Goal: Information Seeking & Learning: Learn about a topic

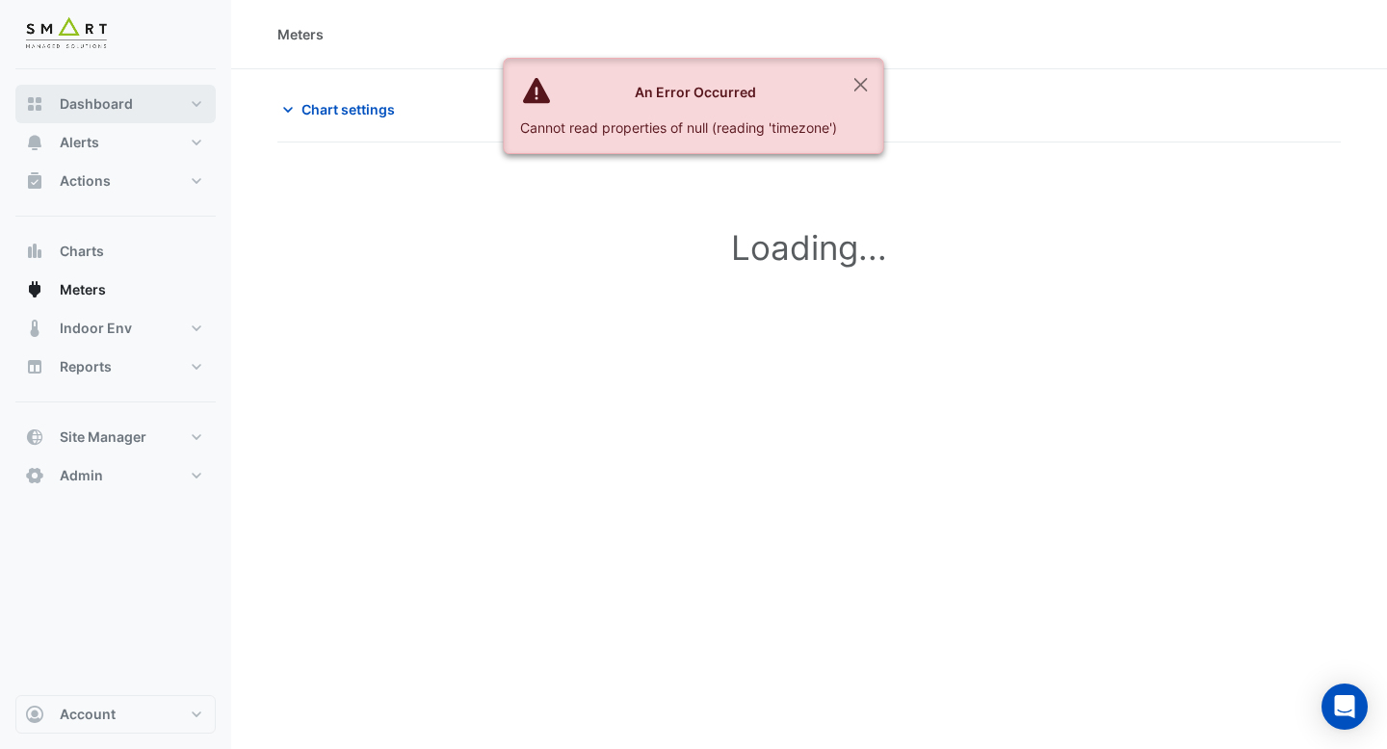
click at [122, 105] on span "Dashboard" at bounding box center [96, 103] width 73 height 19
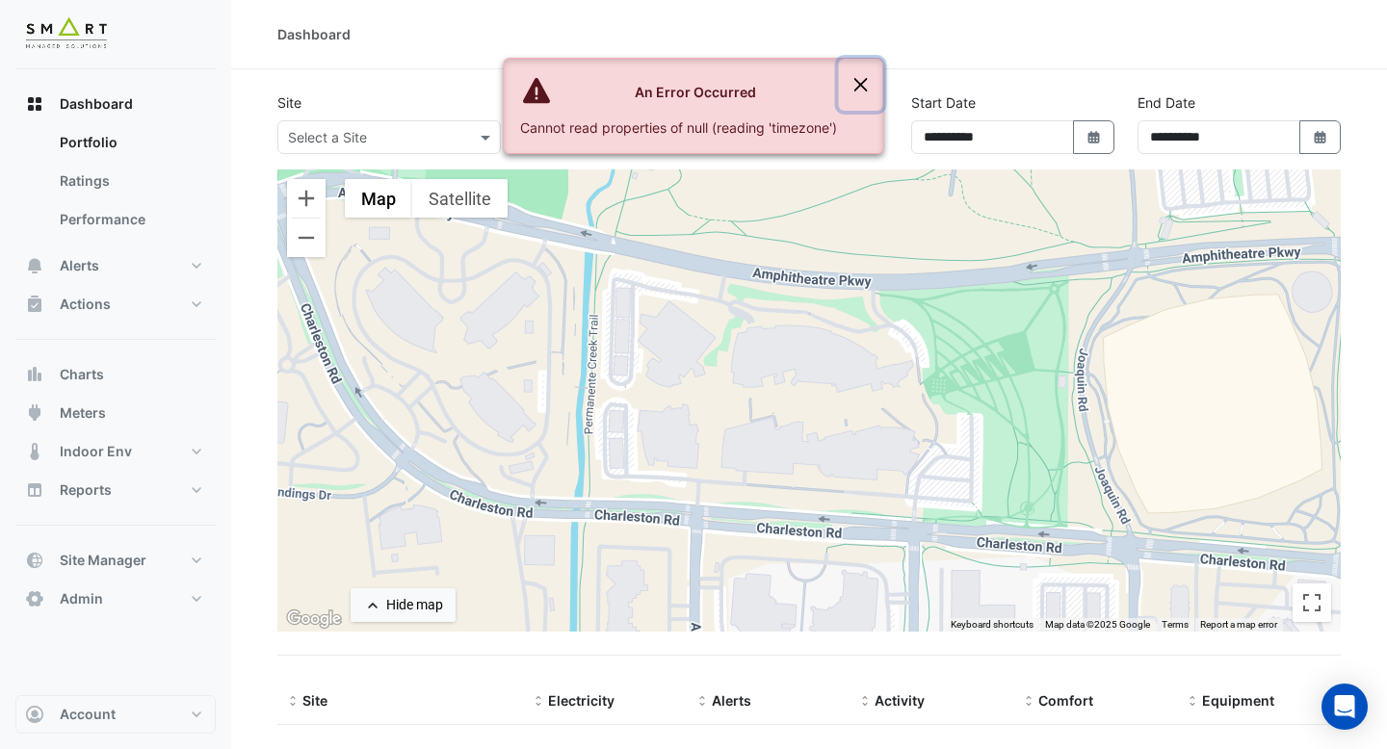
click at [866, 89] on button "Close" at bounding box center [861, 85] width 44 height 52
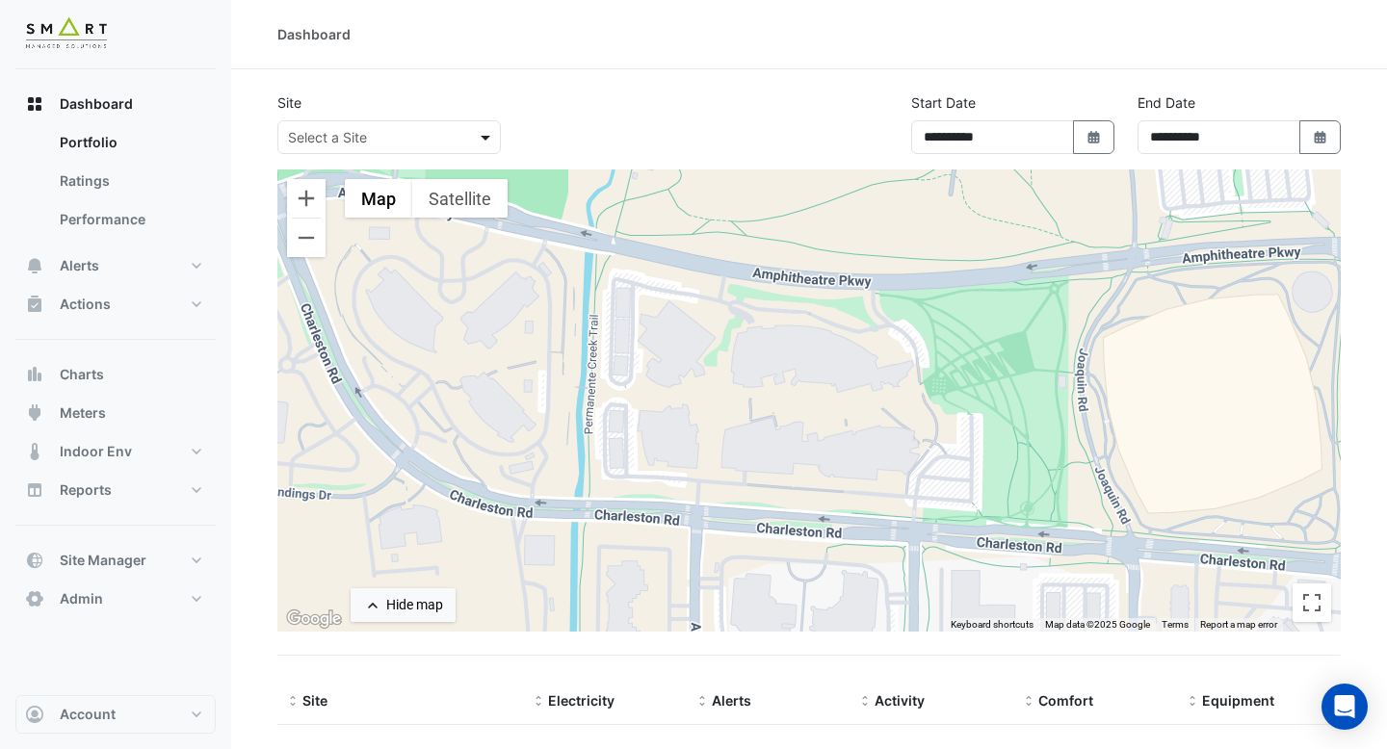
click at [476, 143] on span at bounding box center [488, 137] width 24 height 20
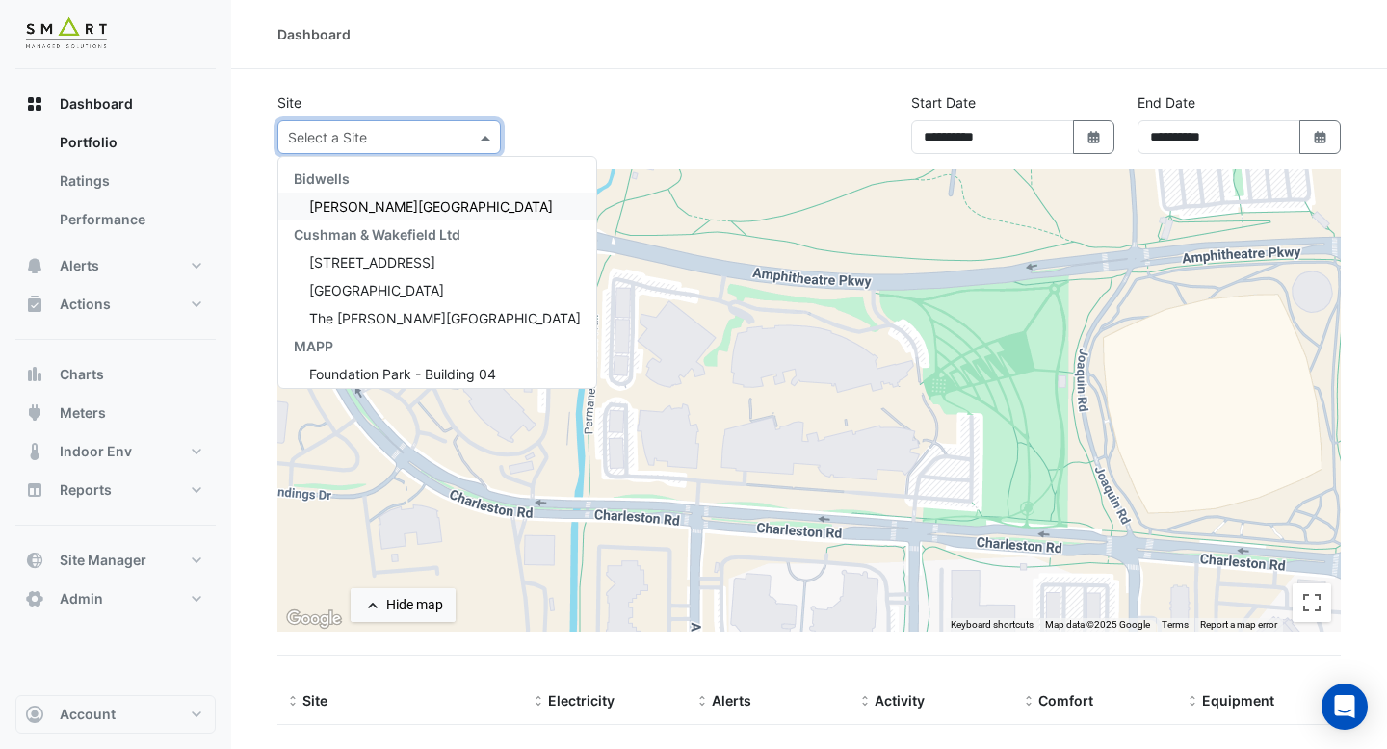
click at [433, 212] on div "[PERSON_NAME][GEOGRAPHIC_DATA]" at bounding box center [437, 207] width 318 height 28
select select "***"
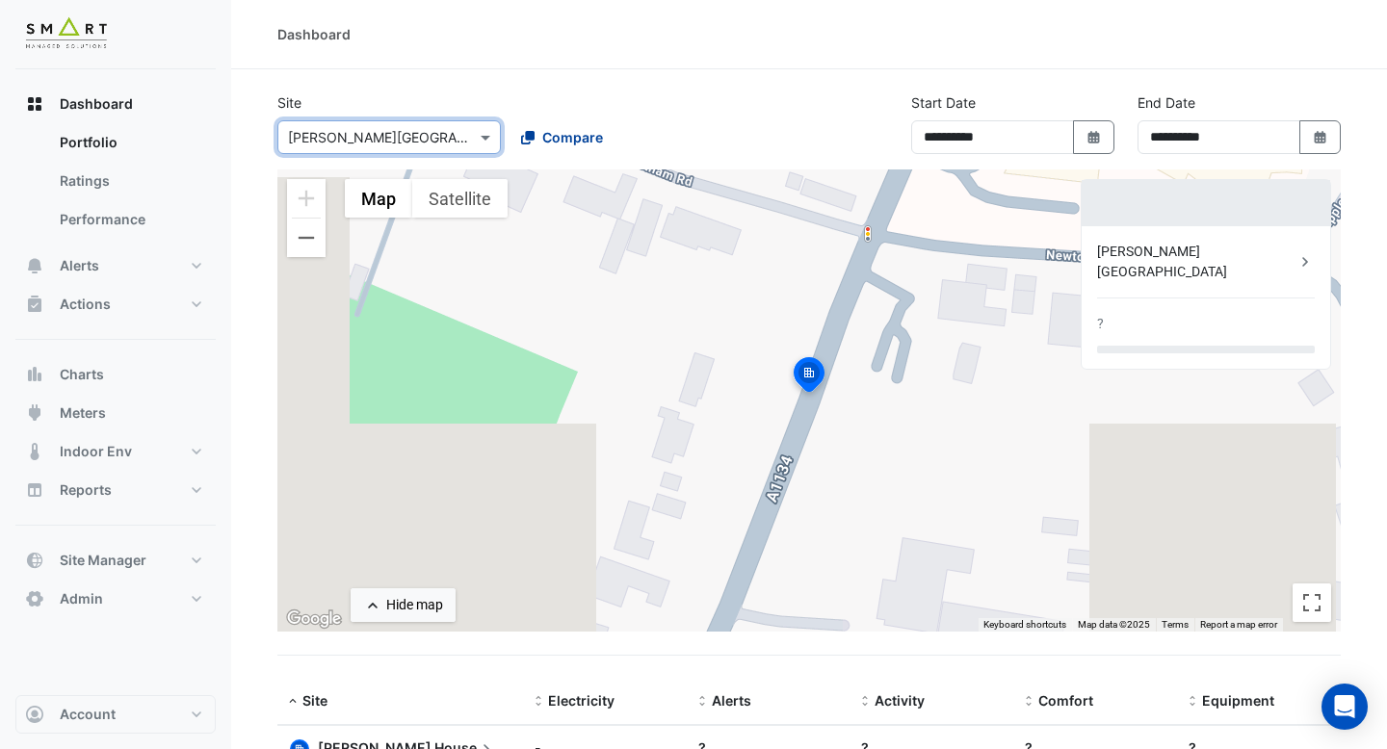
click at [558, 125] on button "Compare" at bounding box center [562, 137] width 107 height 34
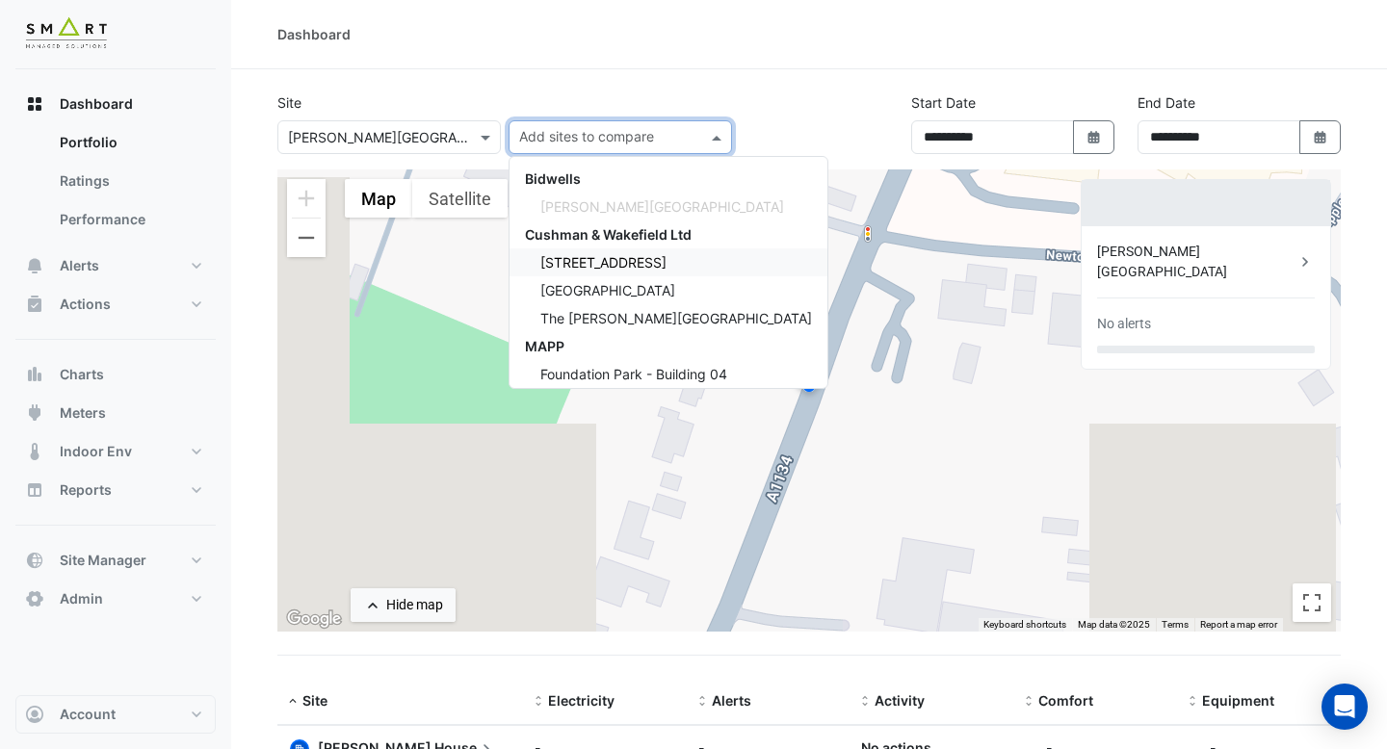
click at [556, 256] on span "[STREET_ADDRESS]" at bounding box center [603, 262] width 126 height 16
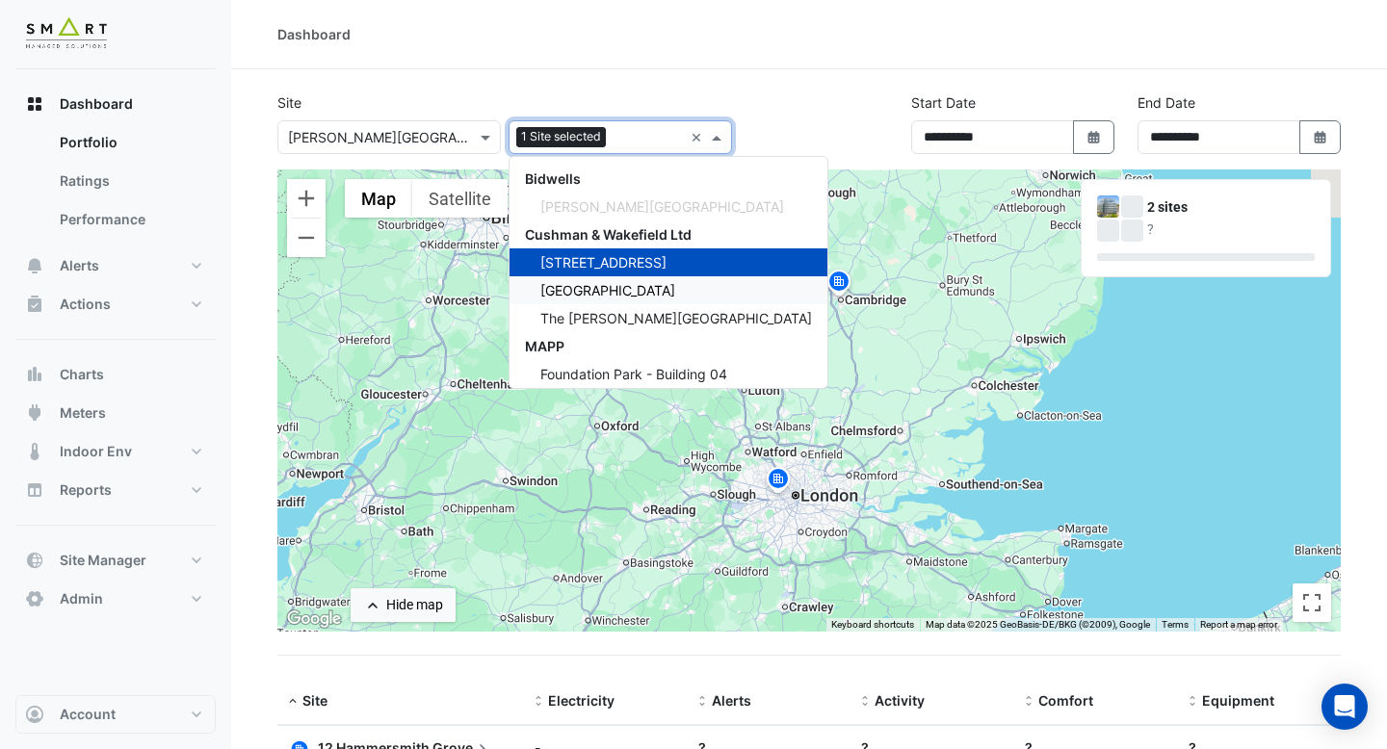
click at [594, 280] on div "[GEOGRAPHIC_DATA]" at bounding box center [669, 290] width 318 height 28
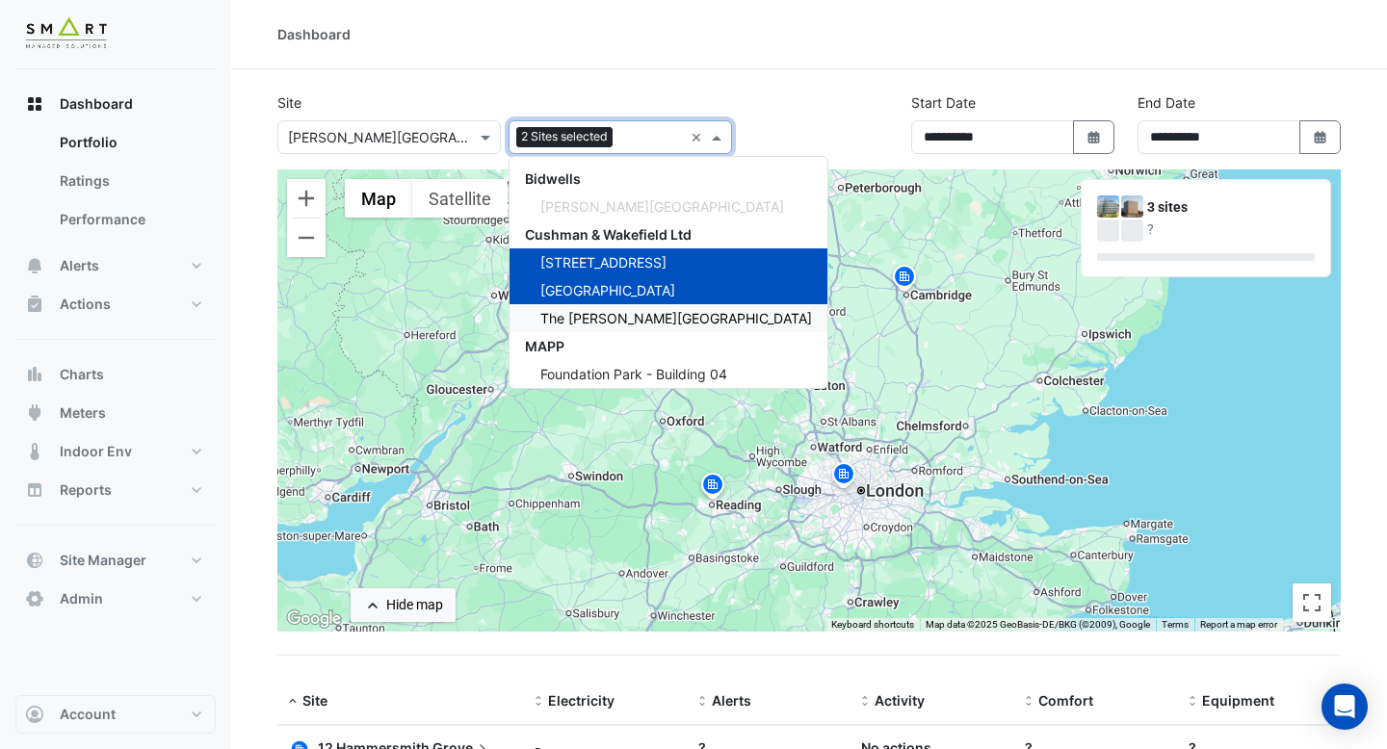
click at [594, 308] on div "The [PERSON_NAME][GEOGRAPHIC_DATA]" at bounding box center [669, 318] width 318 height 28
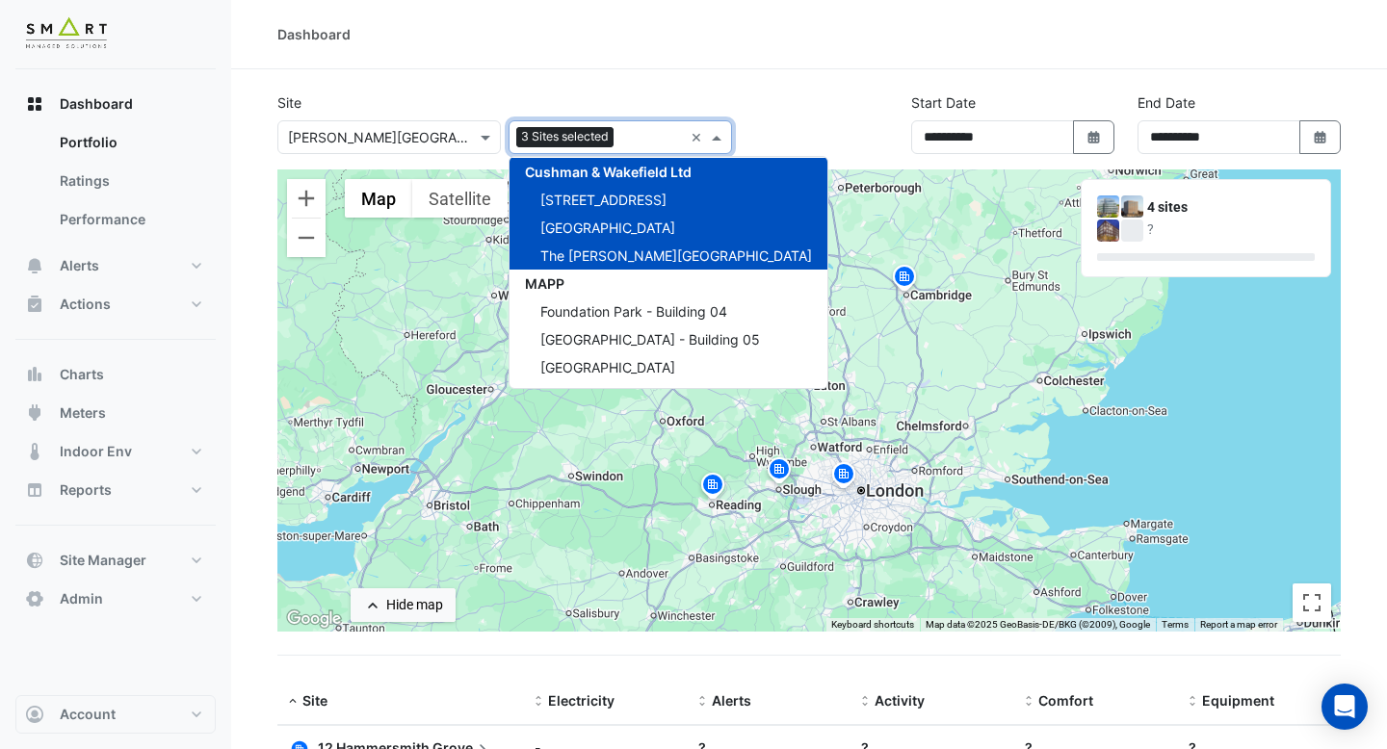
scroll to position [64, 0]
click at [594, 308] on span "Foundation Park - Building 04" at bounding box center [633, 310] width 187 height 16
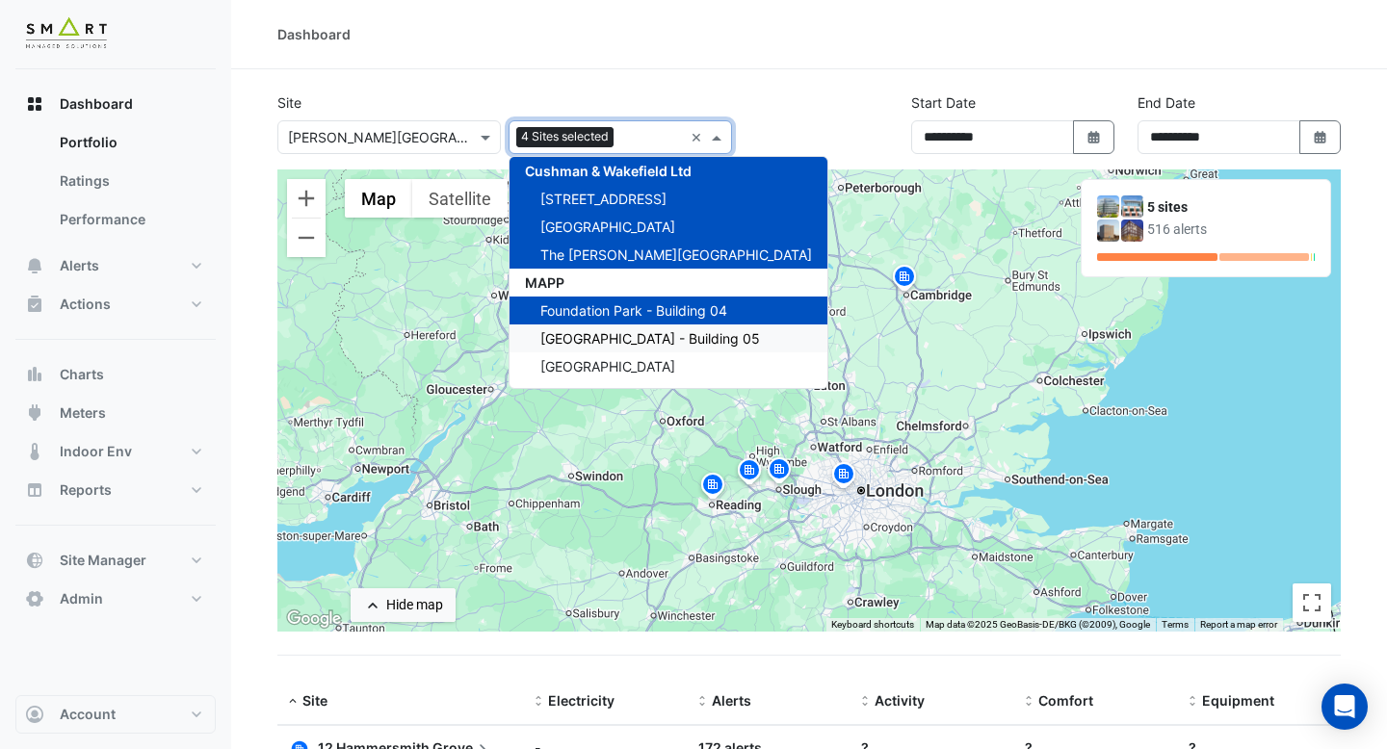
click at [594, 335] on span "[GEOGRAPHIC_DATA] - Building 05" at bounding box center [650, 338] width 220 height 16
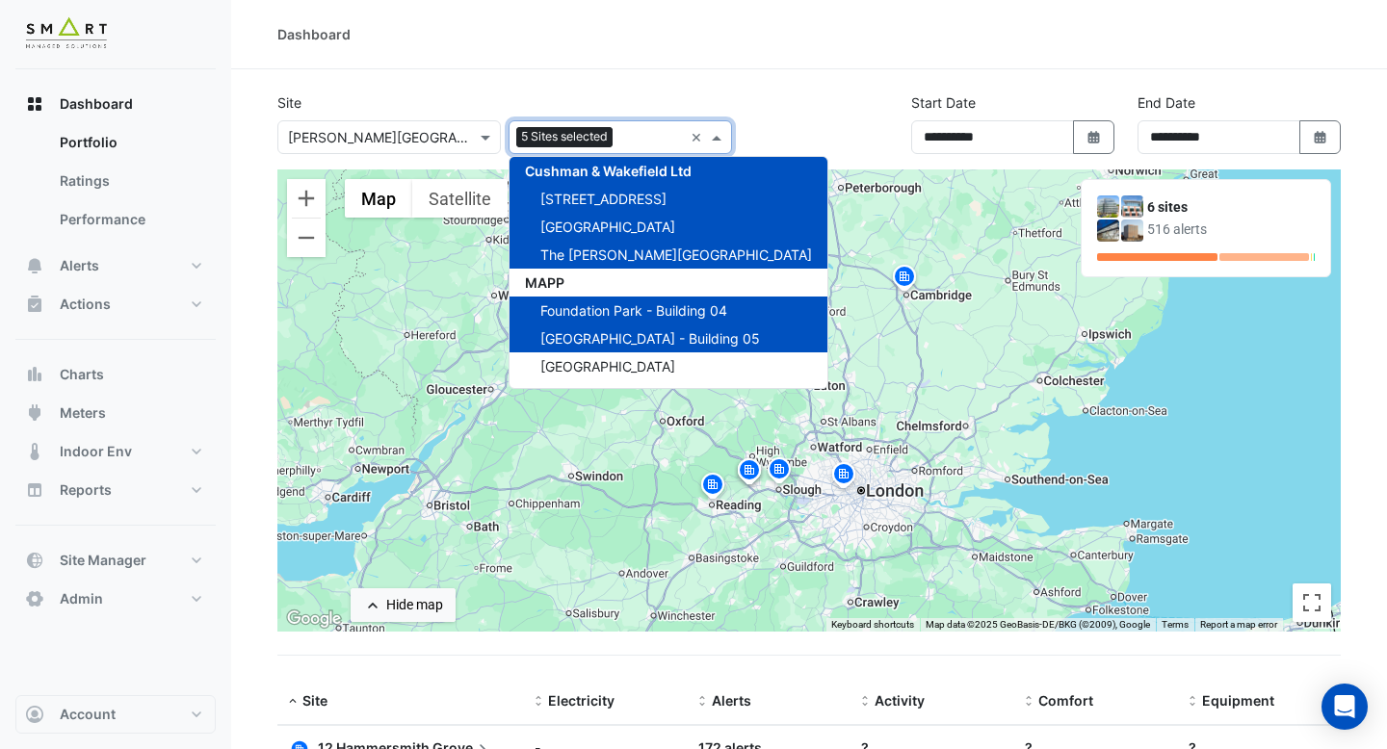
scroll to position [40, 0]
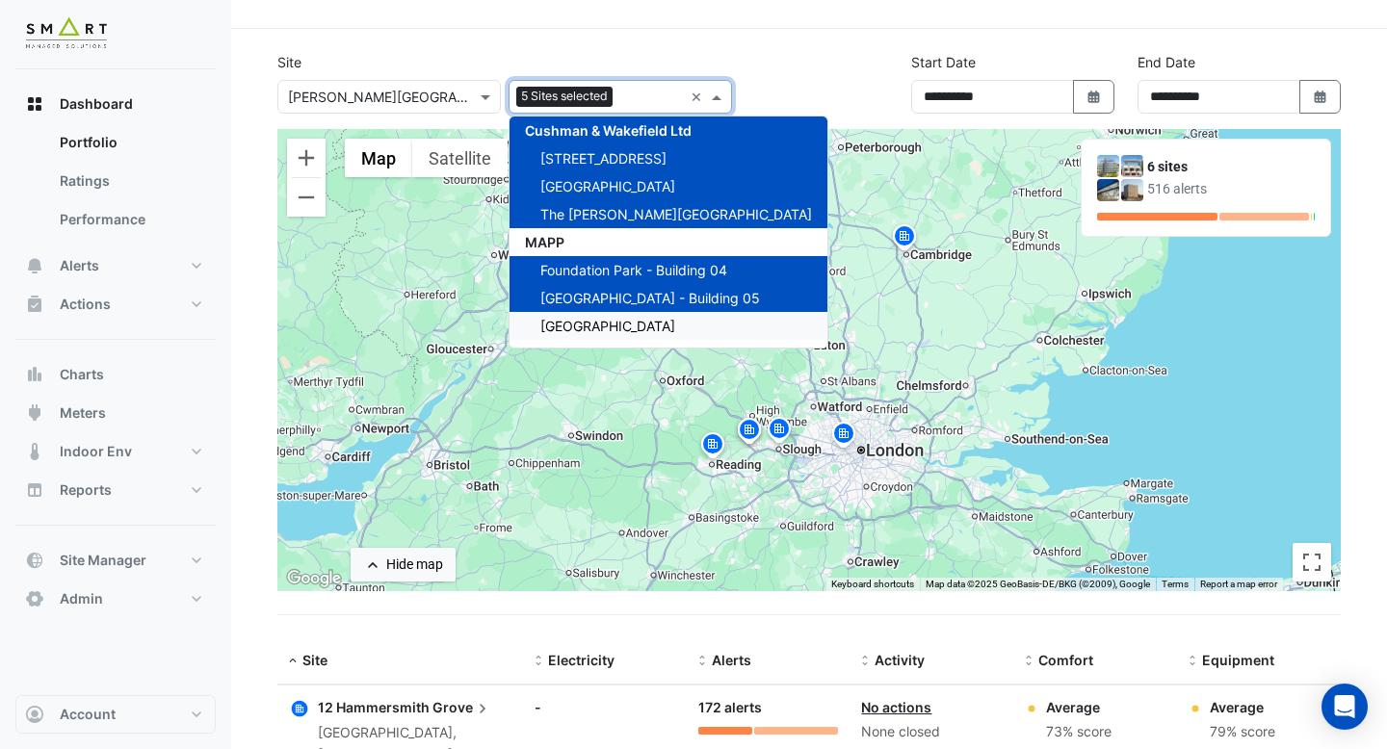
click at [594, 333] on span "[GEOGRAPHIC_DATA]" at bounding box center [607, 326] width 135 height 16
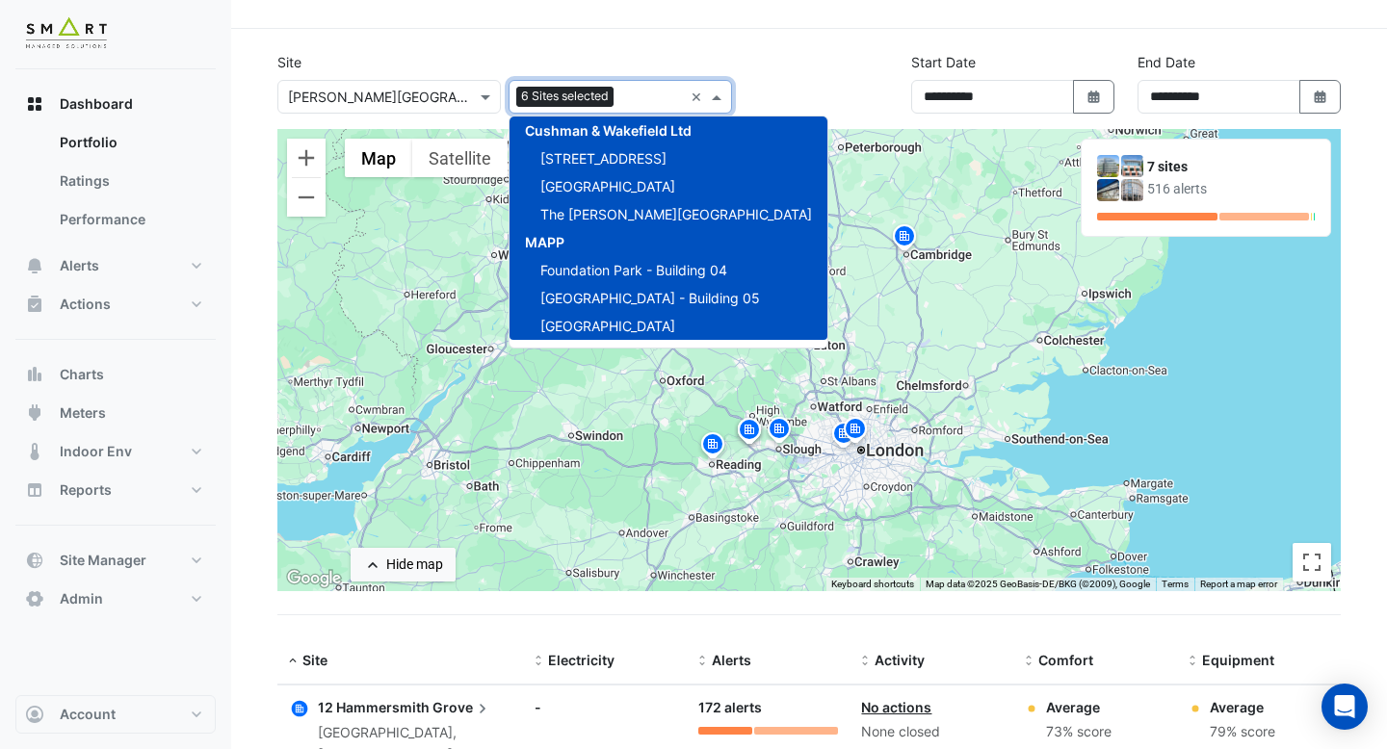
click at [749, 42] on section "**********" at bounding box center [809, 759] width 1156 height 1461
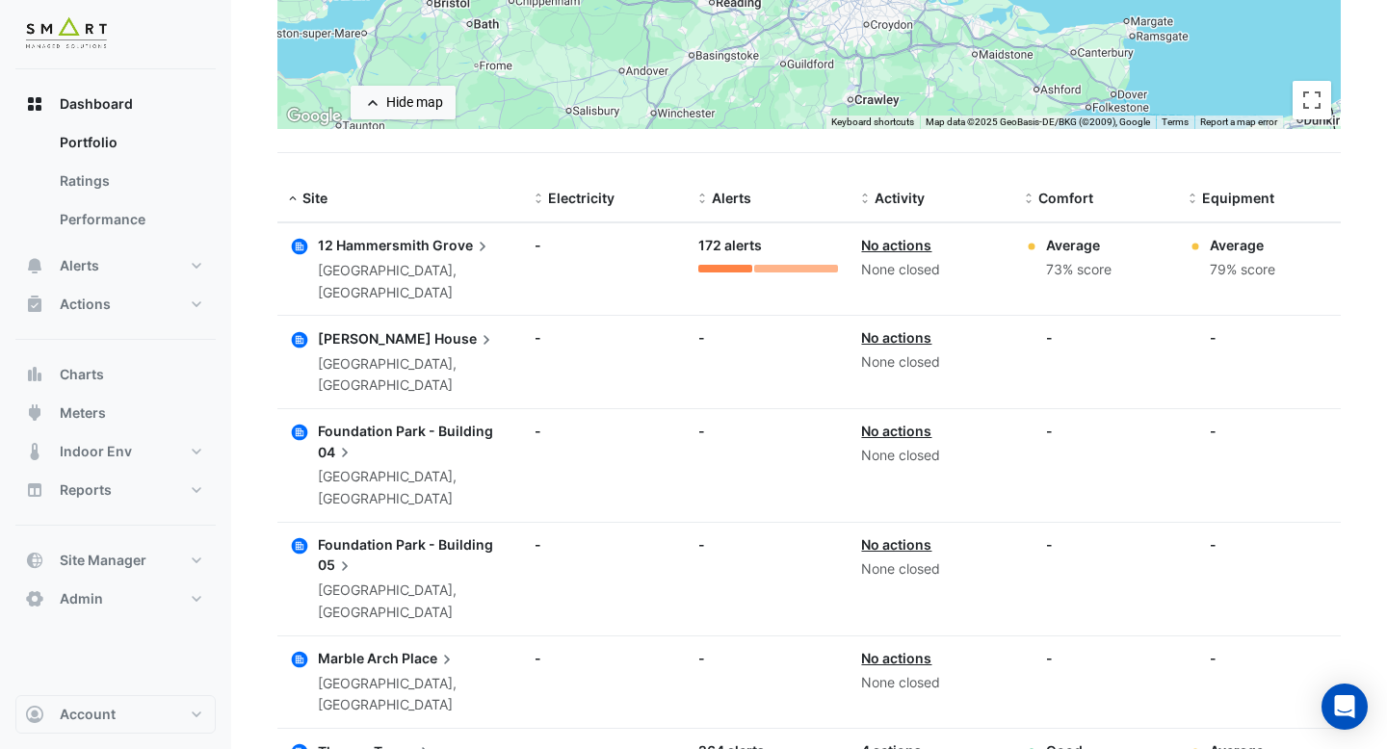
scroll to position [625, 0]
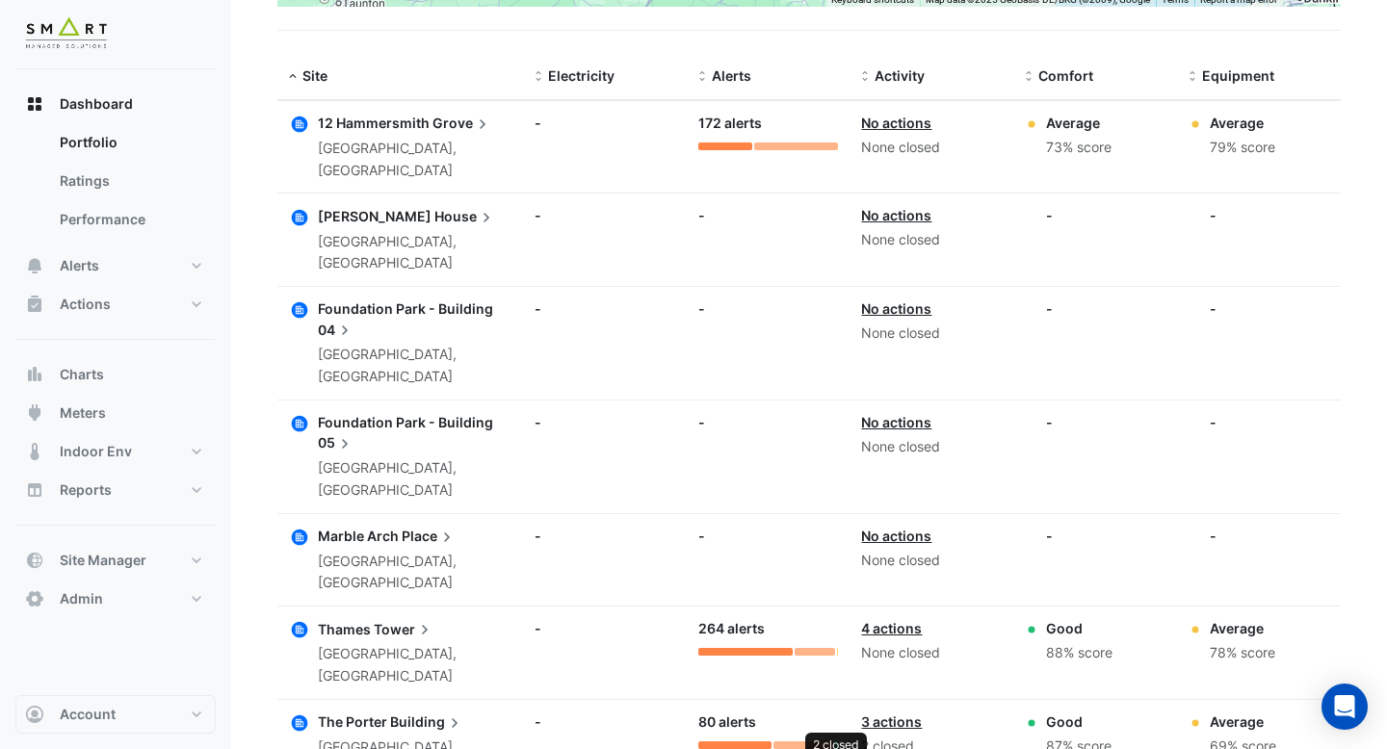
click at [836, 742] on div at bounding box center [837, 746] width 4 height 8
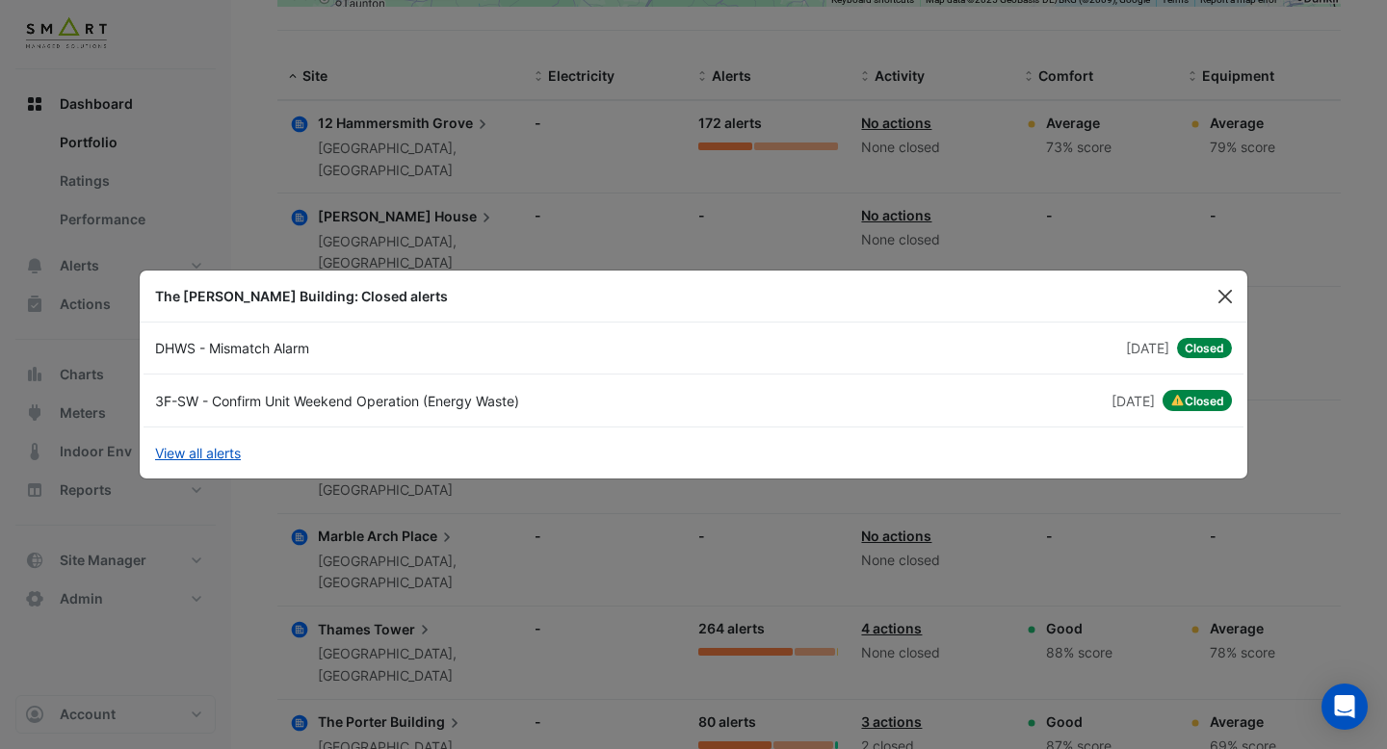
click at [1232, 297] on button "Close" at bounding box center [1225, 296] width 29 height 29
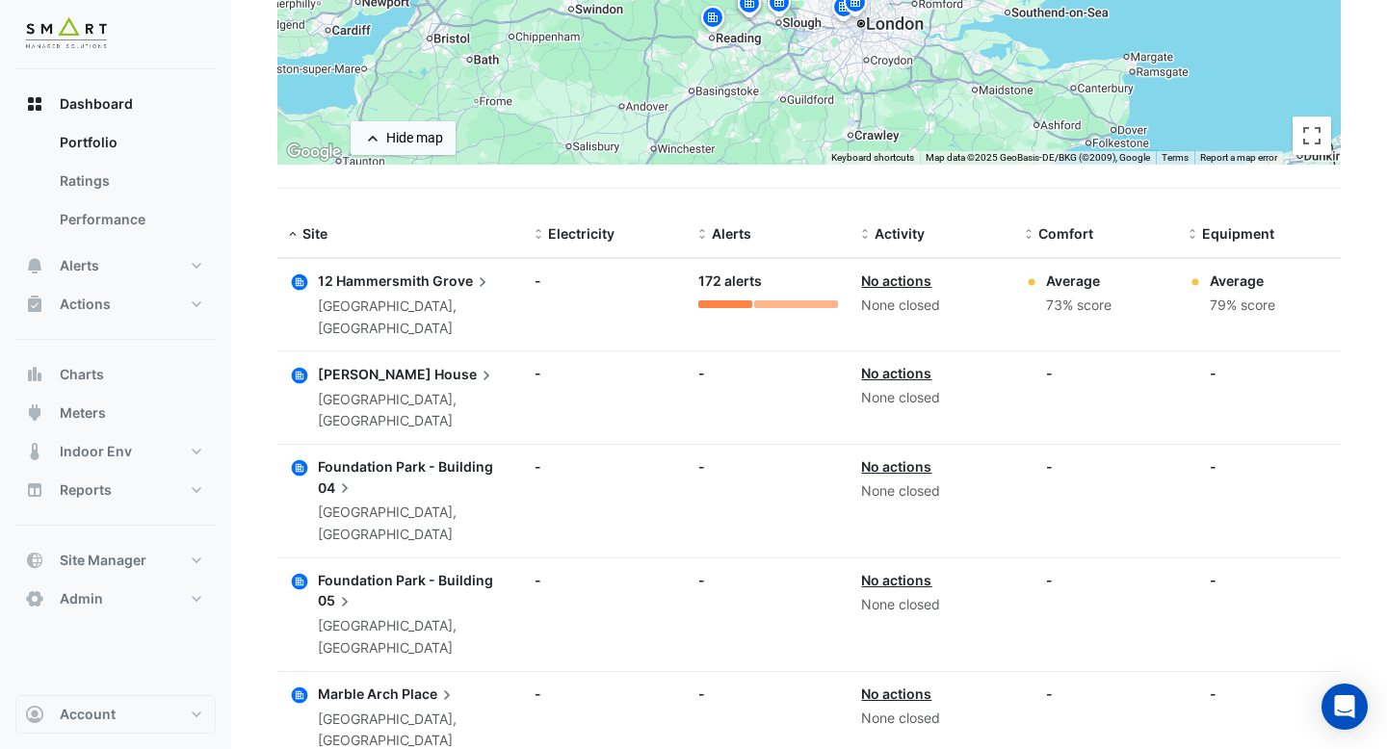
scroll to position [468, 0]
click at [379, 274] on span "12 Hammersmith" at bounding box center [374, 280] width 112 height 16
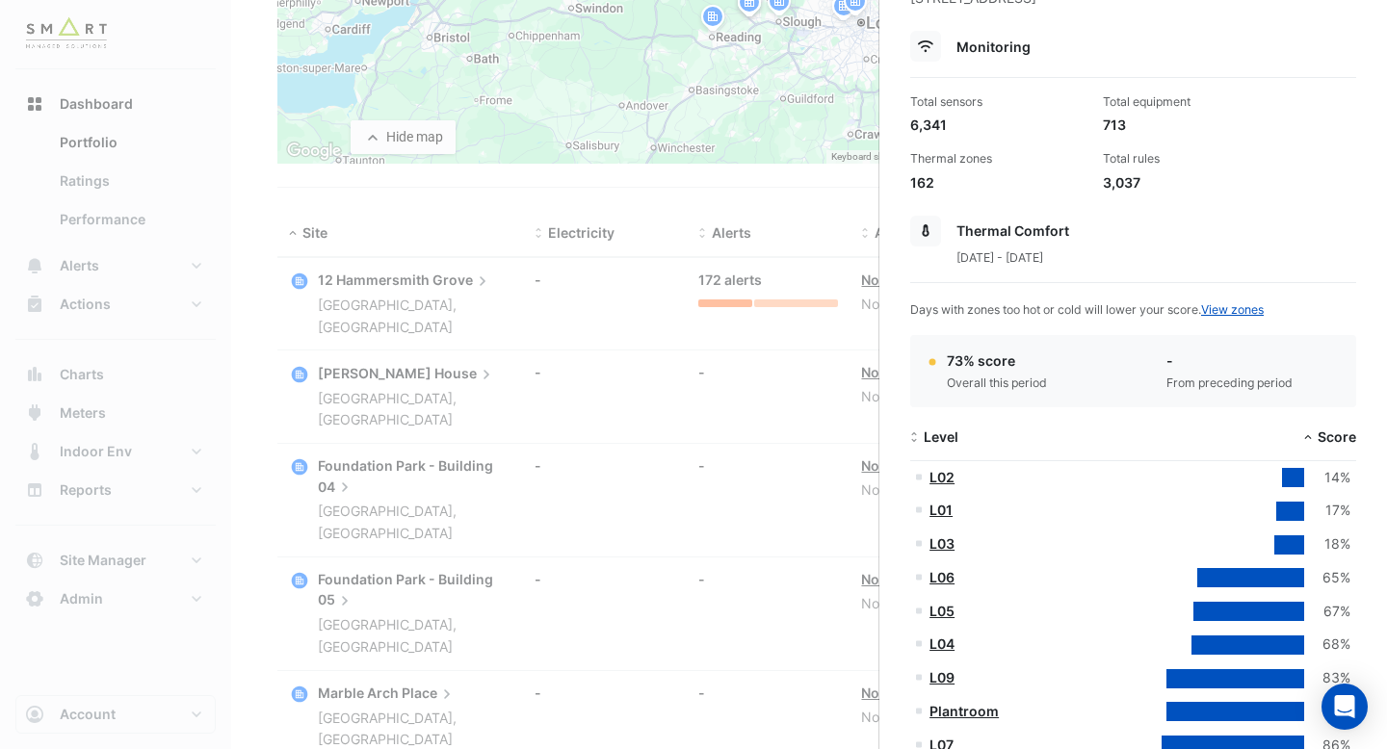
scroll to position [351, 0]
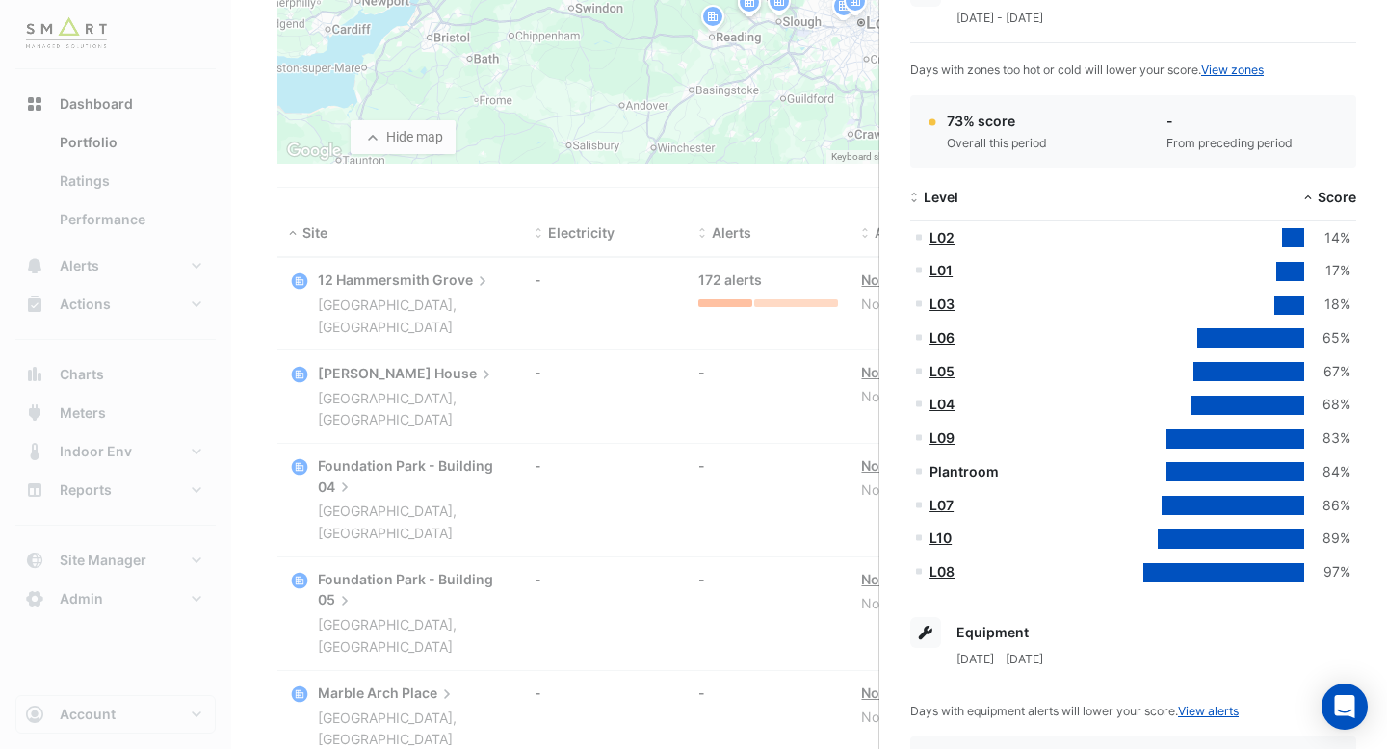
click at [942, 333] on link "L06" at bounding box center [942, 337] width 25 height 16
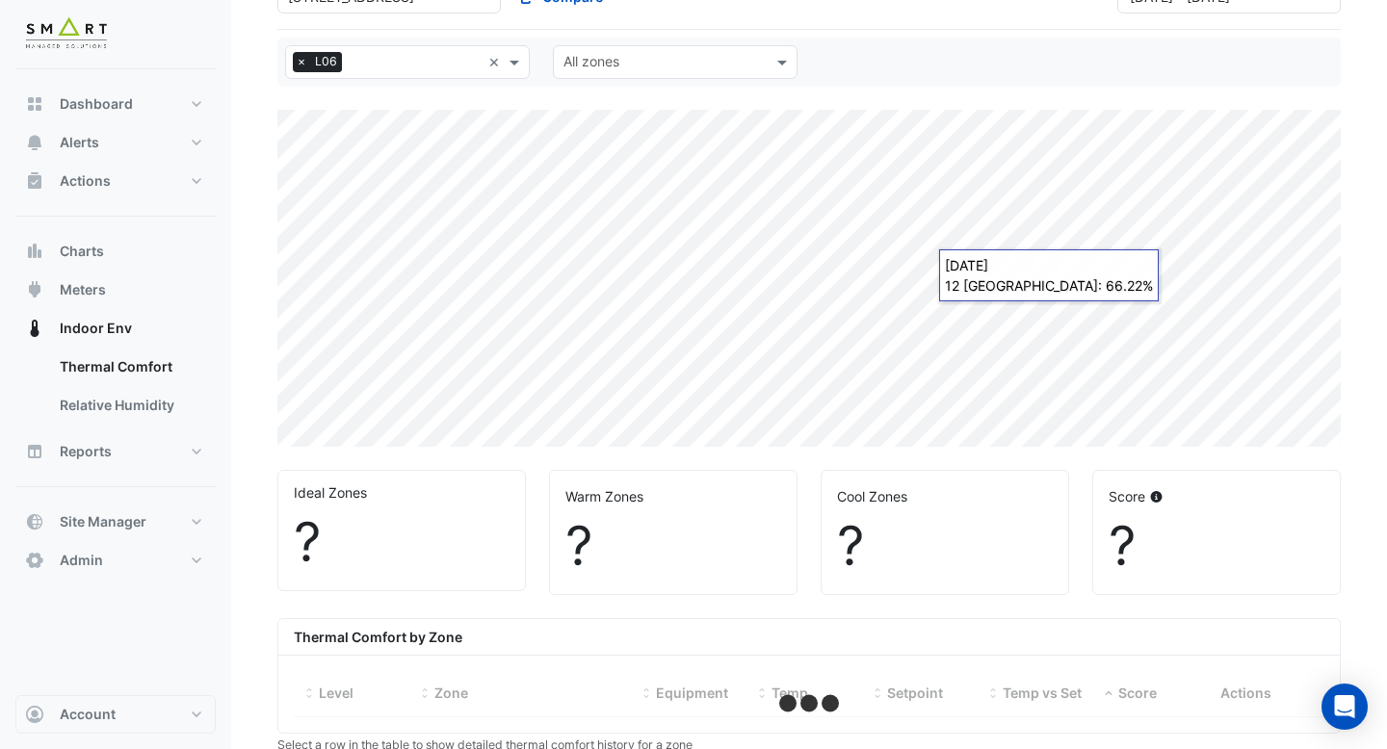
scroll to position [480, 0]
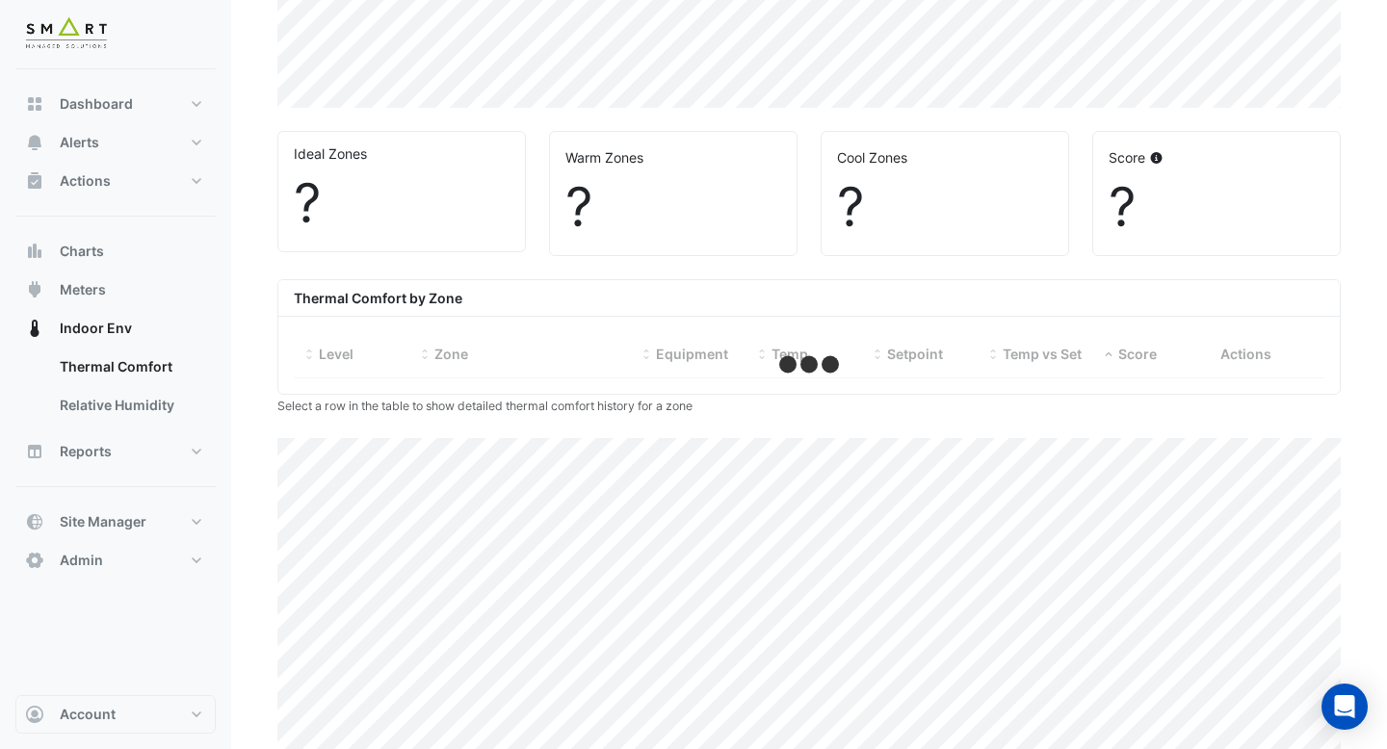
select select "***"
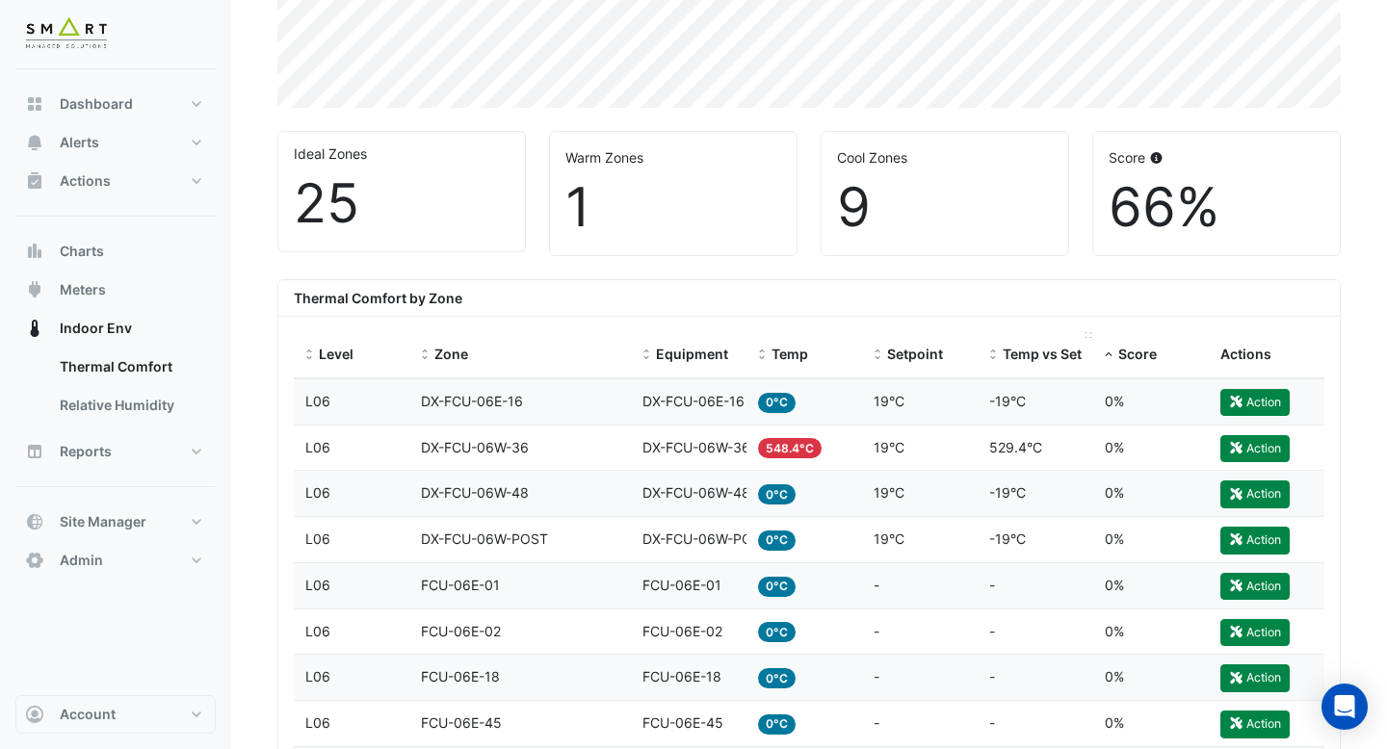
click at [1047, 354] on span "Temp vs Setpoint" at bounding box center [1060, 354] width 114 height 16
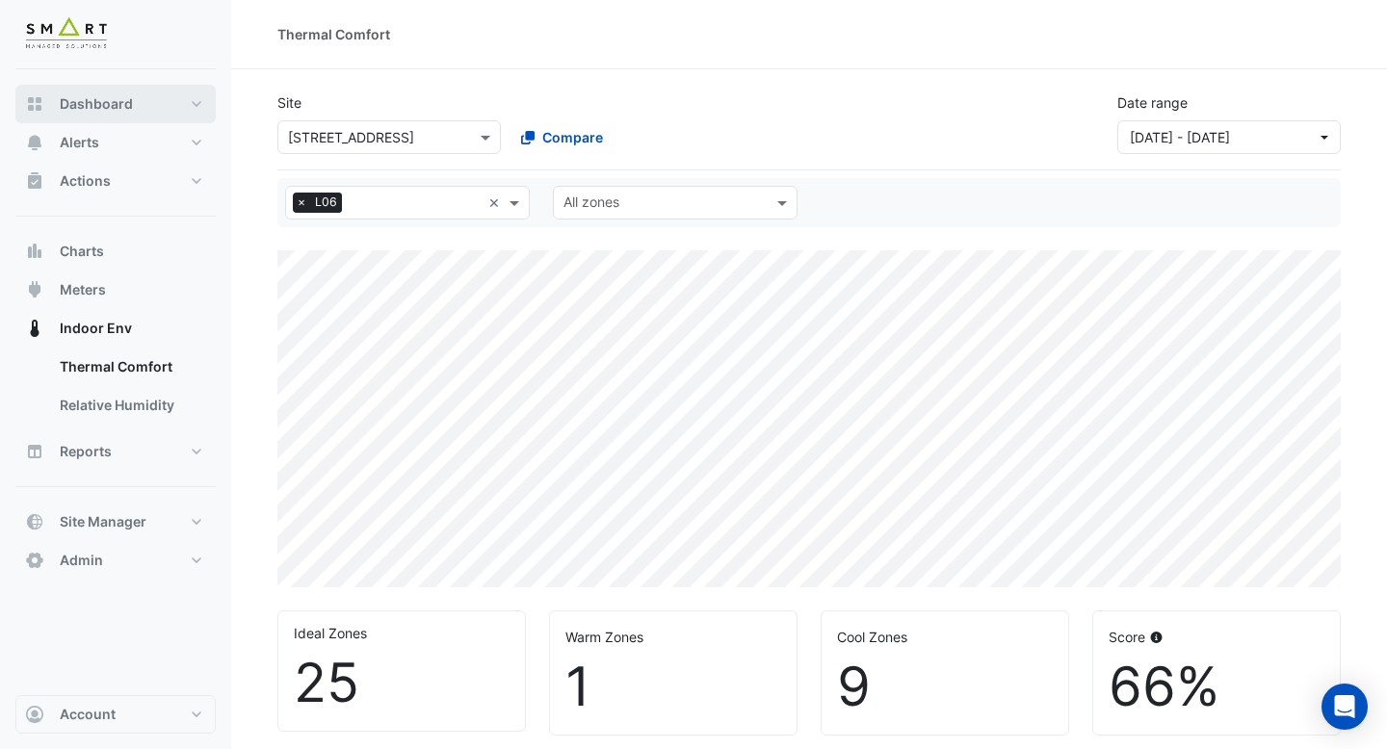
click at [95, 92] on button "Dashboard" at bounding box center [115, 104] width 200 height 39
select select "***"
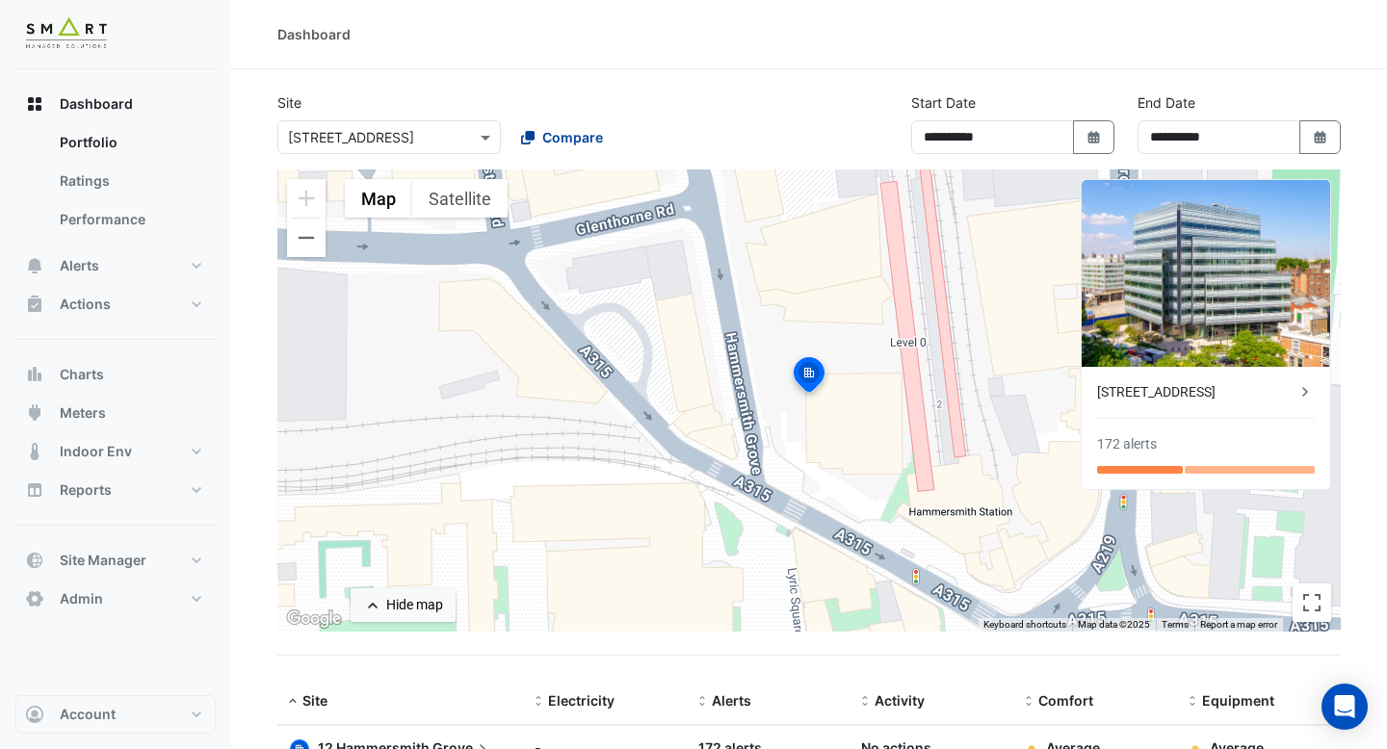
click at [561, 134] on span "Compare" at bounding box center [572, 137] width 61 height 20
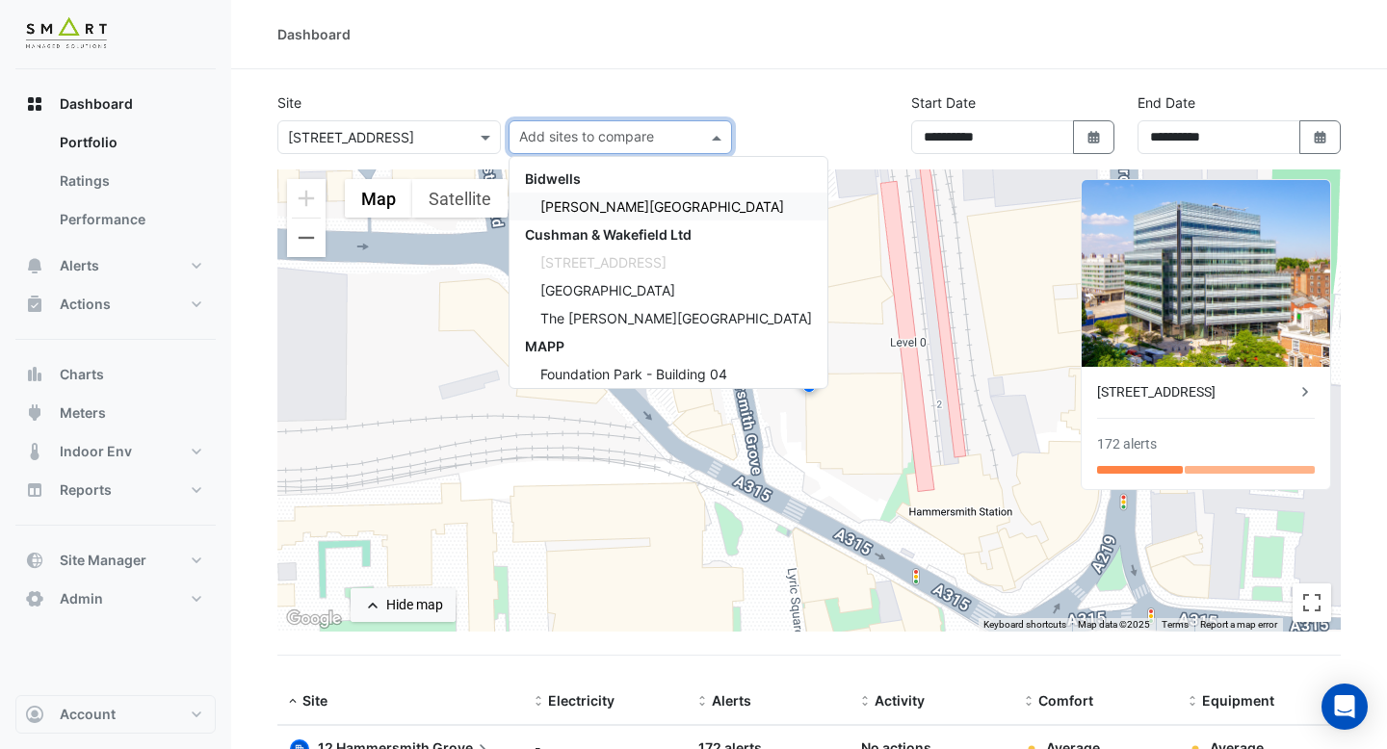
click at [565, 196] on div "[PERSON_NAME][GEOGRAPHIC_DATA]" at bounding box center [669, 207] width 318 height 28
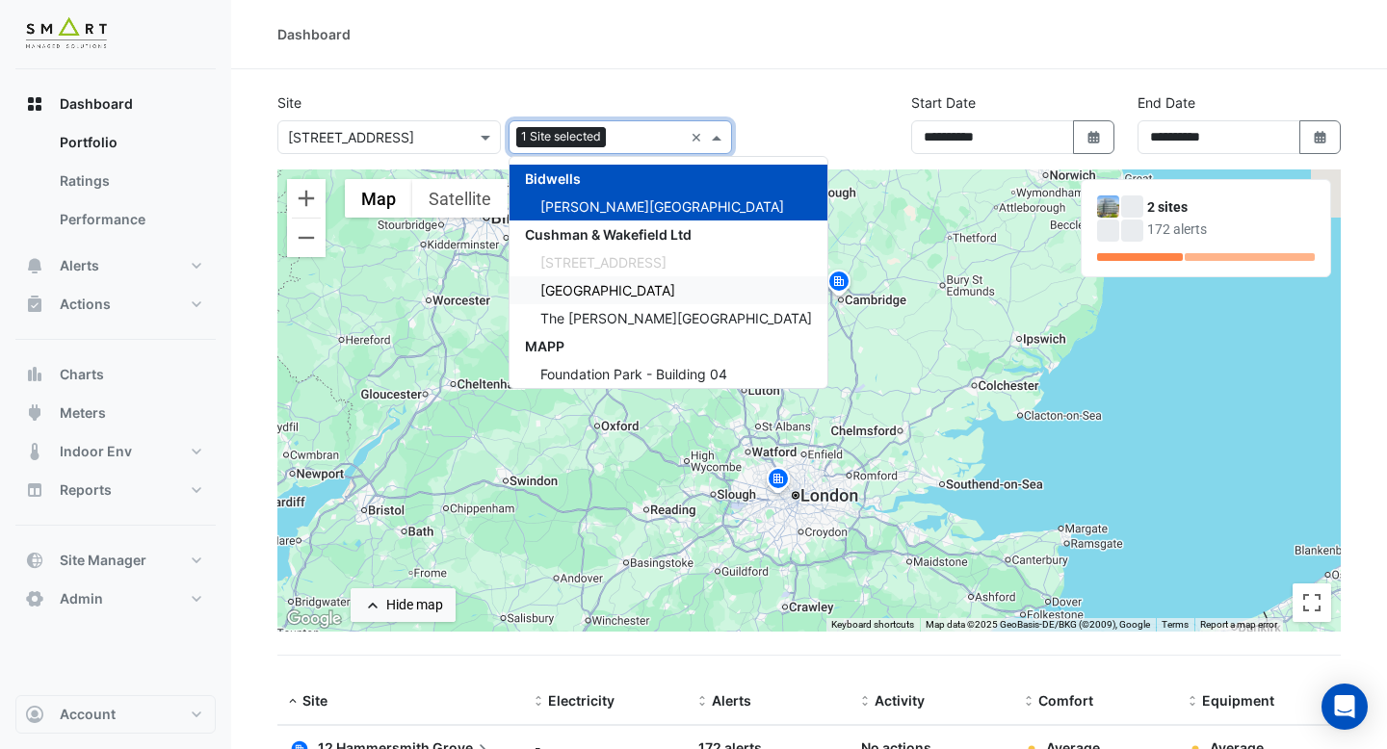
click at [582, 295] on span "[GEOGRAPHIC_DATA]" at bounding box center [607, 290] width 135 height 16
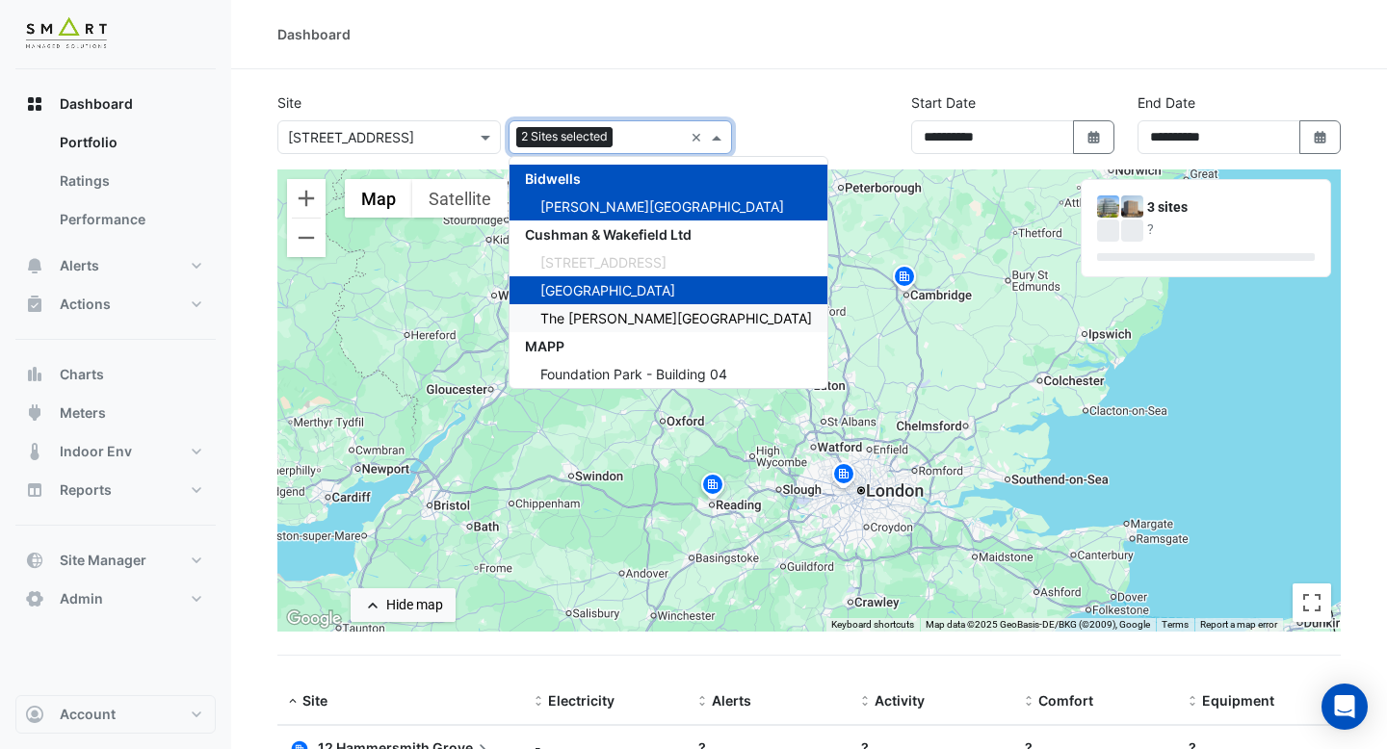
click at [581, 318] on span "The [PERSON_NAME][GEOGRAPHIC_DATA]" at bounding box center [676, 318] width 272 height 16
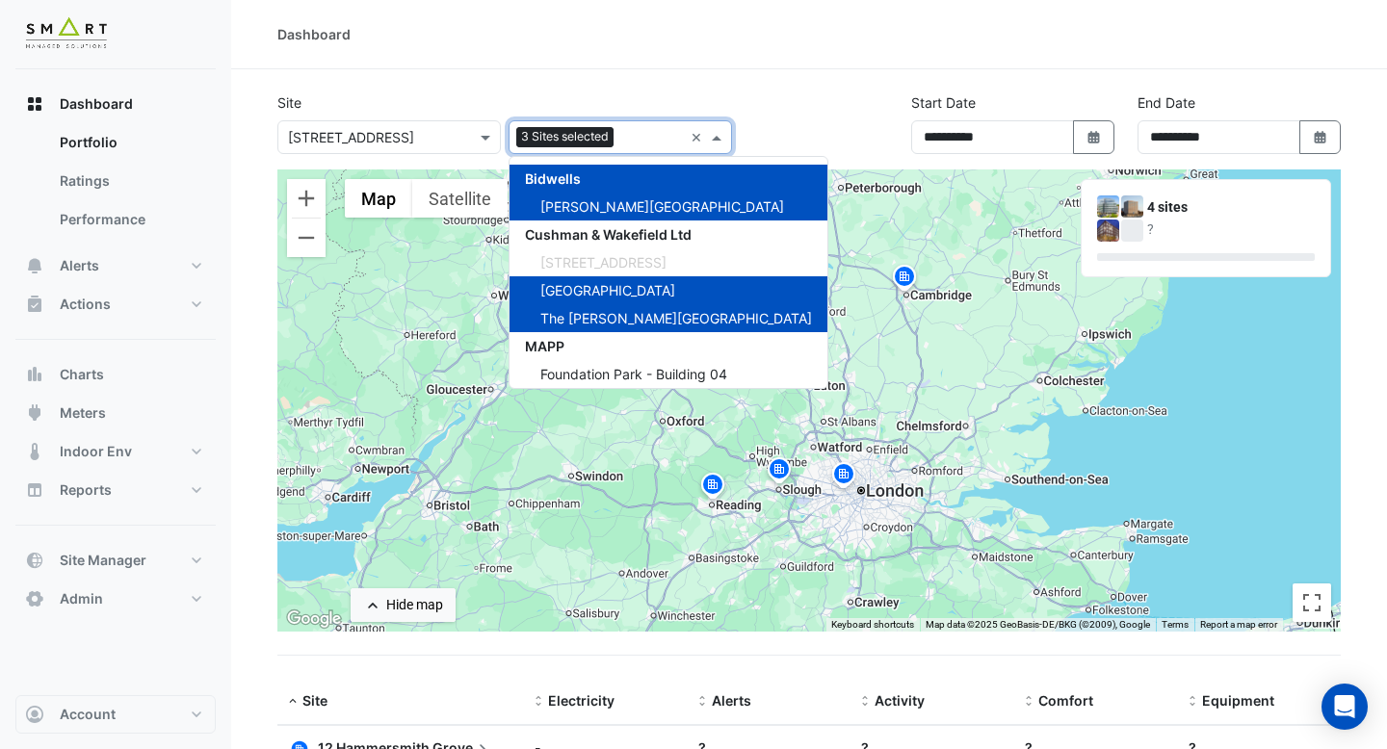
scroll to position [41, 0]
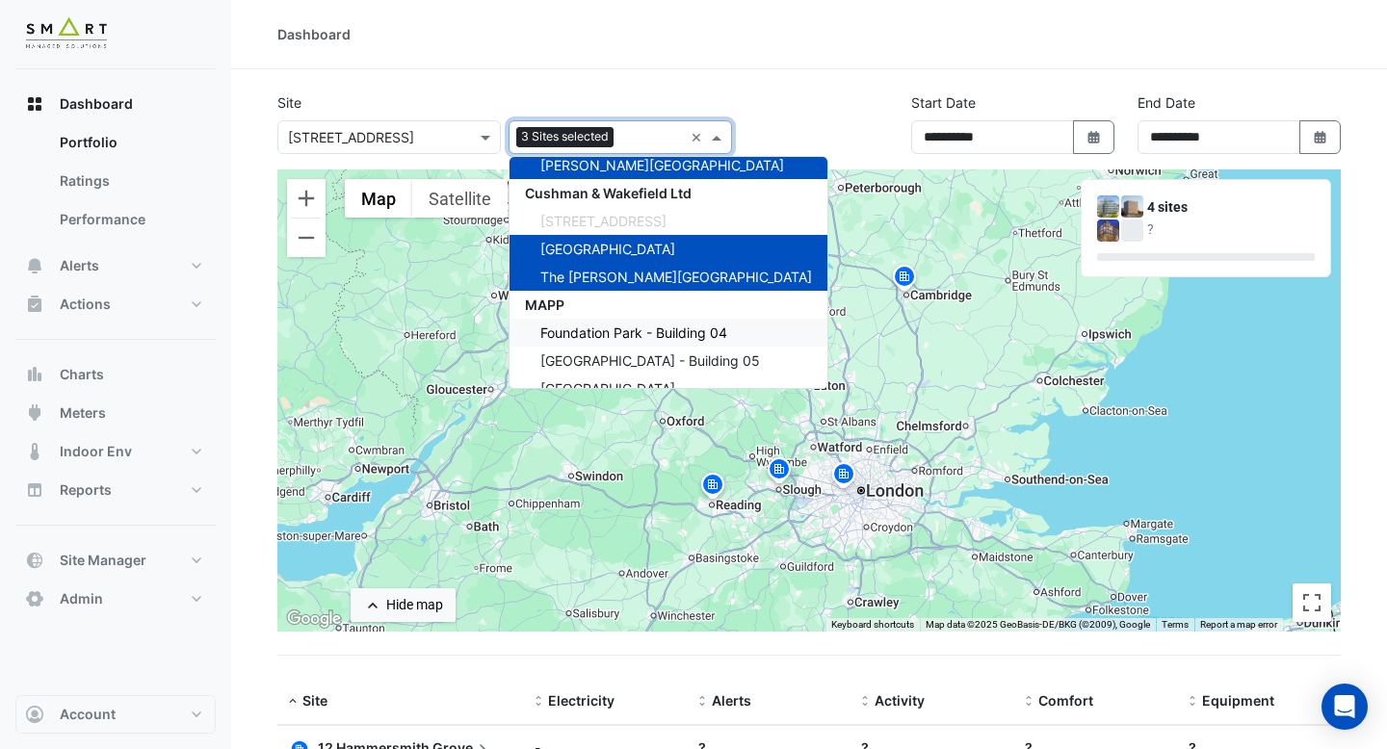
click at [580, 338] on span "Foundation Park - Building 04" at bounding box center [633, 333] width 187 height 16
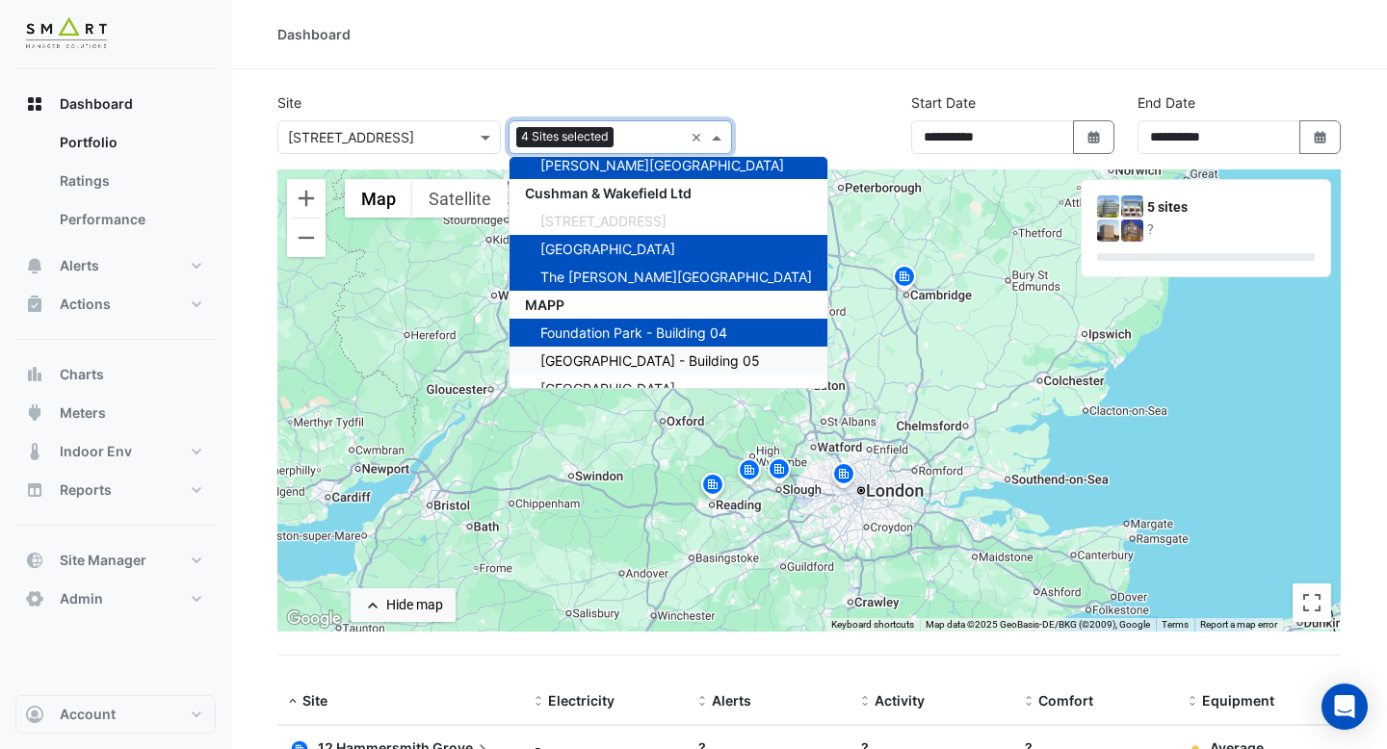
click at [582, 363] on span "[GEOGRAPHIC_DATA] - Building 05" at bounding box center [650, 361] width 220 height 16
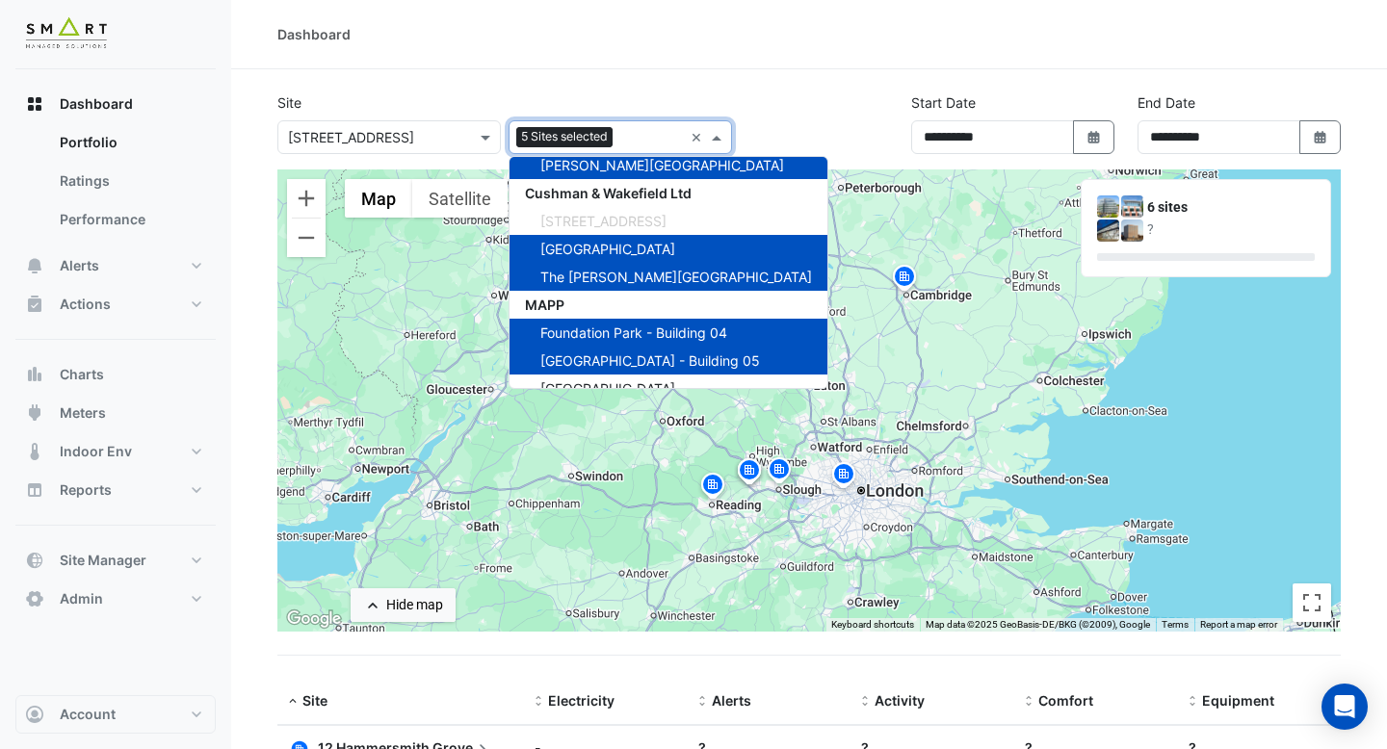
scroll to position [64, 0]
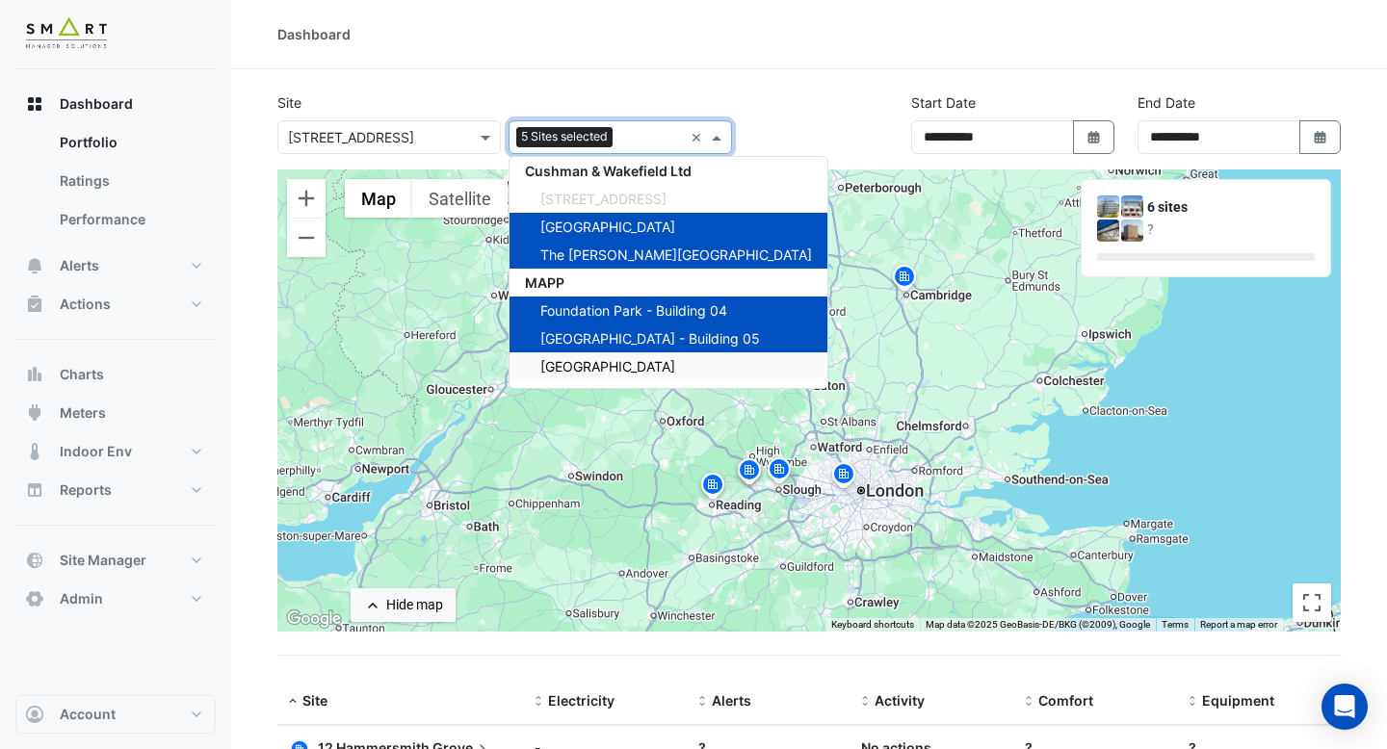
click at [582, 363] on span "[GEOGRAPHIC_DATA]" at bounding box center [607, 366] width 135 height 16
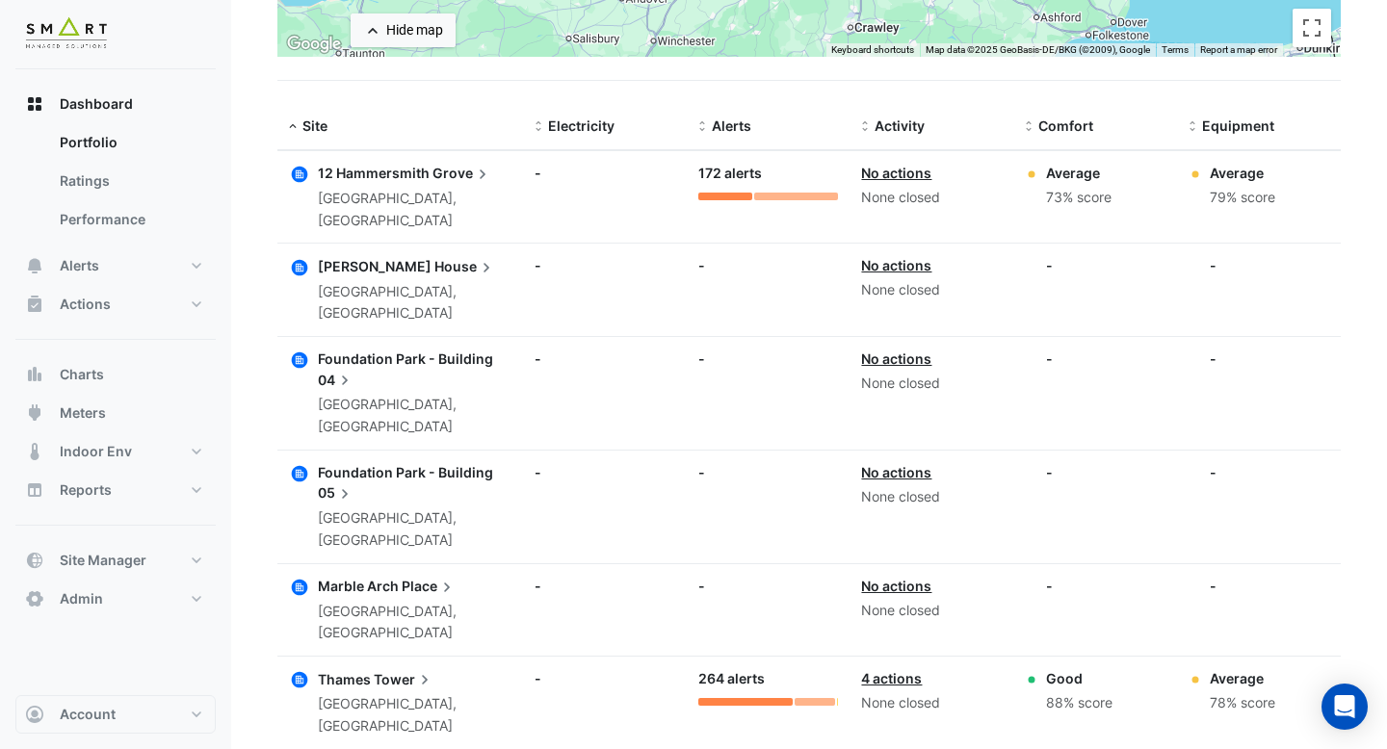
scroll to position [625, 0]
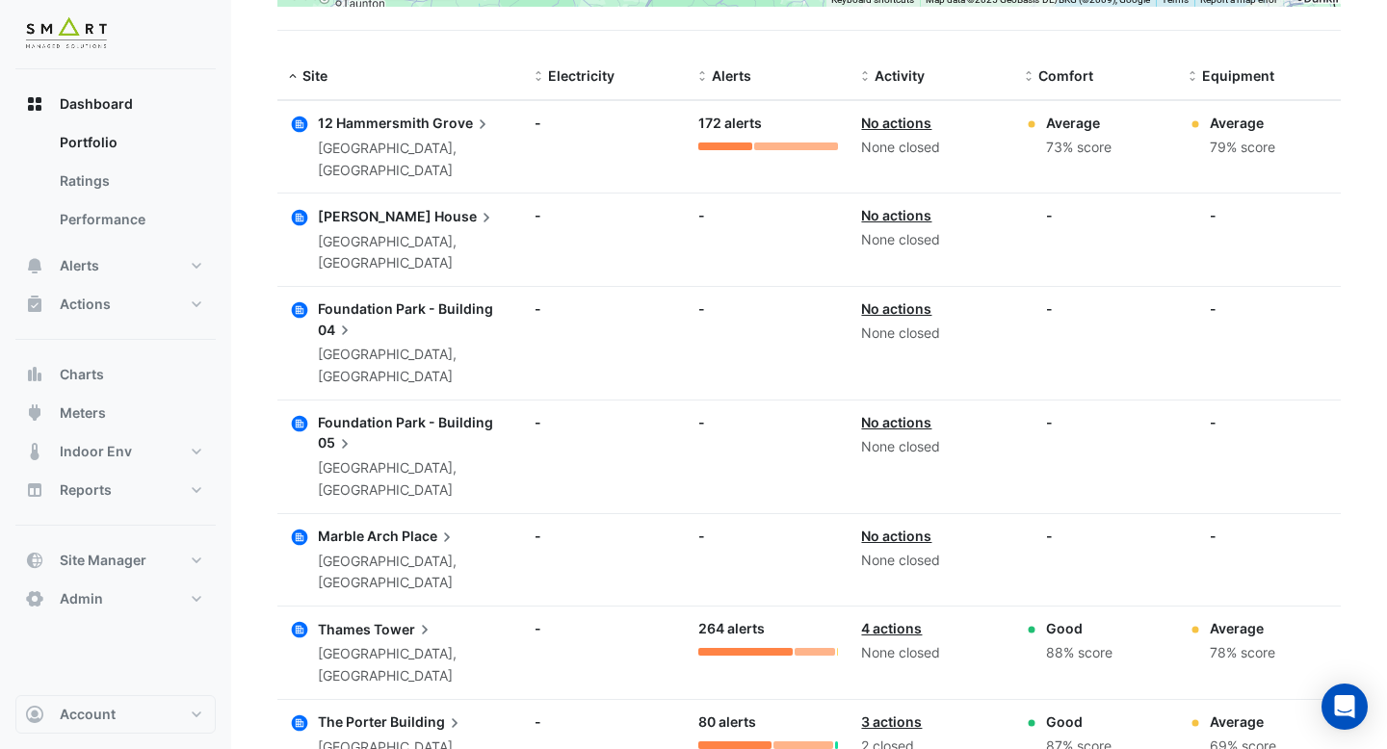
click at [393, 618] on span "Tower" at bounding box center [404, 628] width 61 height 21
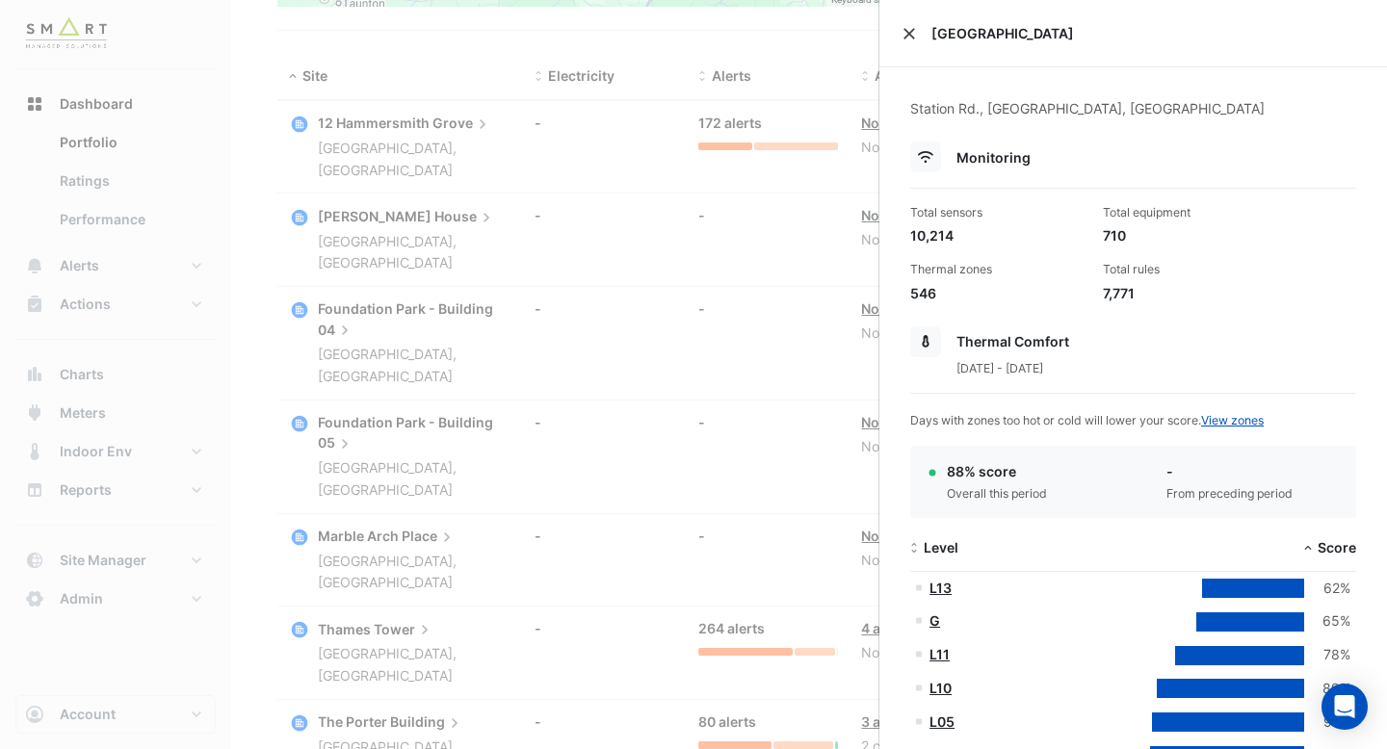
click at [909, 37] on button "Close" at bounding box center [909, 33] width 13 height 13
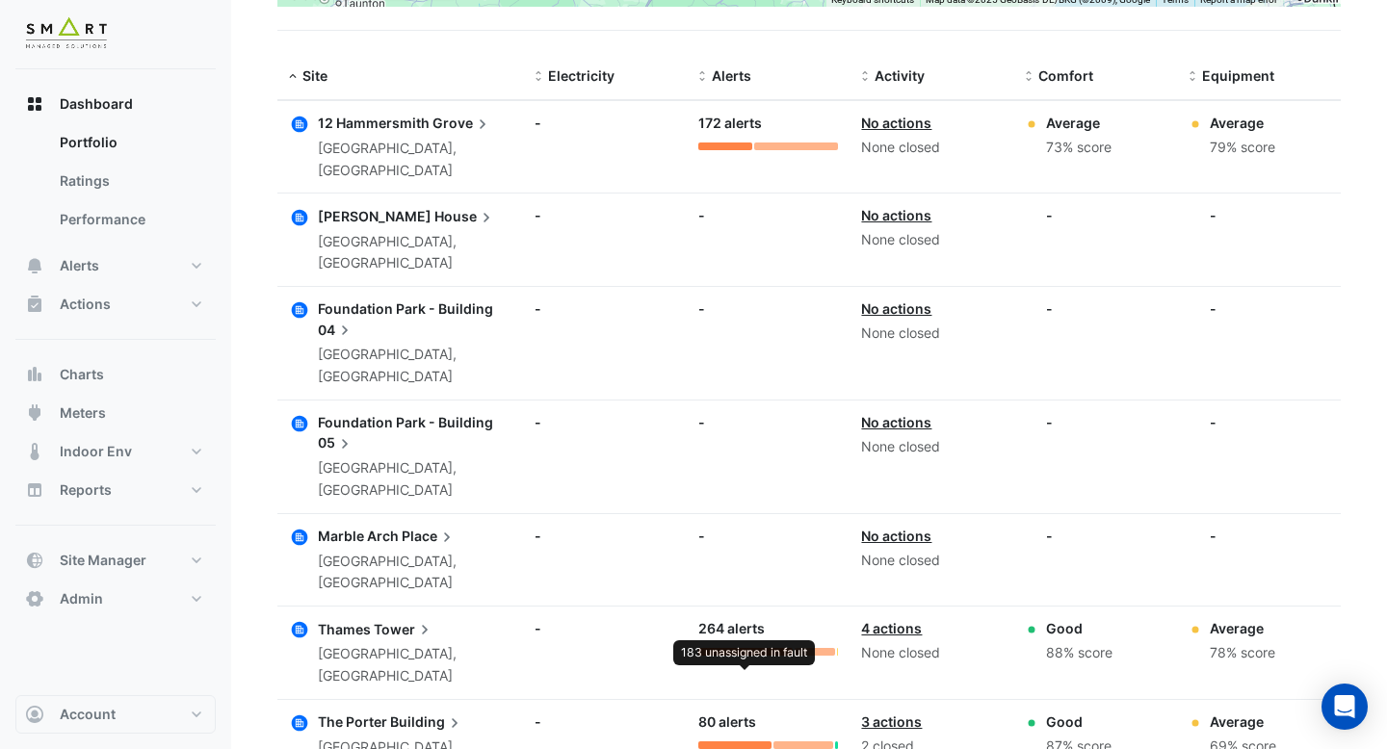
click at [767, 648] on div at bounding box center [745, 652] width 94 height 8
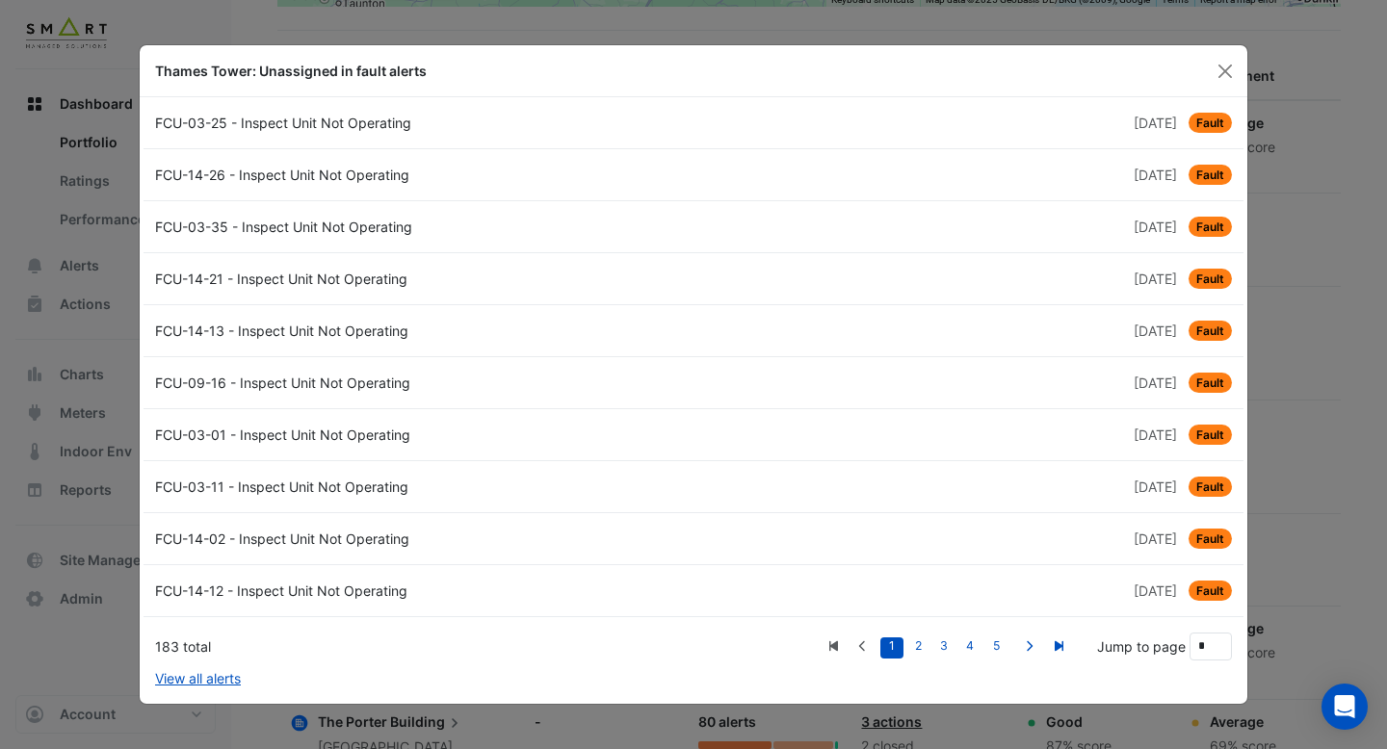
click at [340, 123] on div "FCU-03-25 - Inspect Unit Not Operating" at bounding box center [419, 123] width 550 height 20
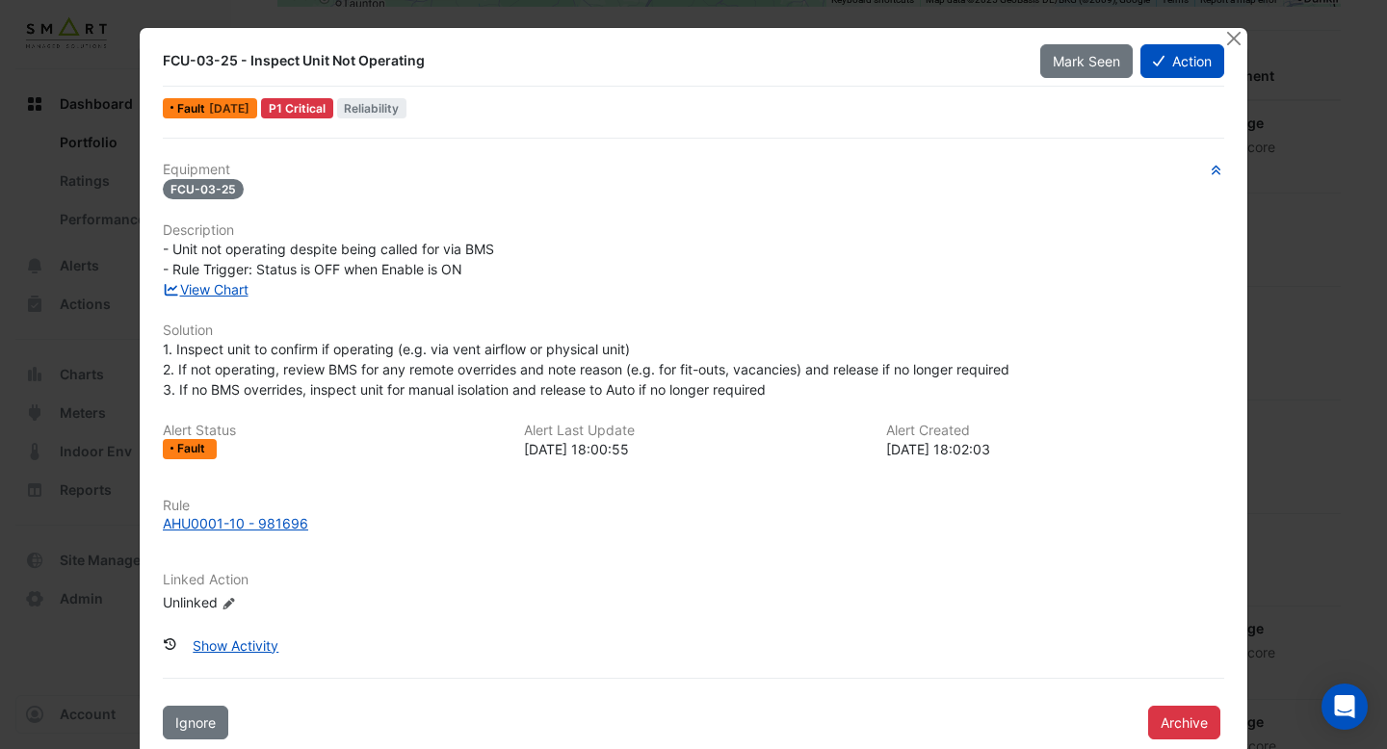
scroll to position [33, 0]
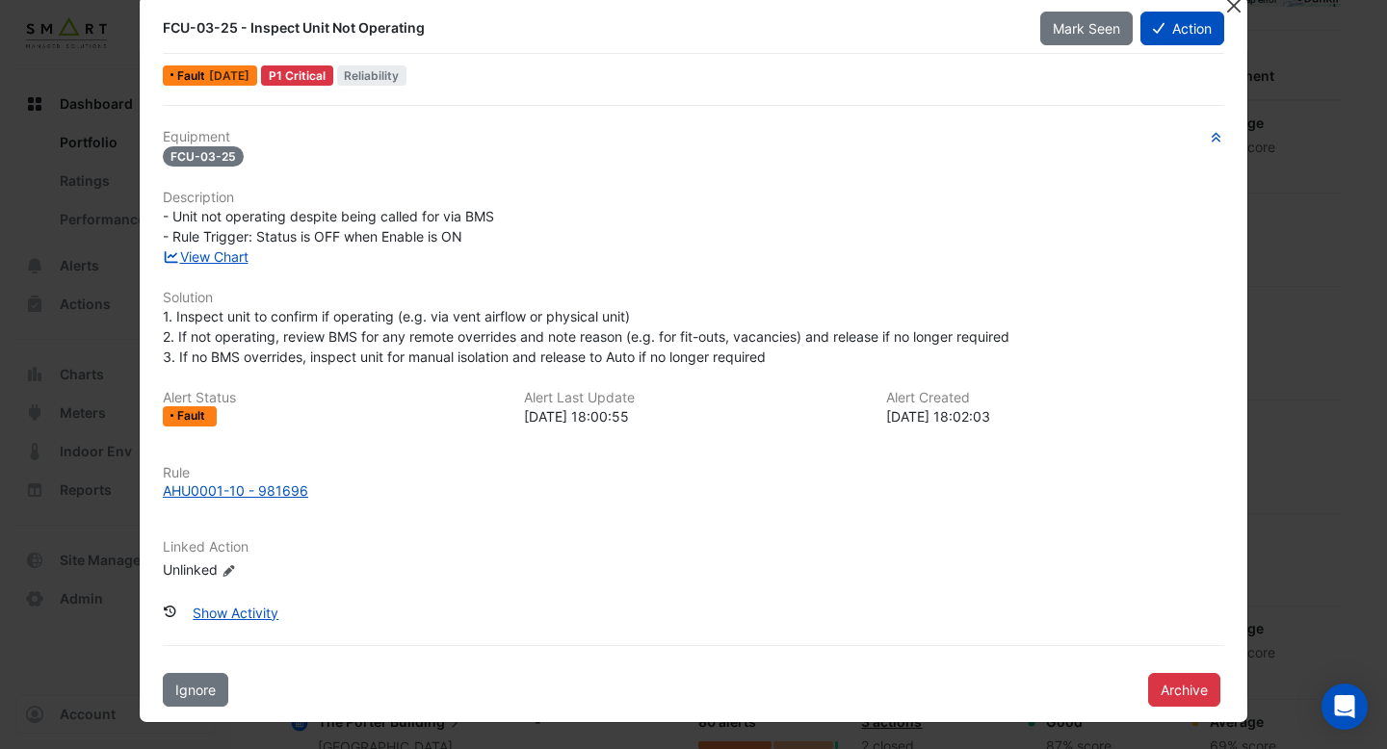
click at [1235, 8] on button "Close" at bounding box center [1233, 5] width 20 height 20
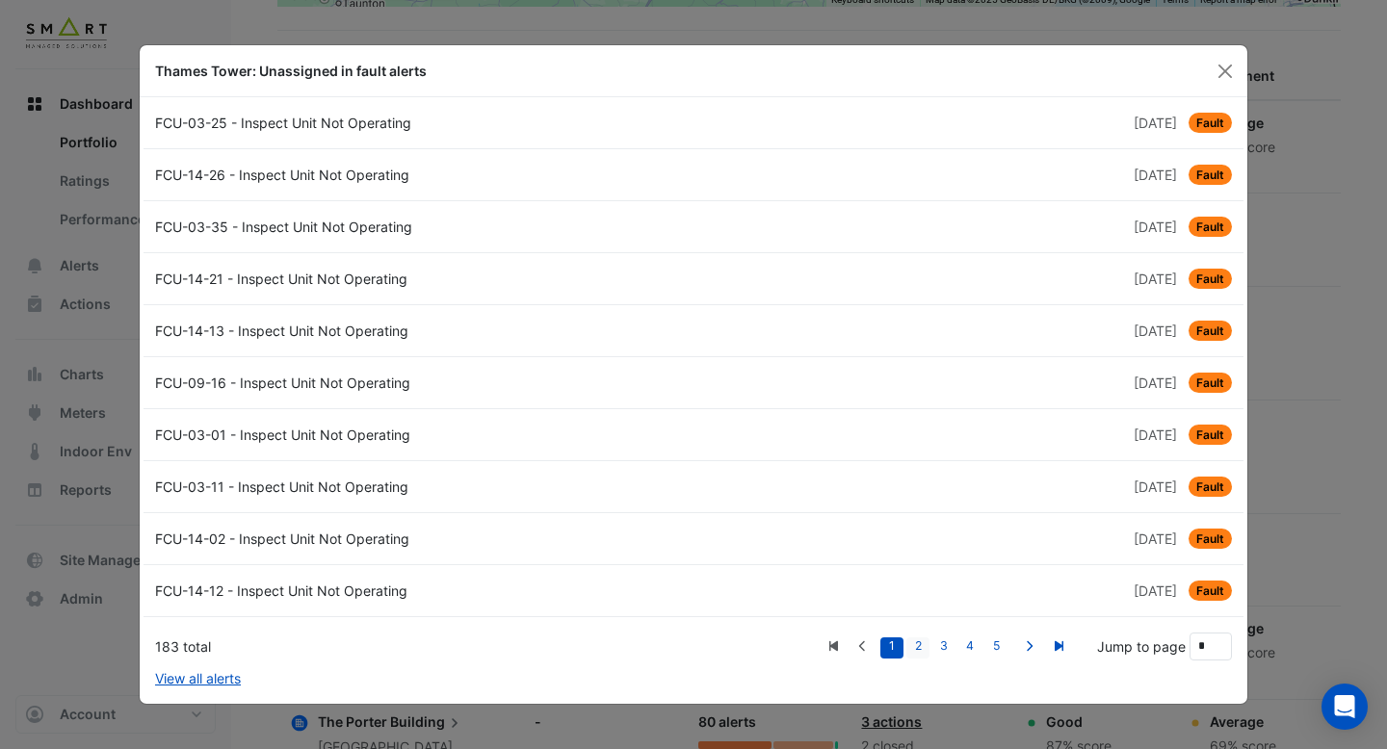
click at [916, 644] on link "2" at bounding box center [918, 648] width 23 height 21
click at [968, 644] on link "4" at bounding box center [970, 648] width 23 height 21
type input "*"
click at [1228, 66] on button "Close" at bounding box center [1225, 71] width 29 height 29
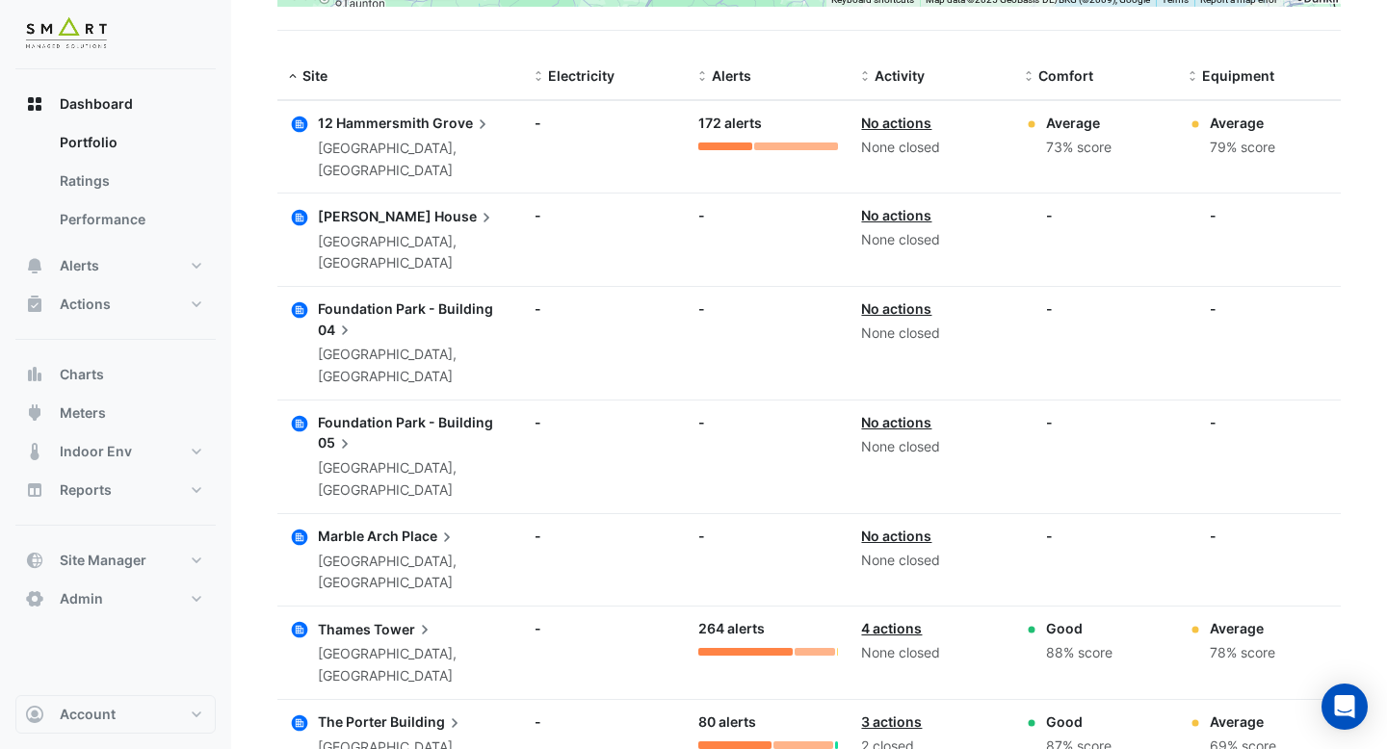
click at [900, 620] on link "4 actions" at bounding box center [891, 628] width 61 height 16
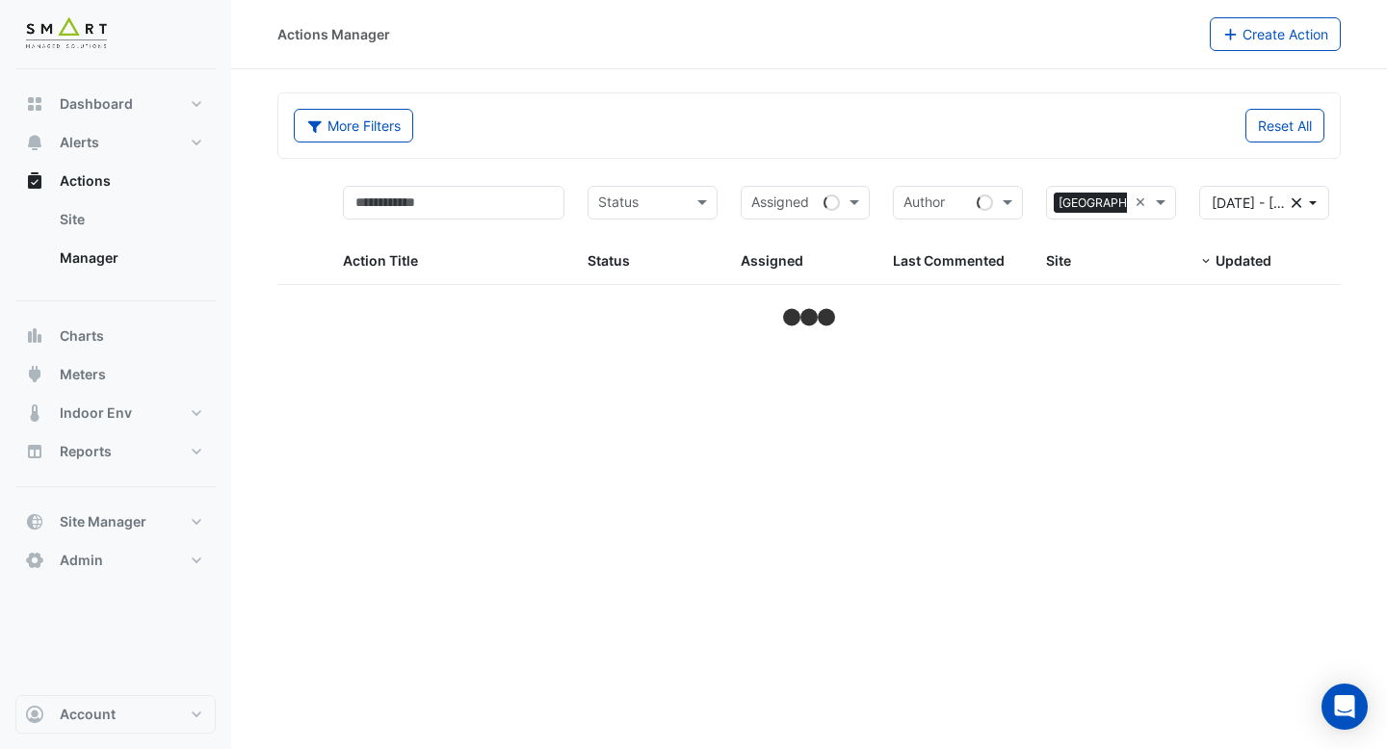
select select "***"
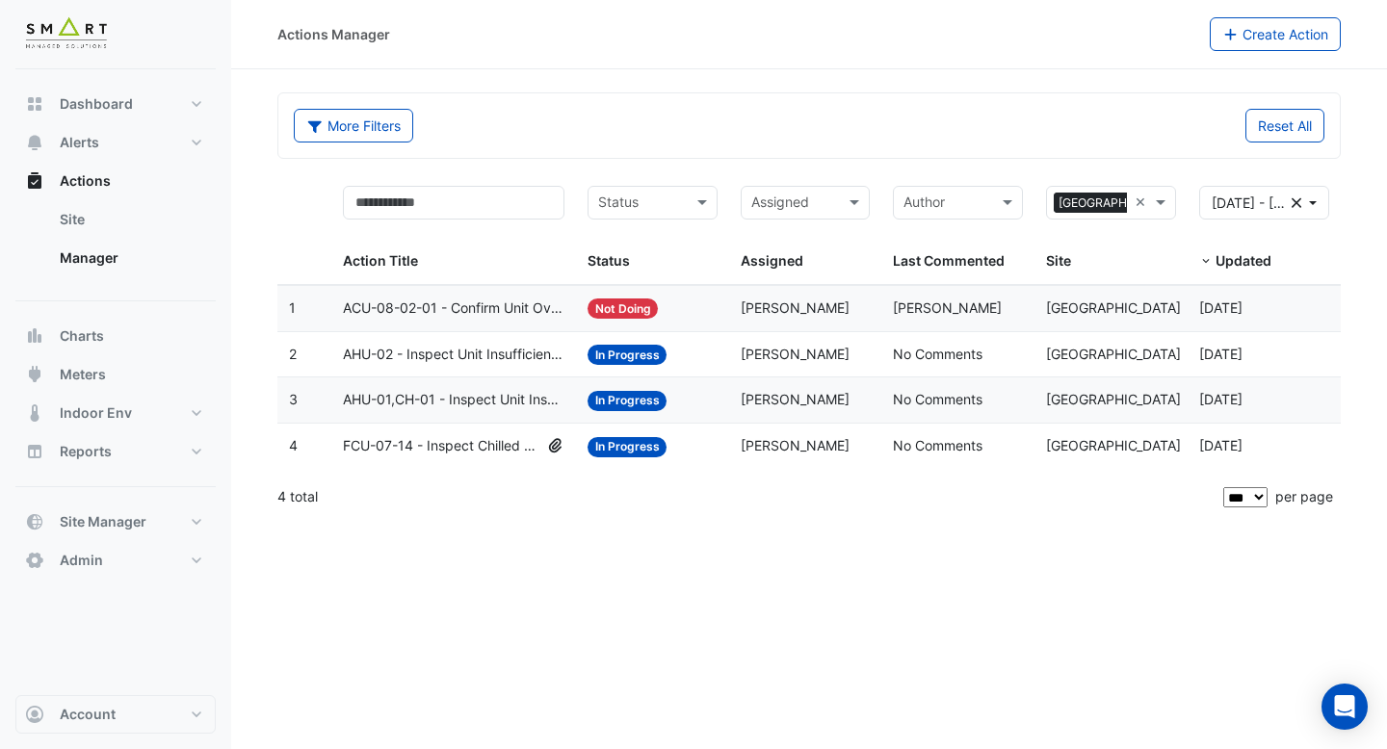
click at [474, 304] on span "ACU-08-02-01 - Confirm Unit Overnight Operation (Energy Waste)" at bounding box center [454, 309] width 222 height 22
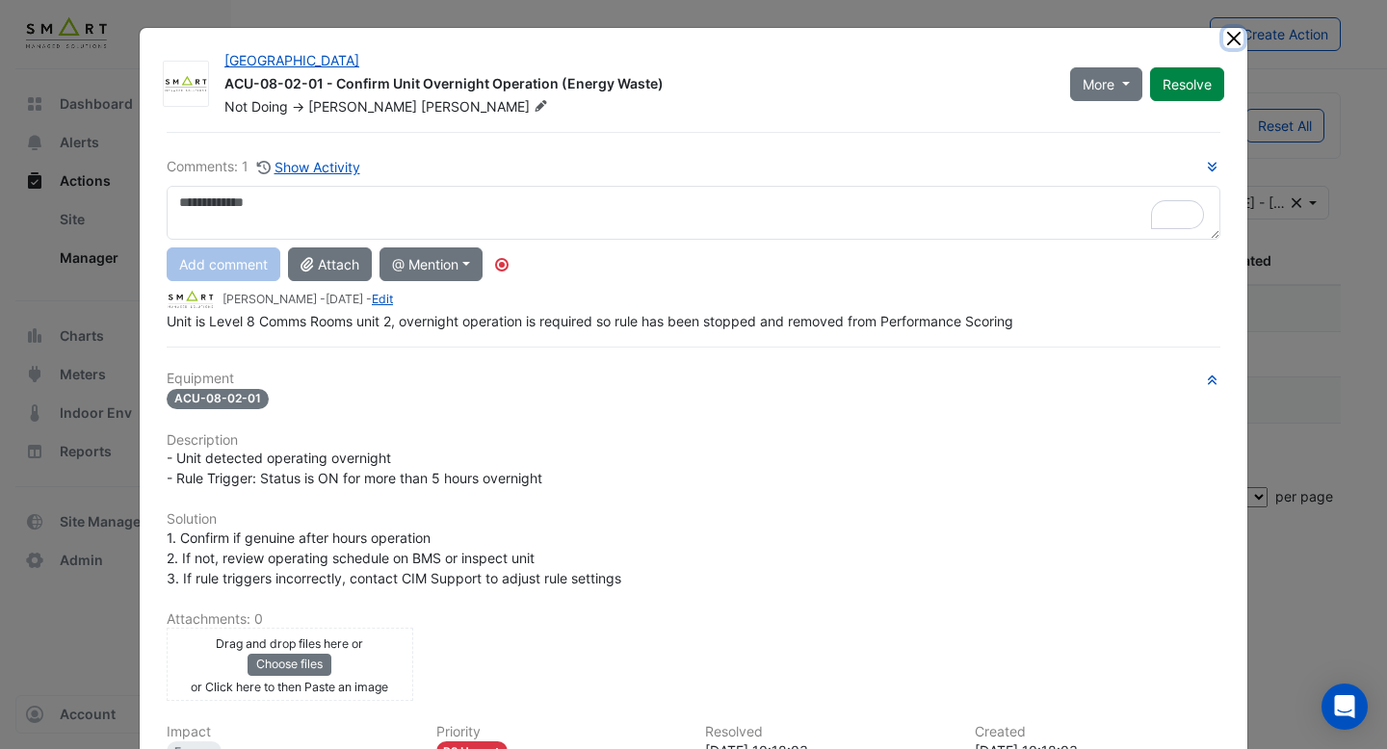
click at [1230, 36] on button "Close" at bounding box center [1233, 38] width 20 height 20
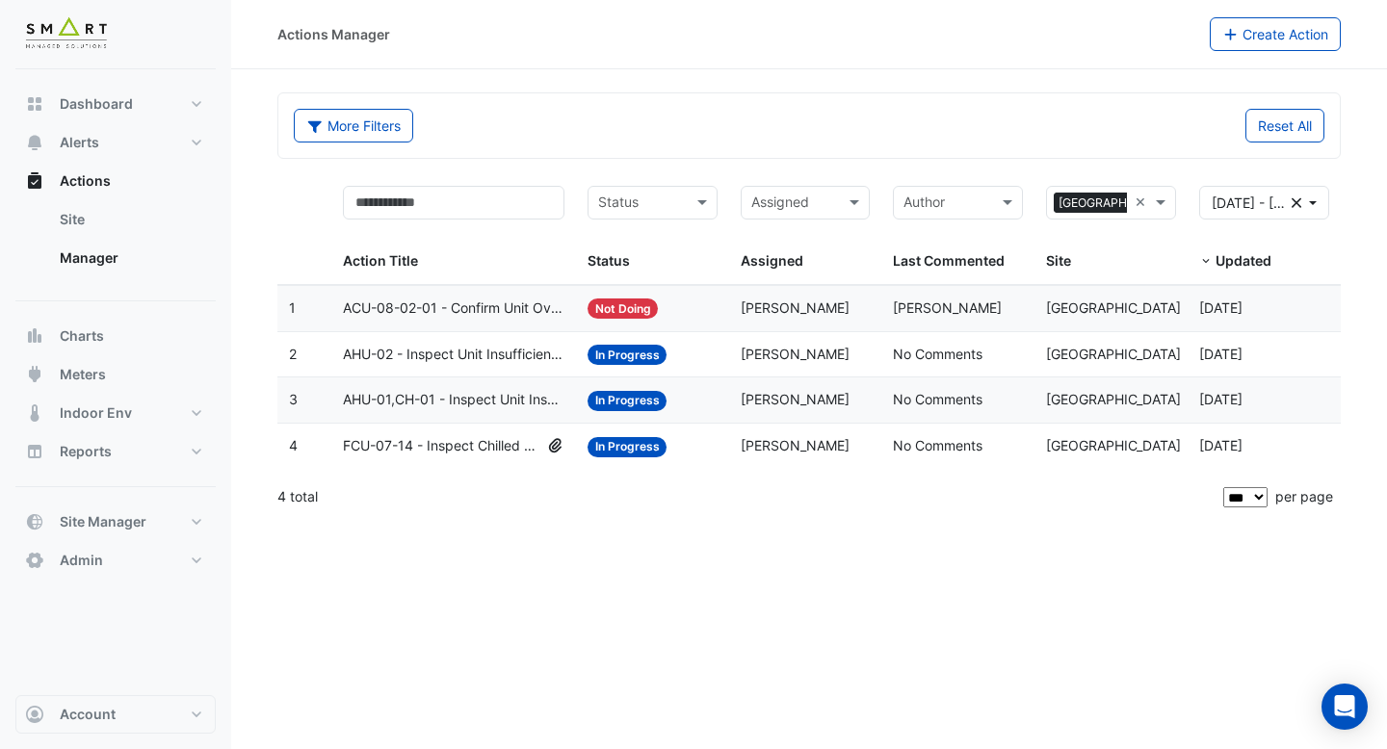
click at [688, 374] on datatable-body-cell "Status: In Progress" at bounding box center [652, 354] width 153 height 45
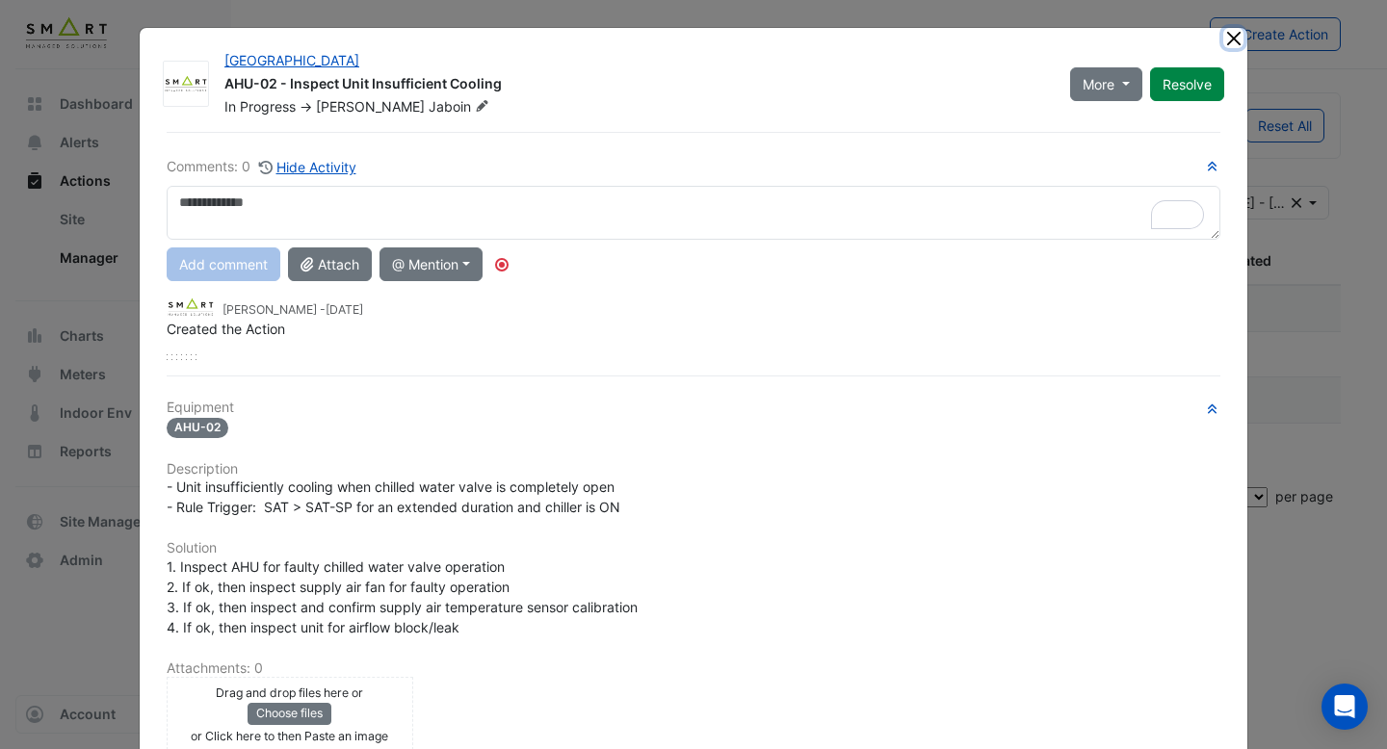
click at [1234, 39] on button "Close" at bounding box center [1233, 38] width 20 height 20
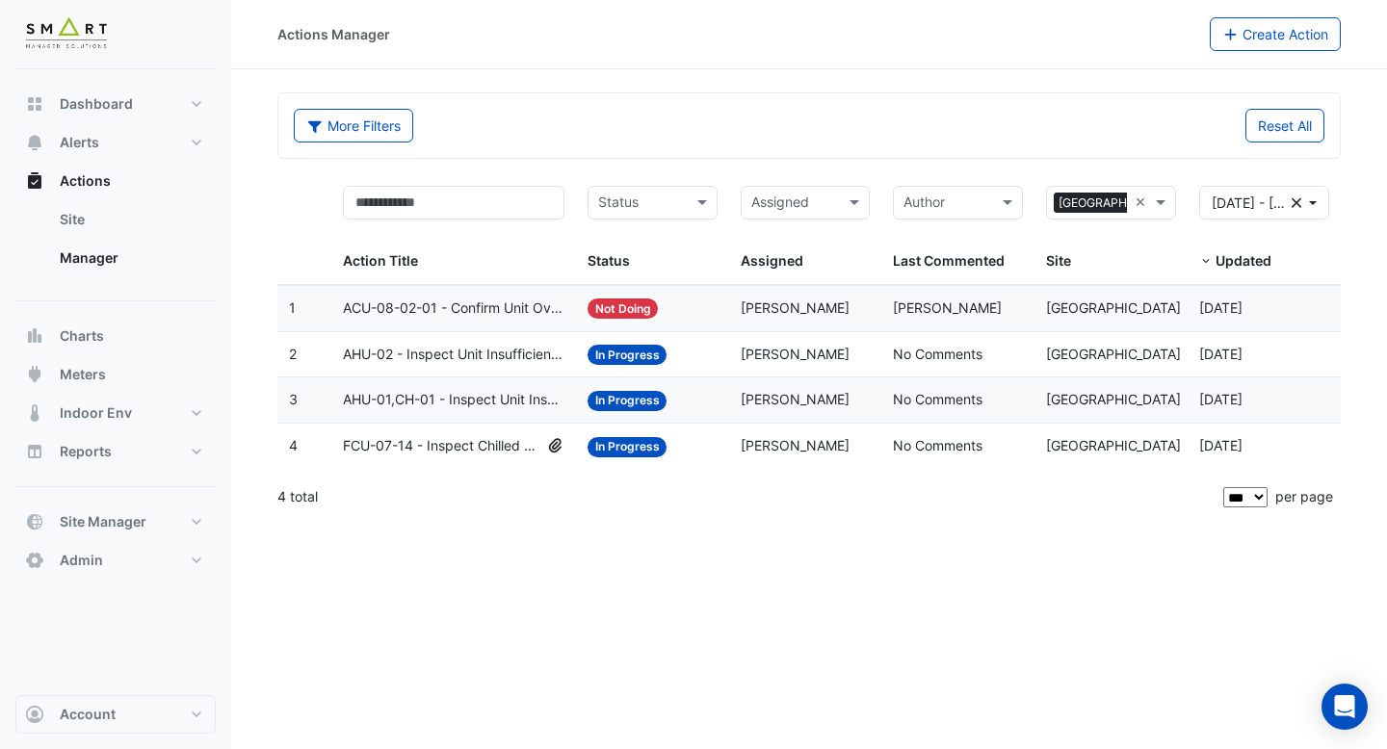
click at [483, 452] on span "FCU-07-14 - Inspect Chilled Water Valve Leak" at bounding box center [441, 446] width 197 height 22
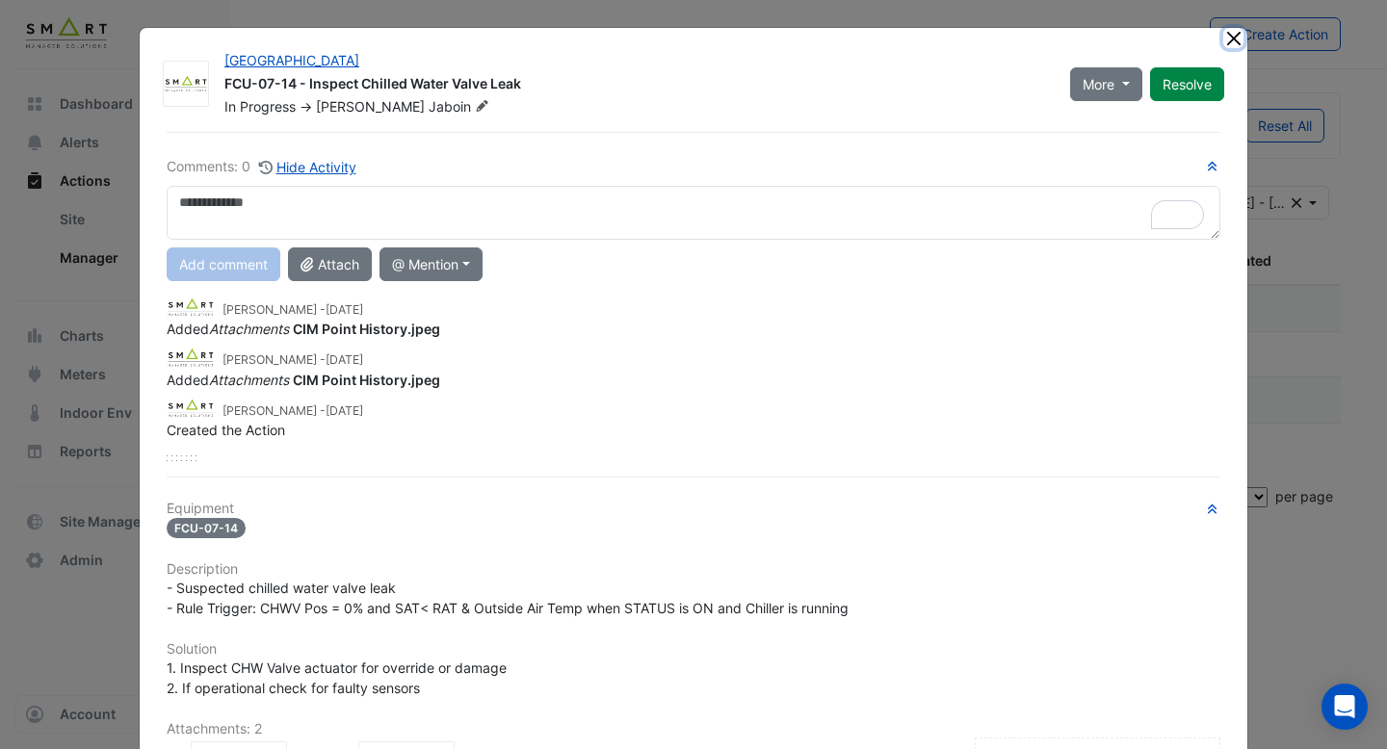
click at [1233, 40] on button "Close" at bounding box center [1233, 38] width 20 height 20
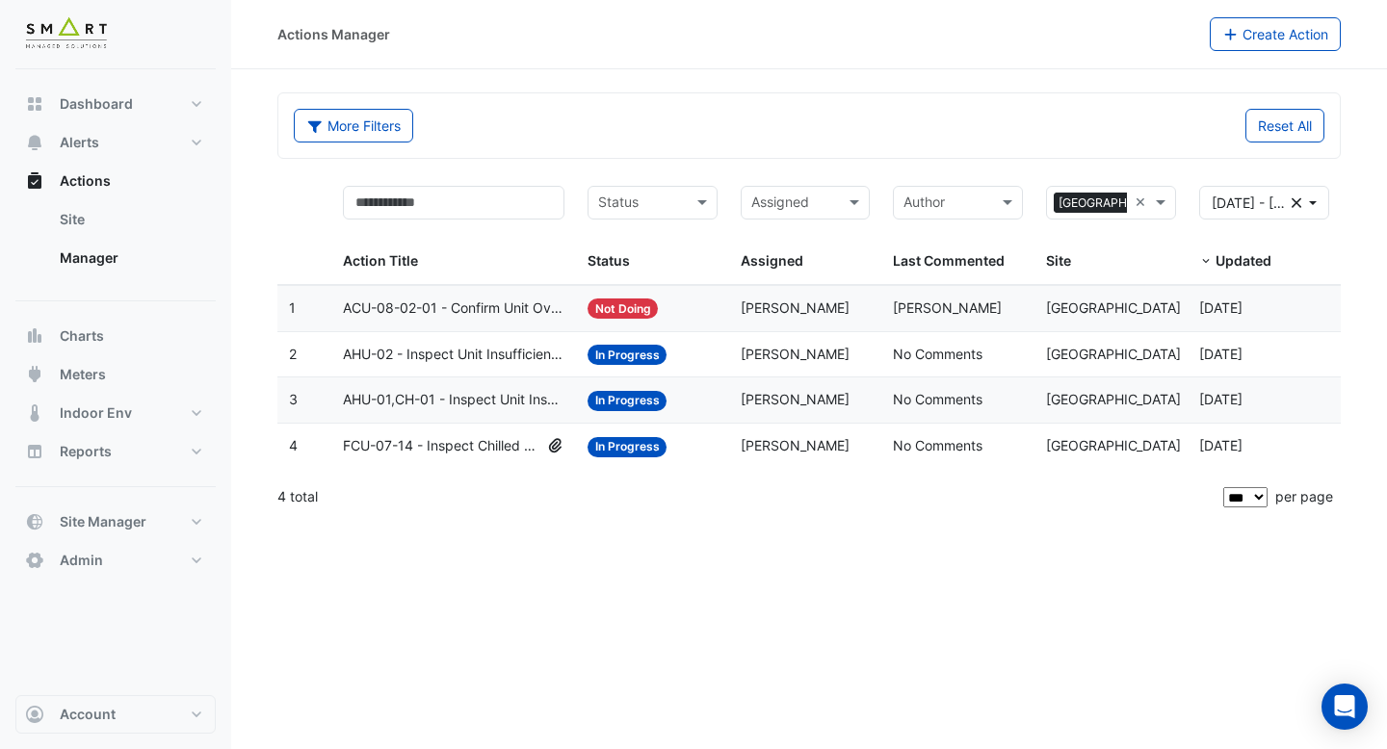
select select "***"
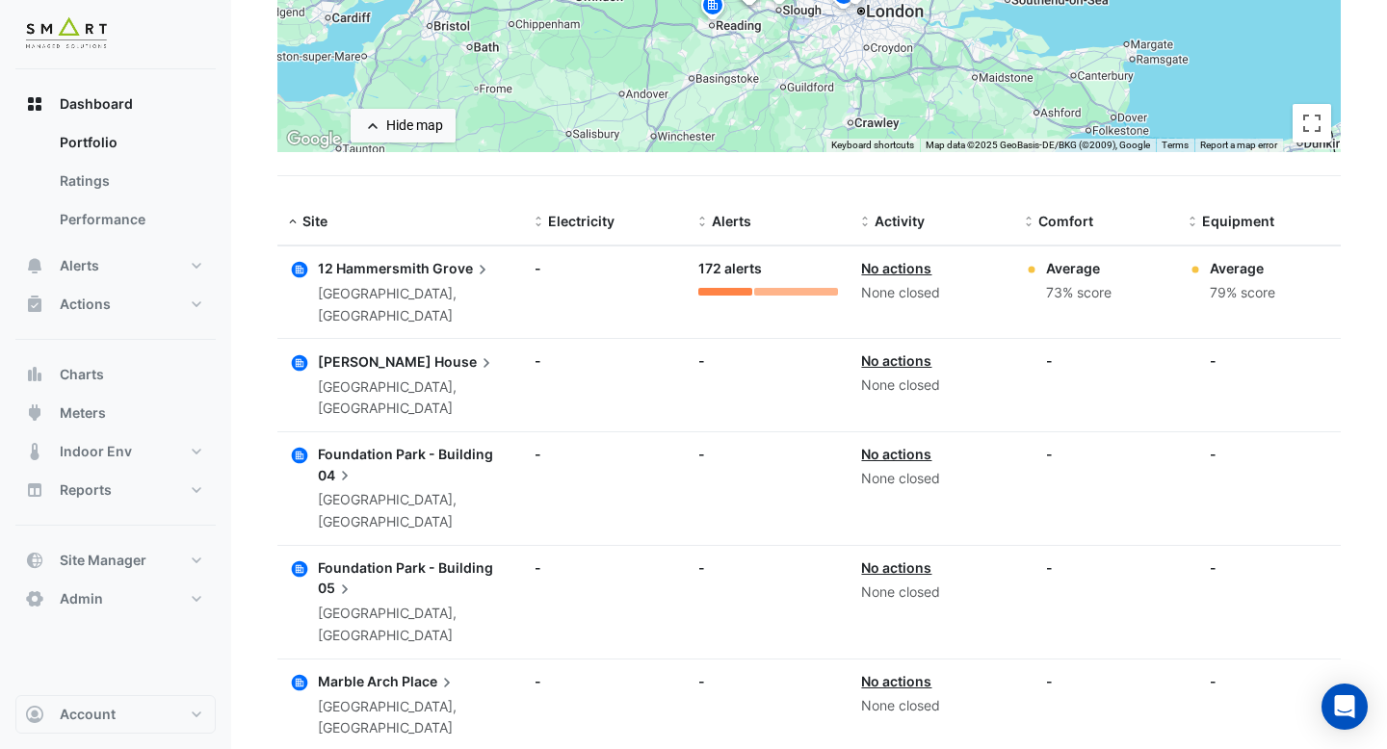
scroll to position [625, 0]
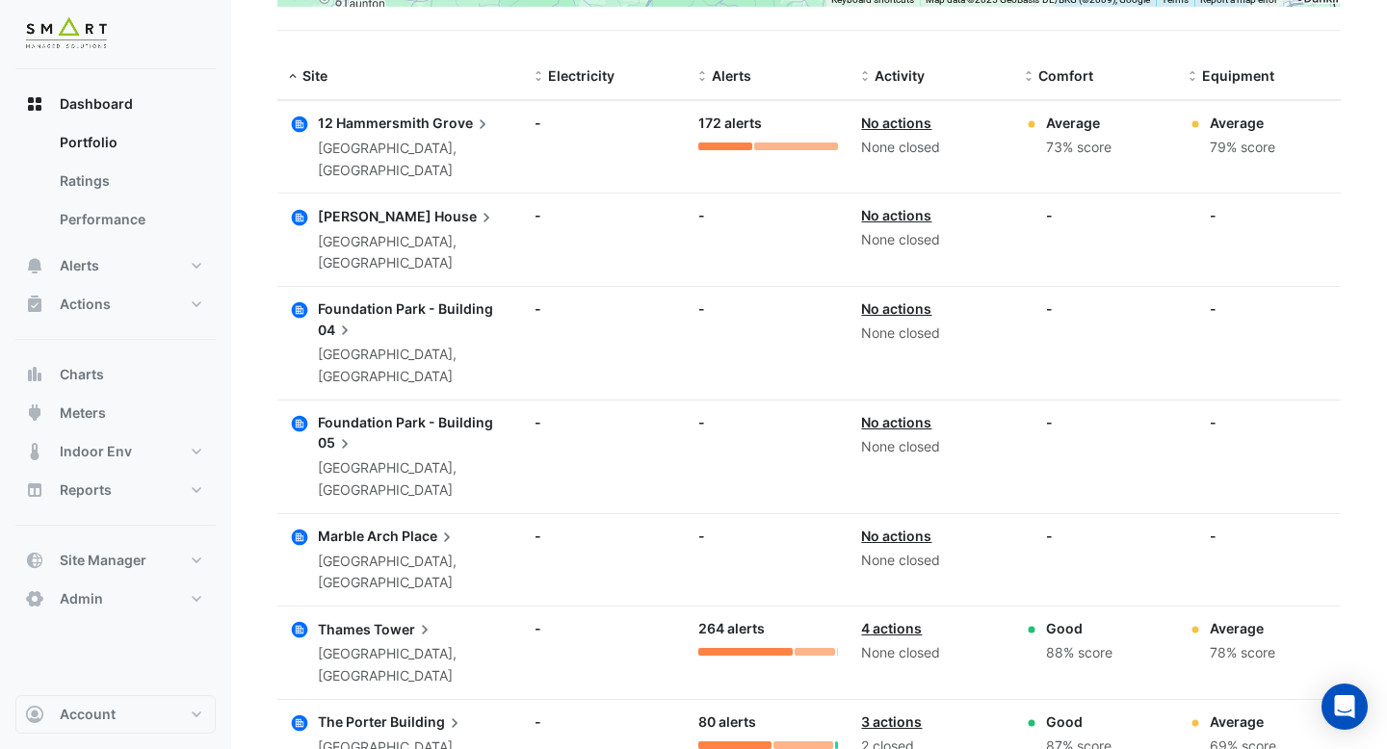
click at [885, 714] on link "3 actions" at bounding box center [891, 722] width 61 height 16
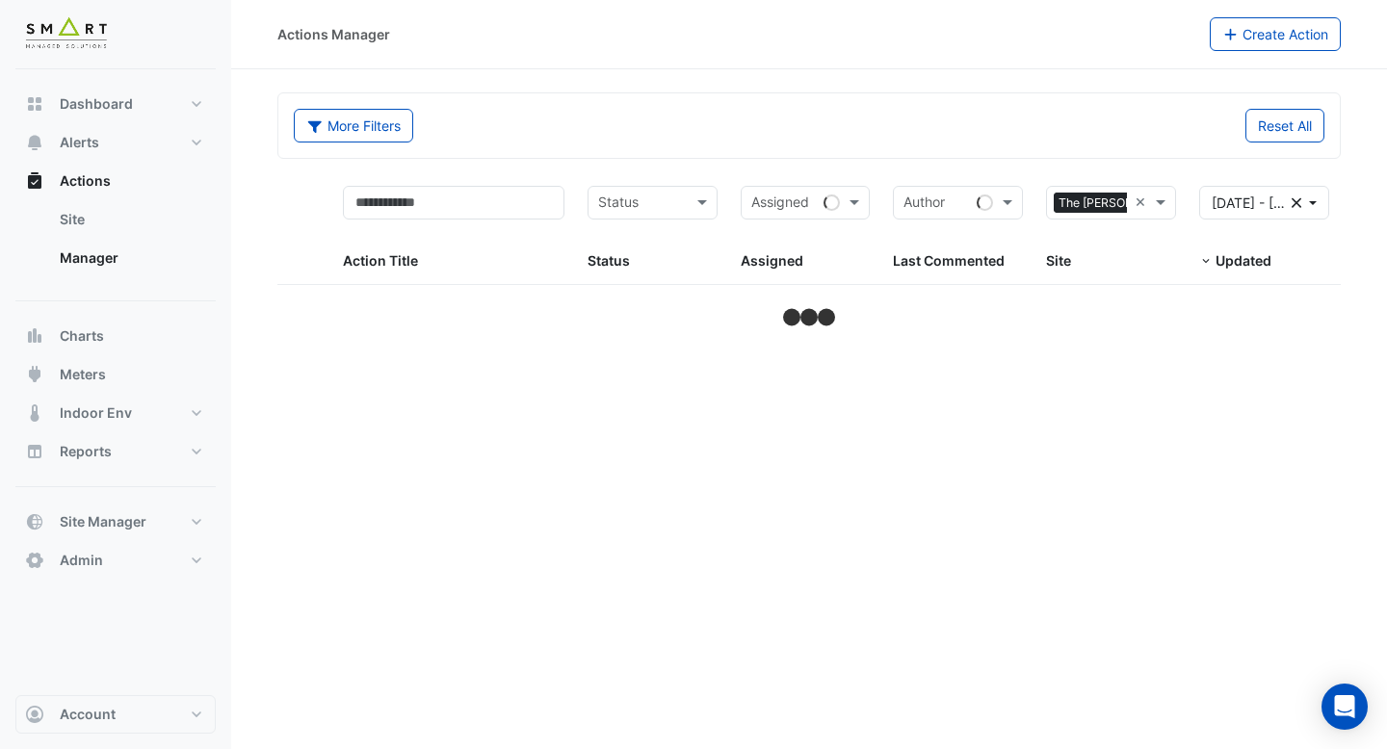
select select "***"
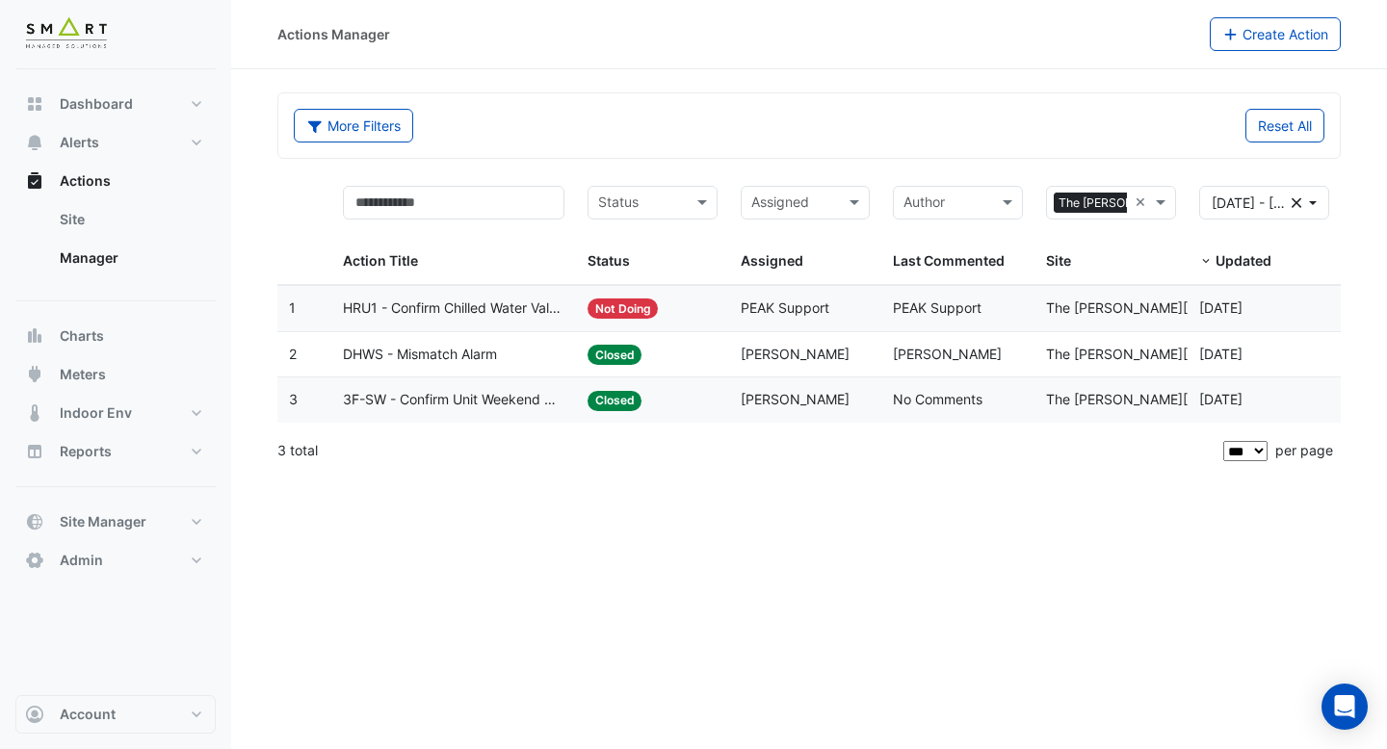
click at [489, 360] on span "DHWS - Mismatch Alarm" at bounding box center [420, 355] width 154 height 22
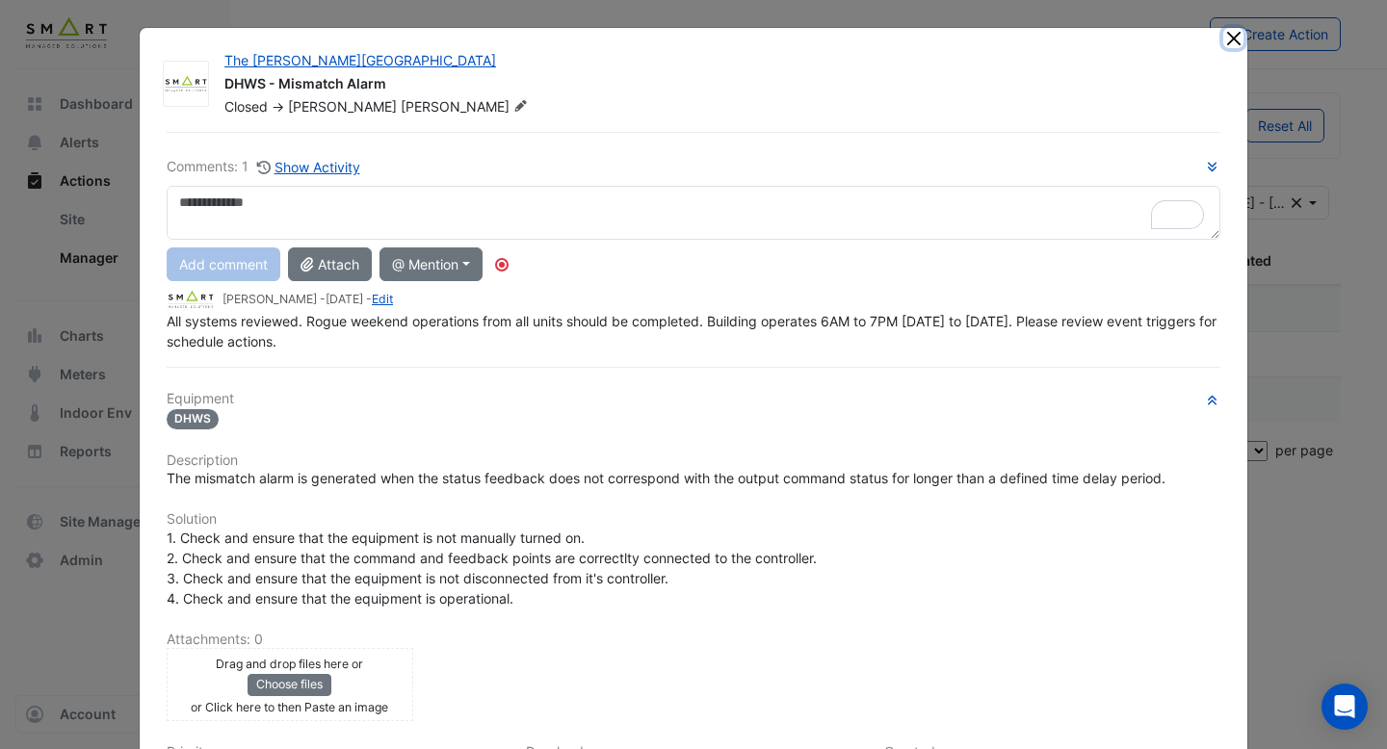
click at [1238, 31] on button "Close" at bounding box center [1233, 38] width 20 height 20
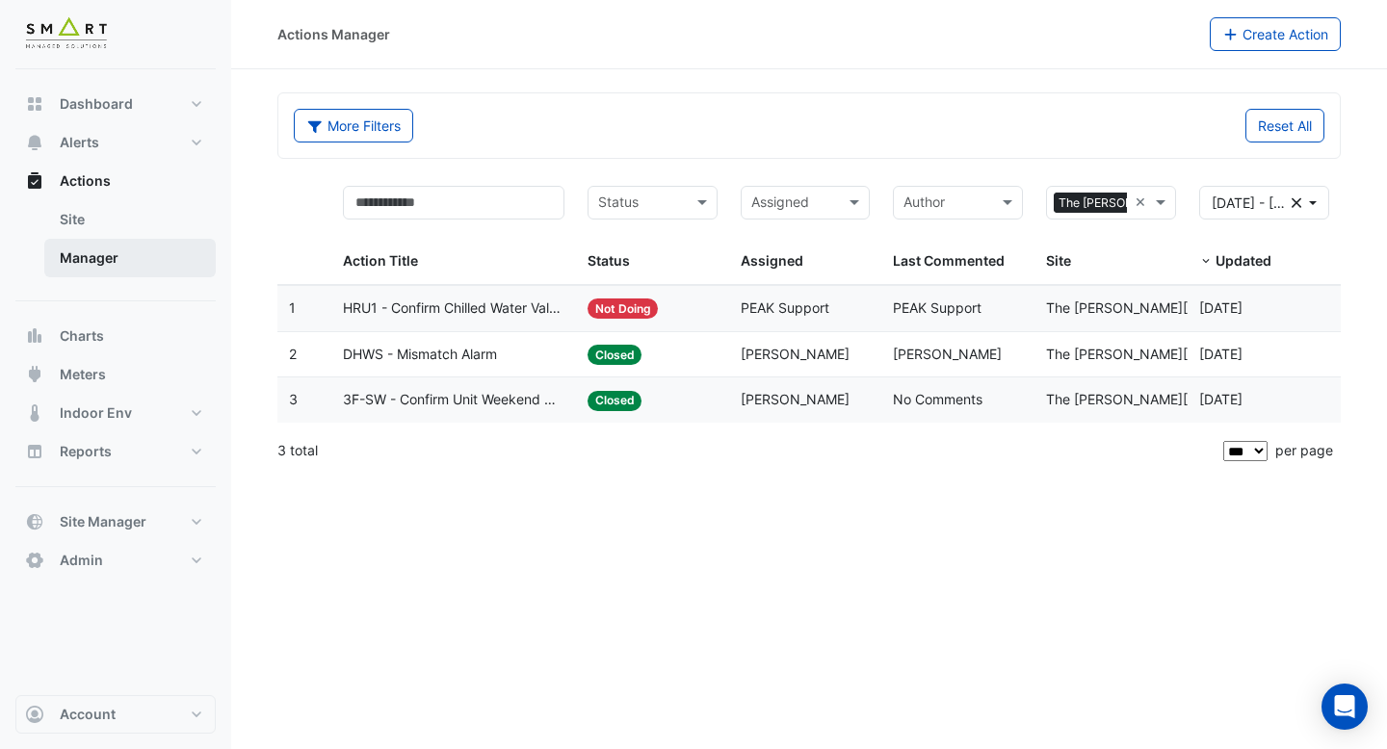
click at [77, 252] on link "Manager" at bounding box center [129, 258] width 171 height 39
click at [98, 191] on button "Actions" at bounding box center [115, 181] width 200 height 39
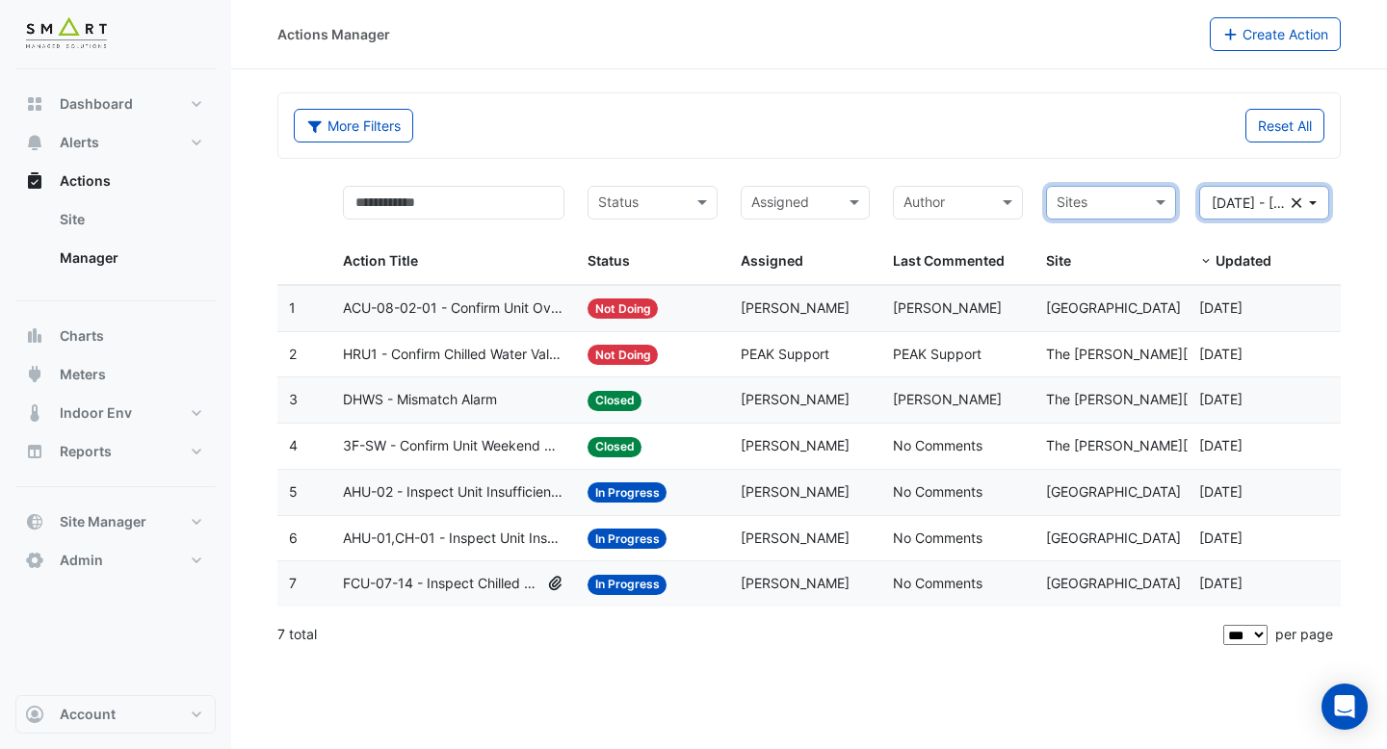
click at [1317, 198] on button "[DATE] - [DATE] Clear" at bounding box center [1264, 203] width 130 height 34
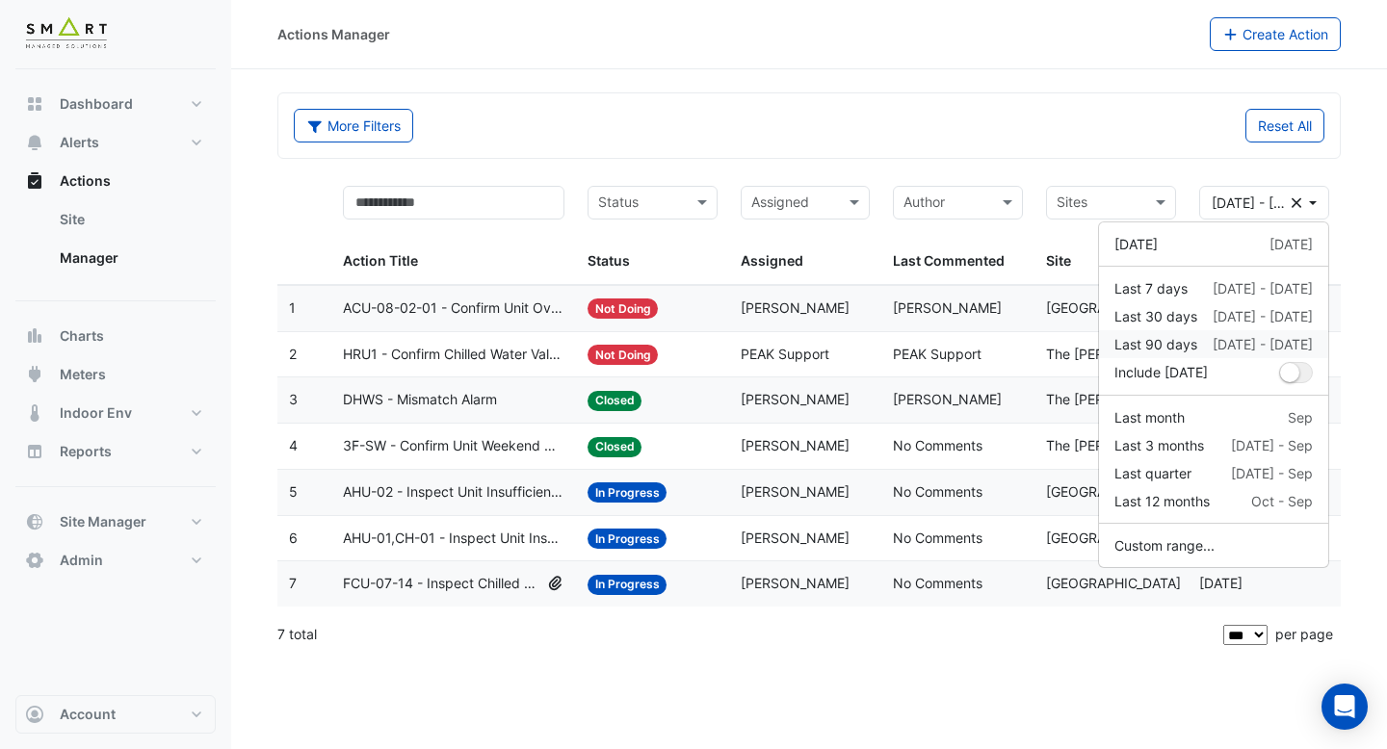
click at [1190, 350] on div "Last 90 days" at bounding box center [1156, 344] width 83 height 20
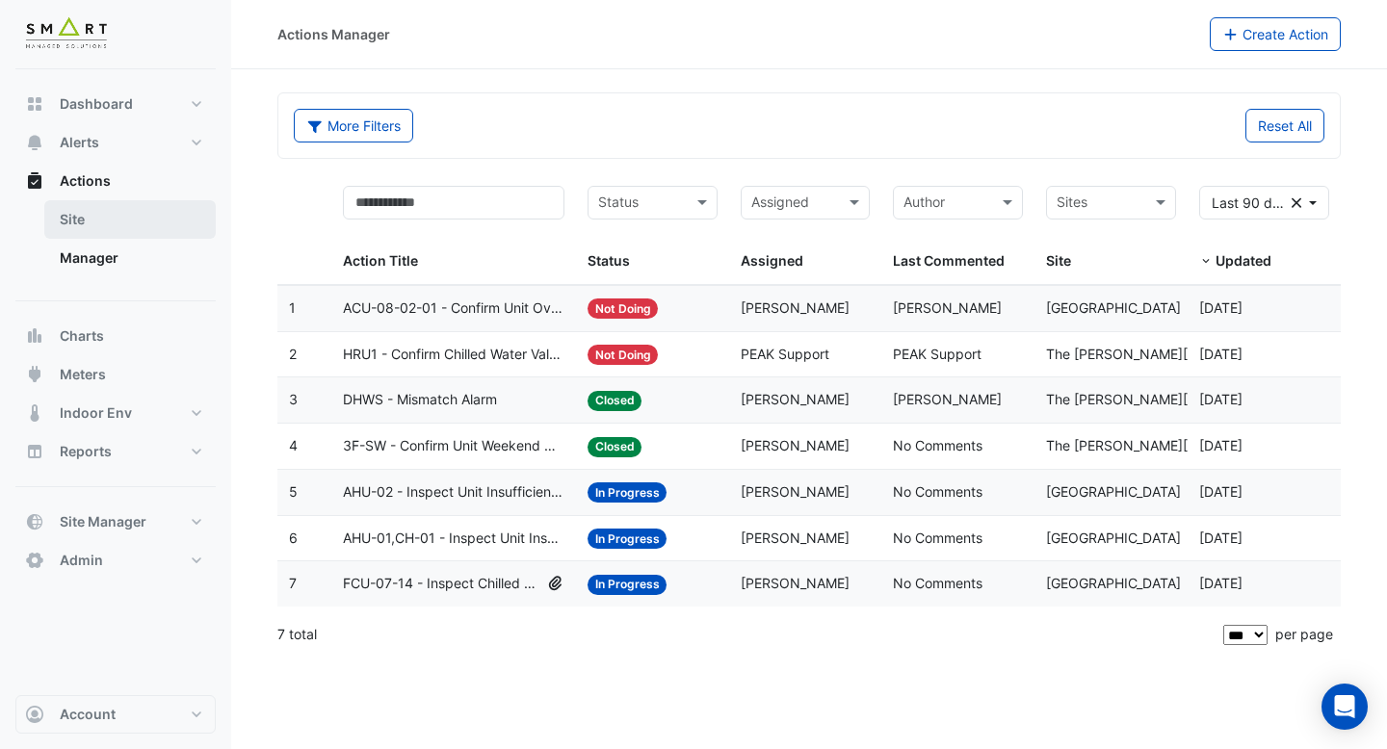
click at [94, 214] on link "Site" at bounding box center [129, 219] width 171 height 39
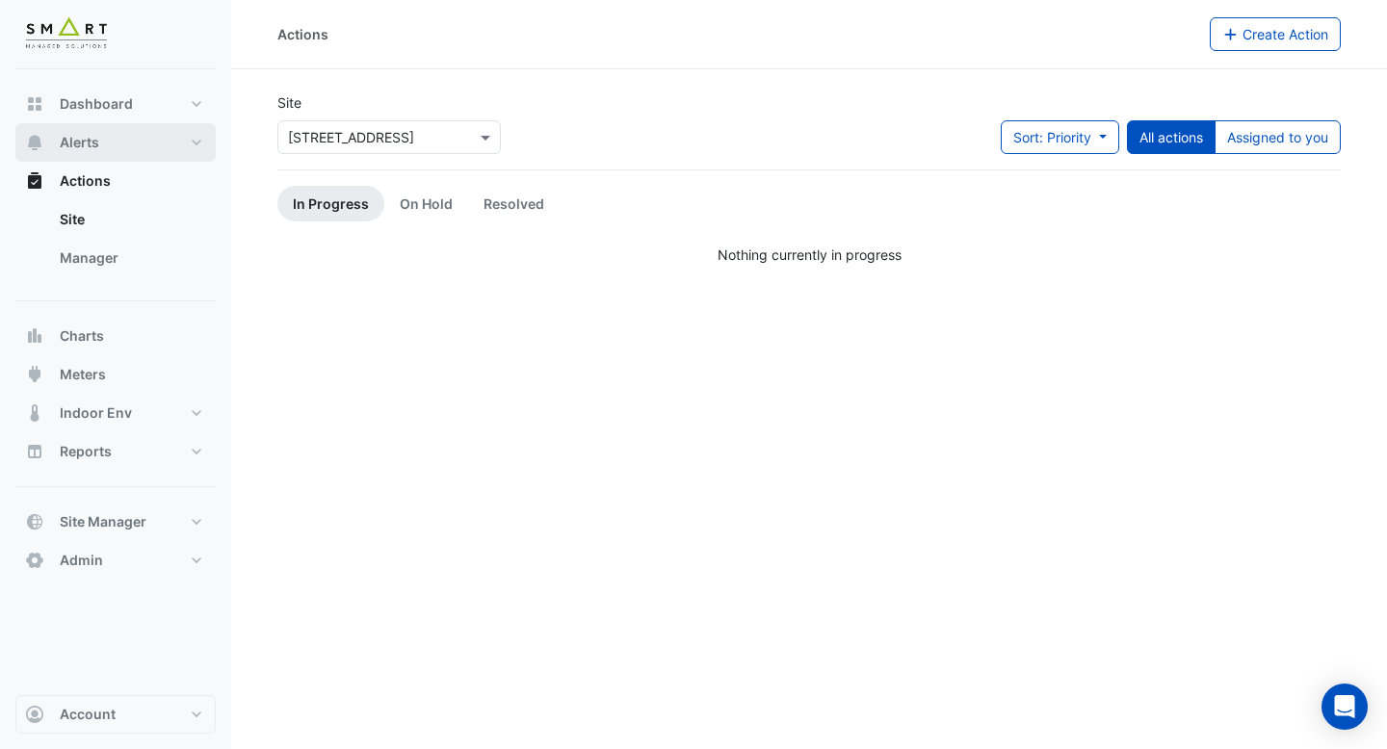
click at [92, 148] on span "Alerts" at bounding box center [79, 142] width 39 height 19
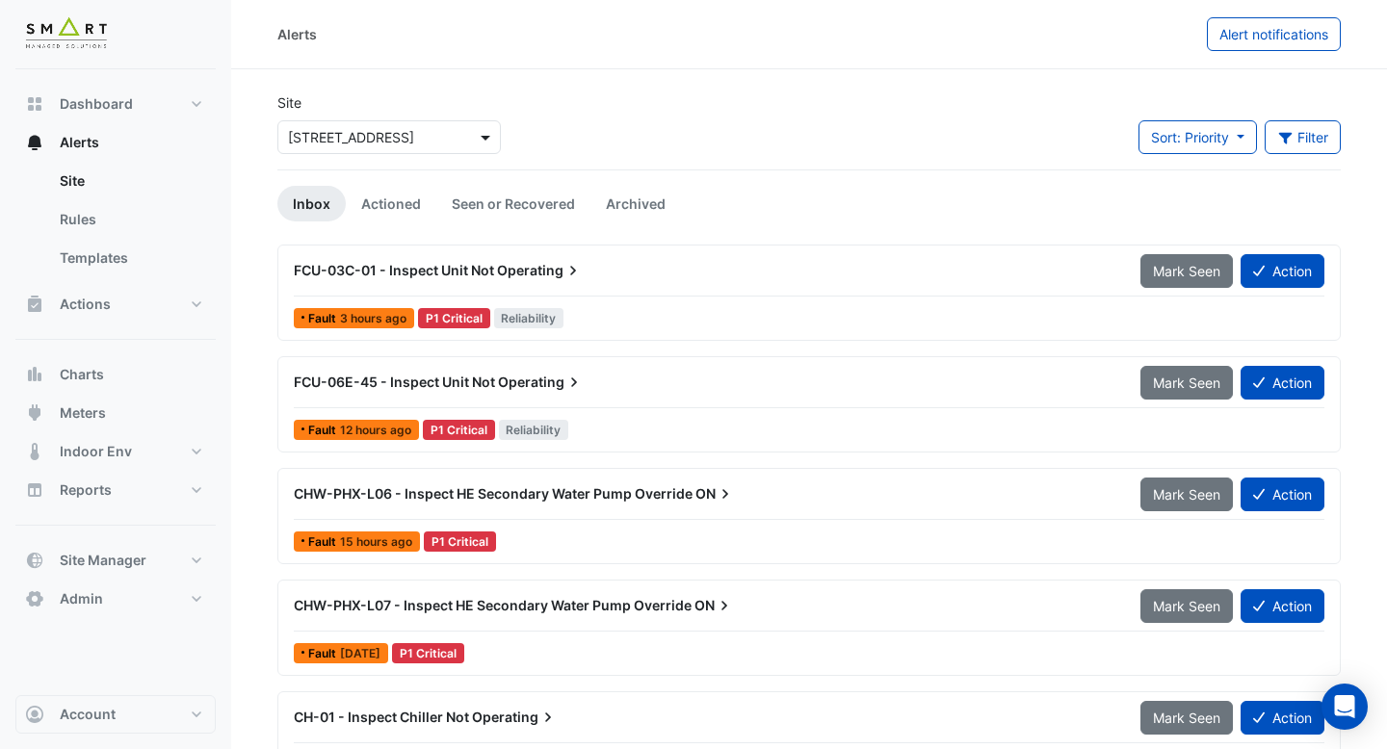
click at [480, 135] on span at bounding box center [488, 137] width 24 height 20
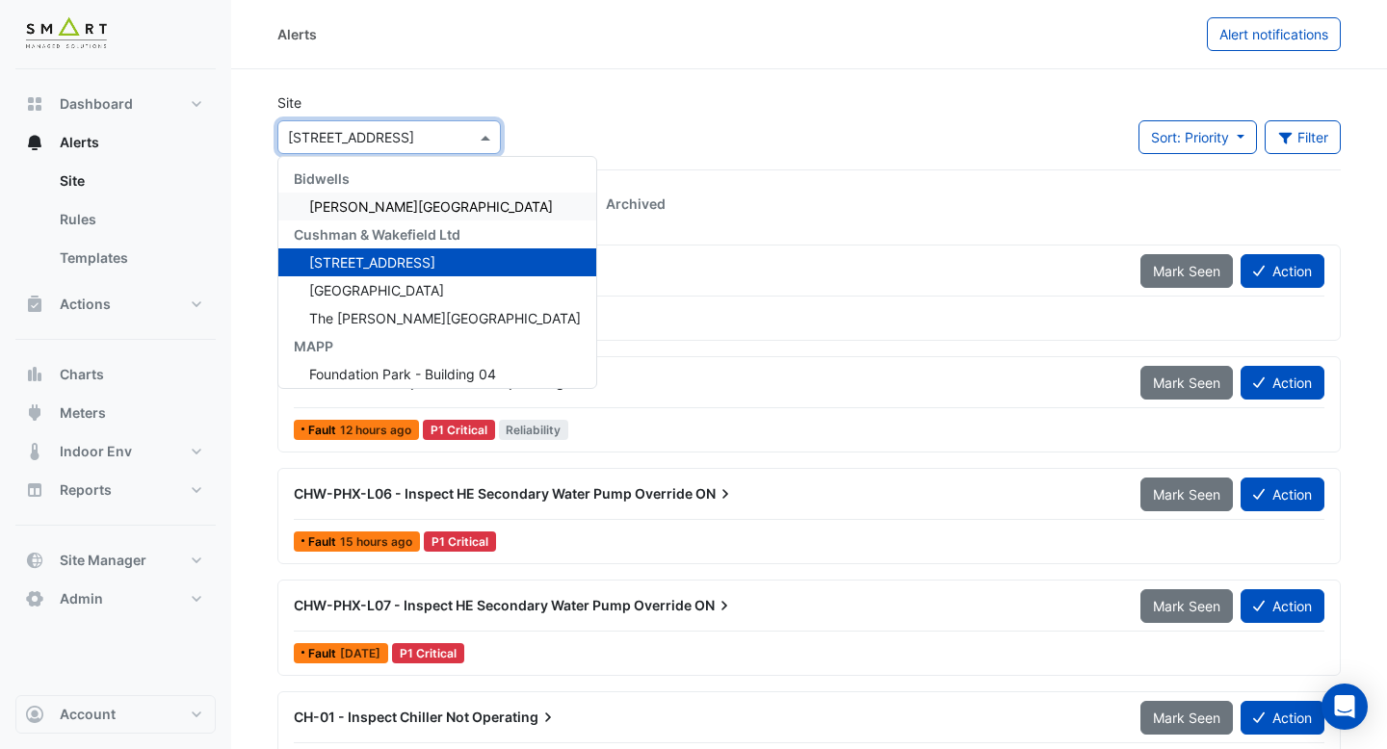
click at [436, 211] on div "[PERSON_NAME][GEOGRAPHIC_DATA]" at bounding box center [437, 207] width 318 height 28
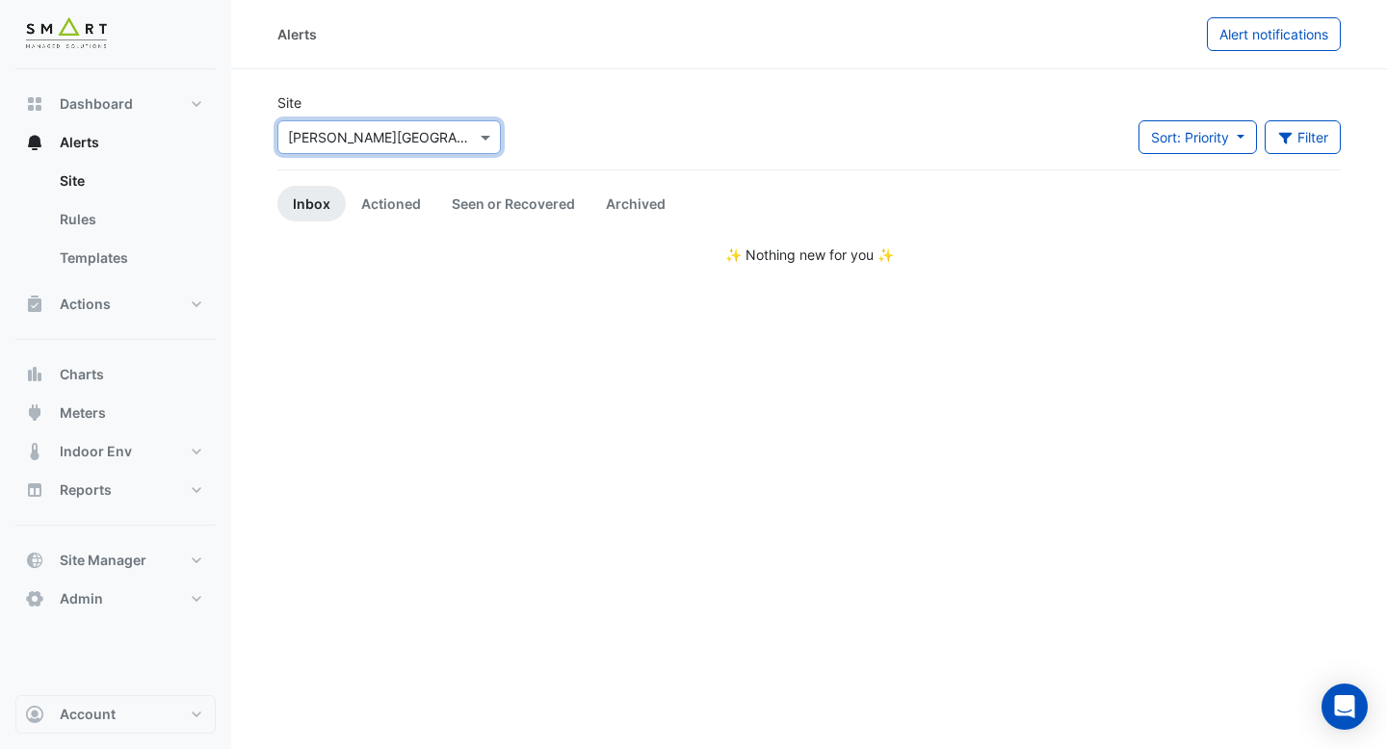
click at [496, 118] on div "× [PERSON_NAME][GEOGRAPHIC_DATA]" at bounding box center [389, 133] width 231 height 41
click at [495, 130] on span at bounding box center [488, 137] width 24 height 20
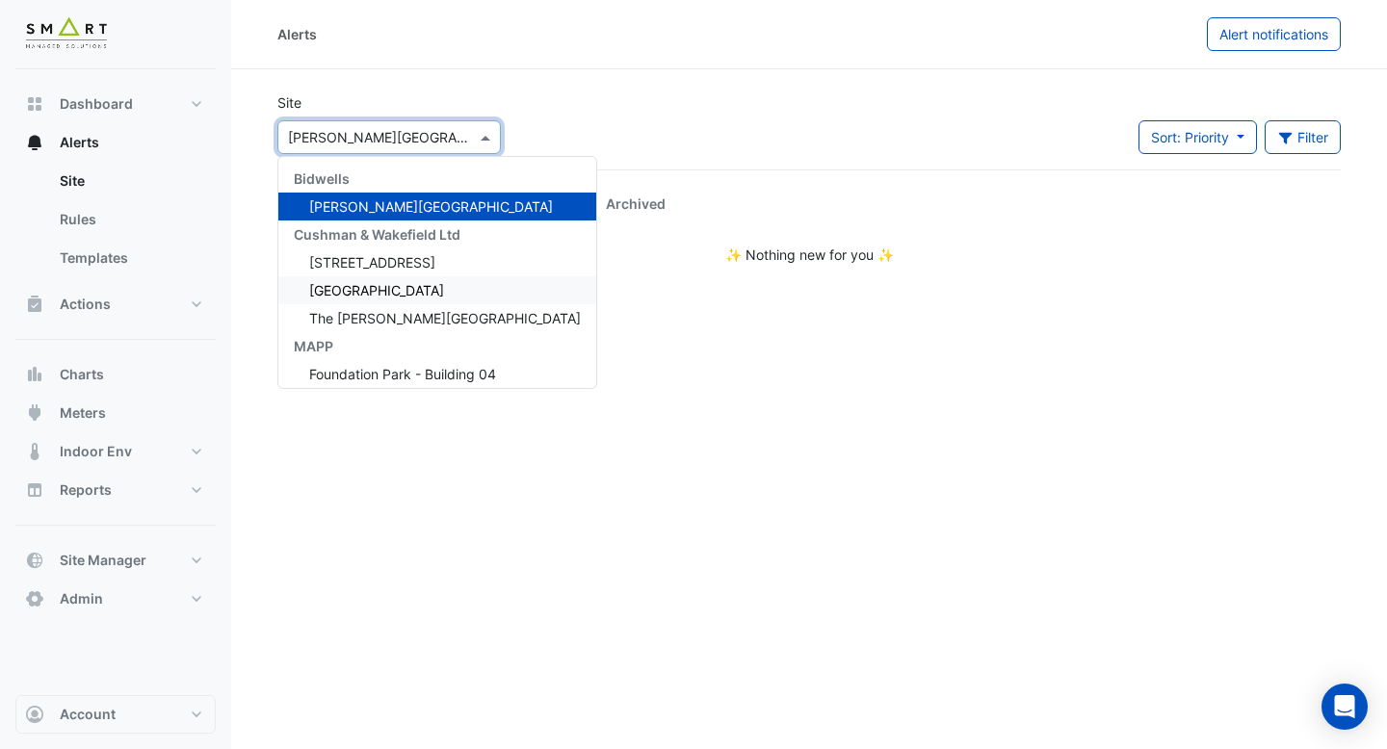
click at [425, 292] on div "[GEOGRAPHIC_DATA]" at bounding box center [437, 290] width 318 height 28
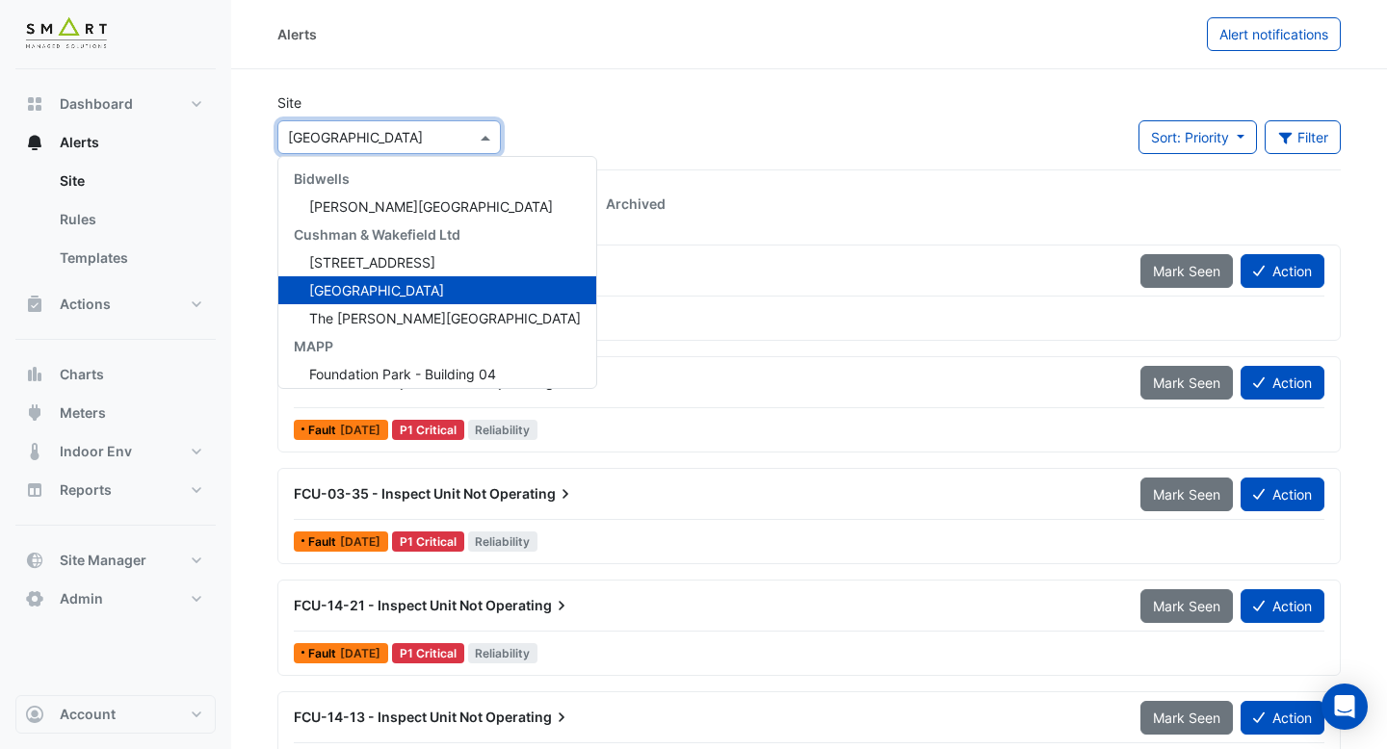
click at [484, 142] on span at bounding box center [488, 137] width 24 height 20
click at [429, 317] on span "The [PERSON_NAME][GEOGRAPHIC_DATA]" at bounding box center [445, 318] width 272 height 16
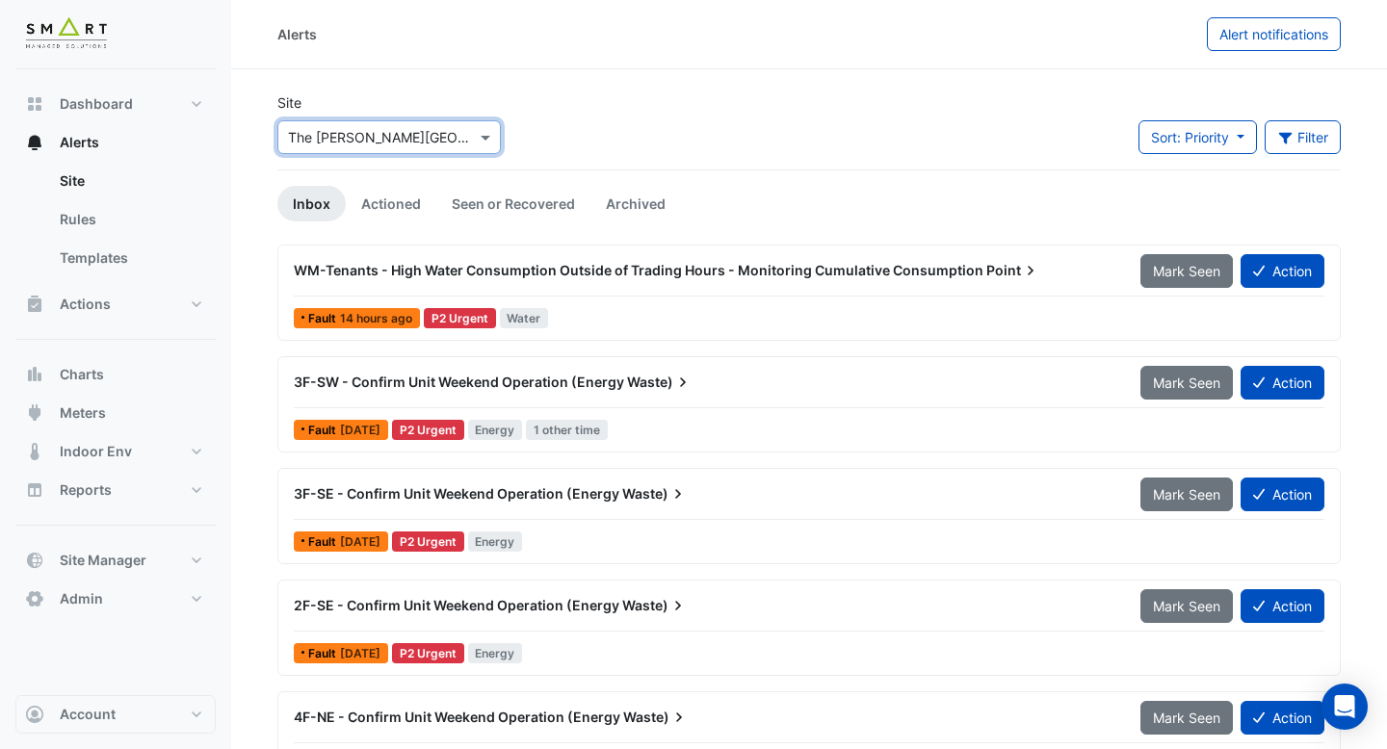
click at [618, 325] on div "Fault 14 hours ago P2 Urgent Water" at bounding box center [809, 318] width 1035 height 28
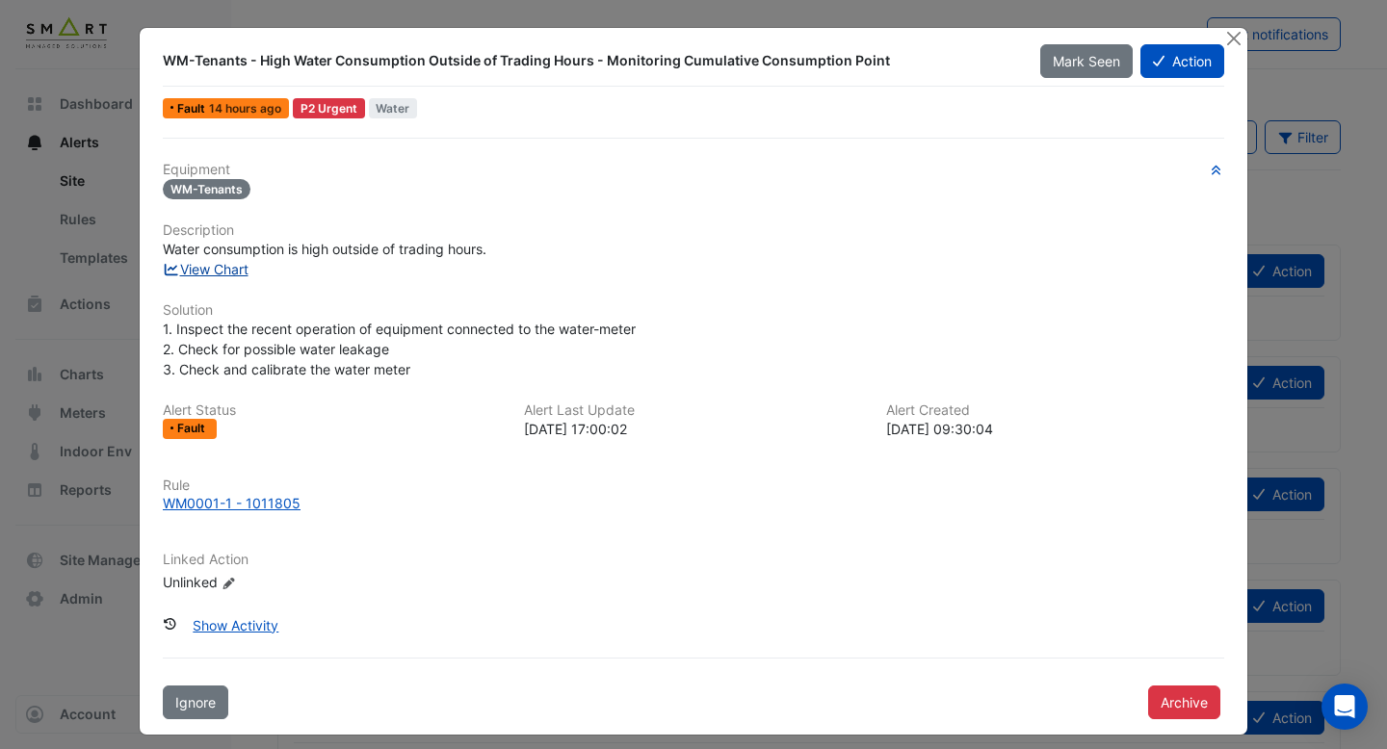
click at [223, 269] on link "View Chart" at bounding box center [206, 269] width 86 height 16
click at [1238, 34] on button "Close" at bounding box center [1233, 38] width 20 height 20
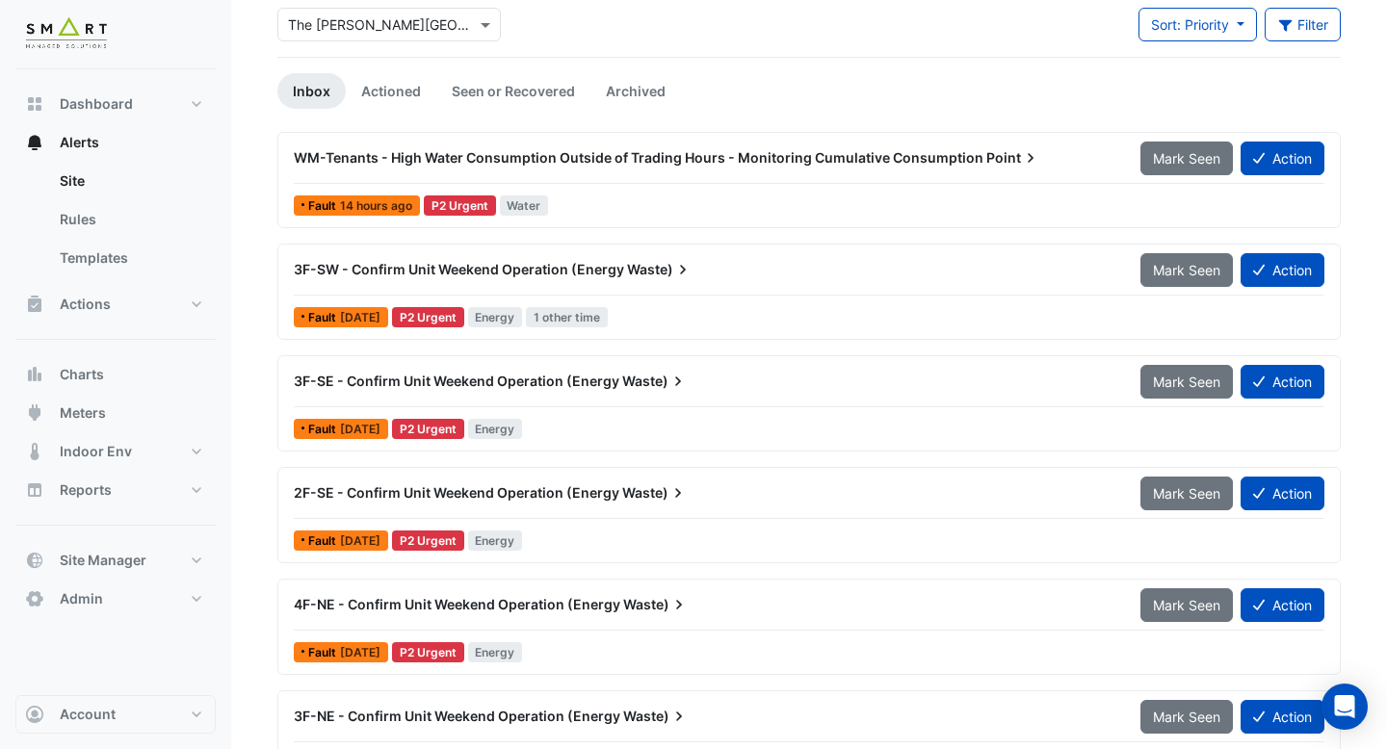
scroll to position [136, 0]
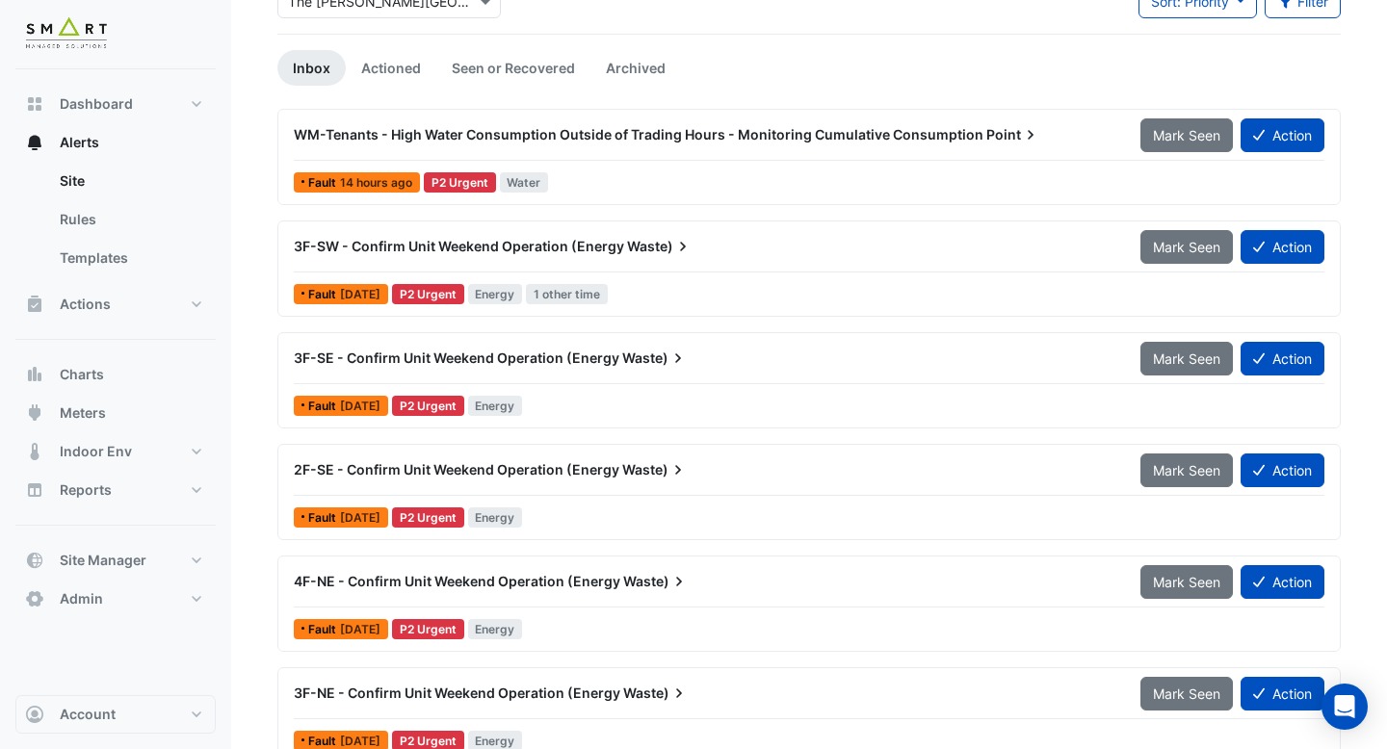
click at [749, 276] on div "3F-SW - Confirm Unit Weekend Operation (Energy Waste) Mark Seen Action Fault [D…" at bounding box center [809, 268] width 1046 height 79
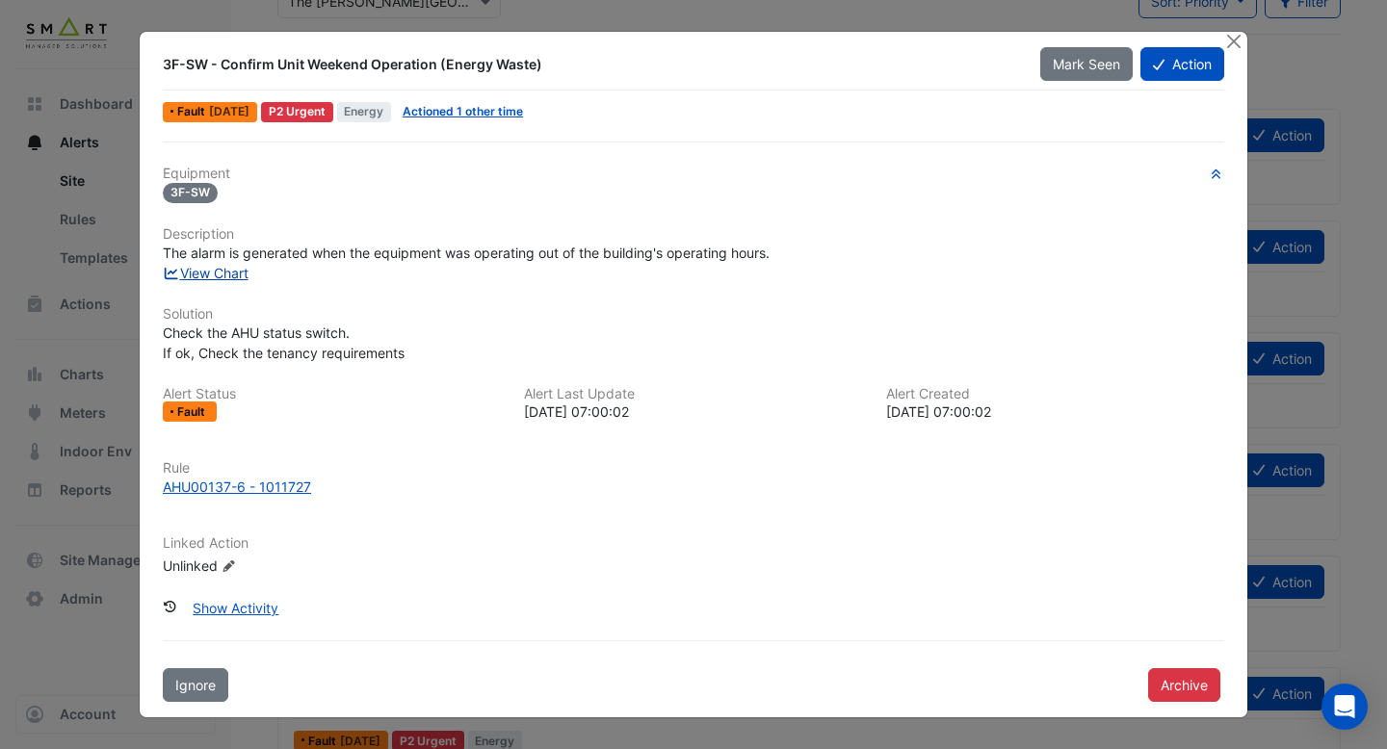
click at [224, 276] on link "View Chart" at bounding box center [206, 273] width 86 height 16
click at [1231, 47] on button "Close" at bounding box center [1233, 42] width 20 height 20
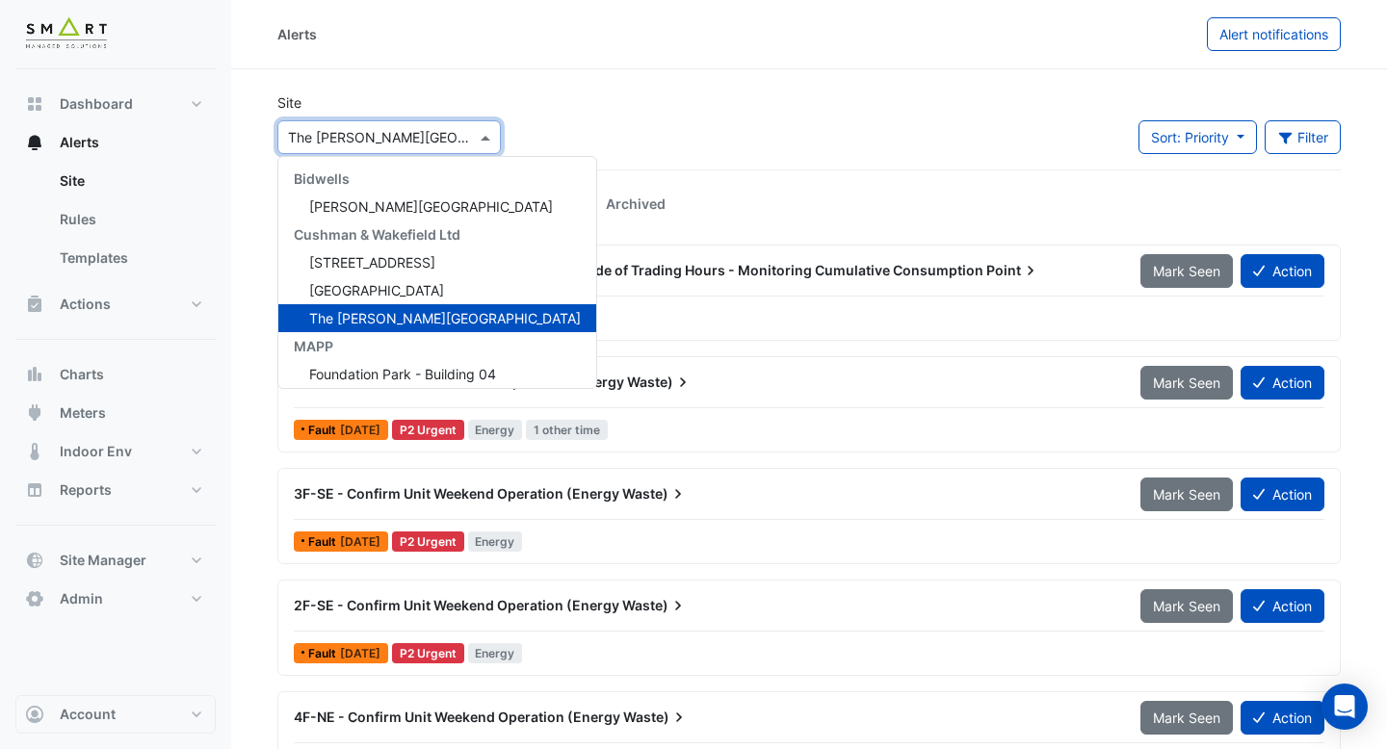
click at [366, 137] on input "text" at bounding box center [370, 138] width 164 height 20
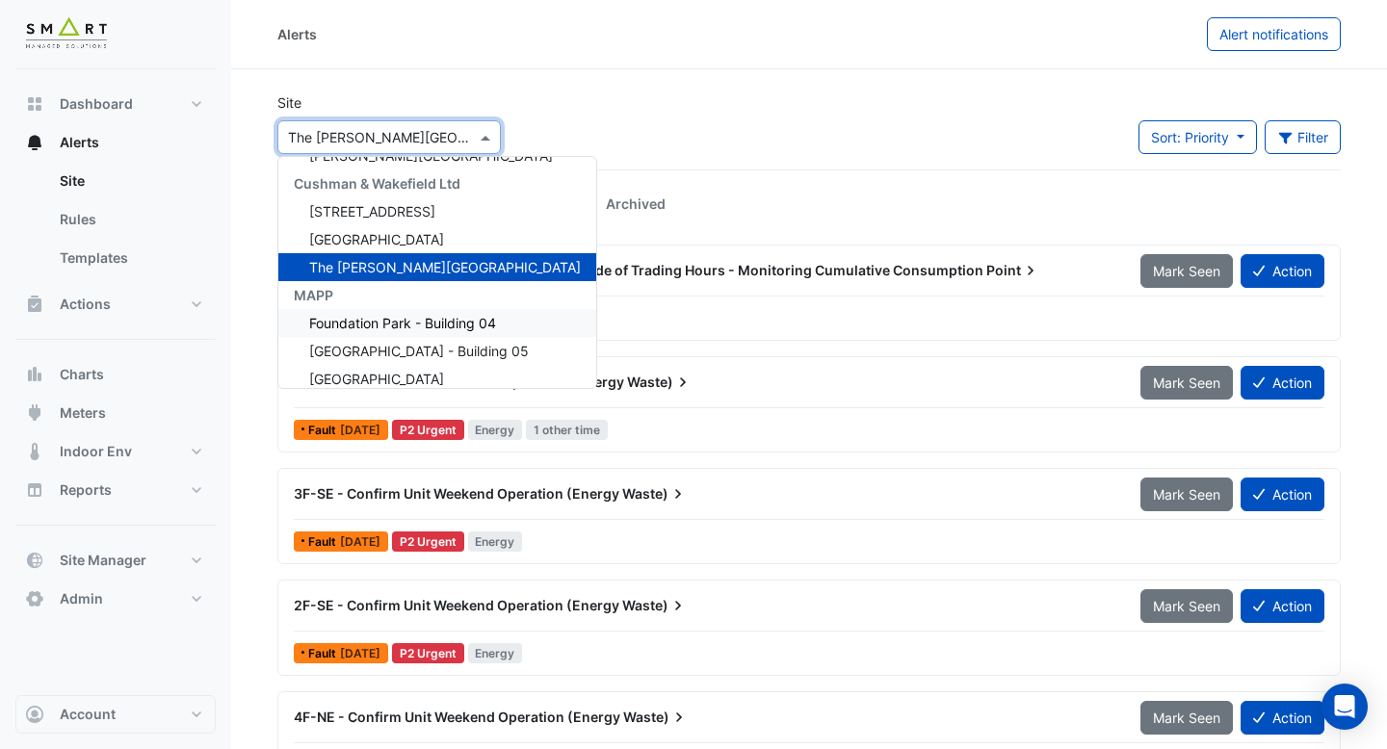
click at [381, 335] on div "Foundation Park - Building 04" at bounding box center [437, 323] width 318 height 28
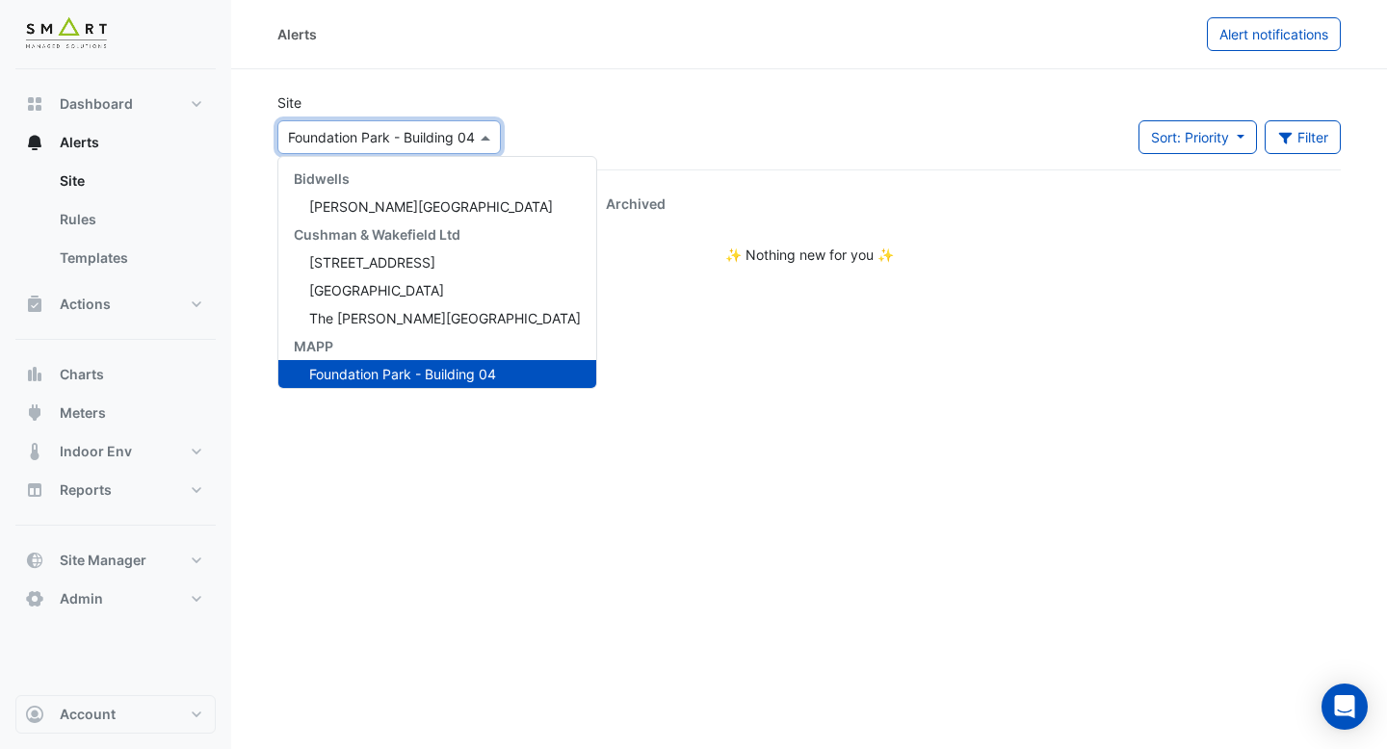
click at [467, 143] on div at bounding box center [389, 137] width 222 height 22
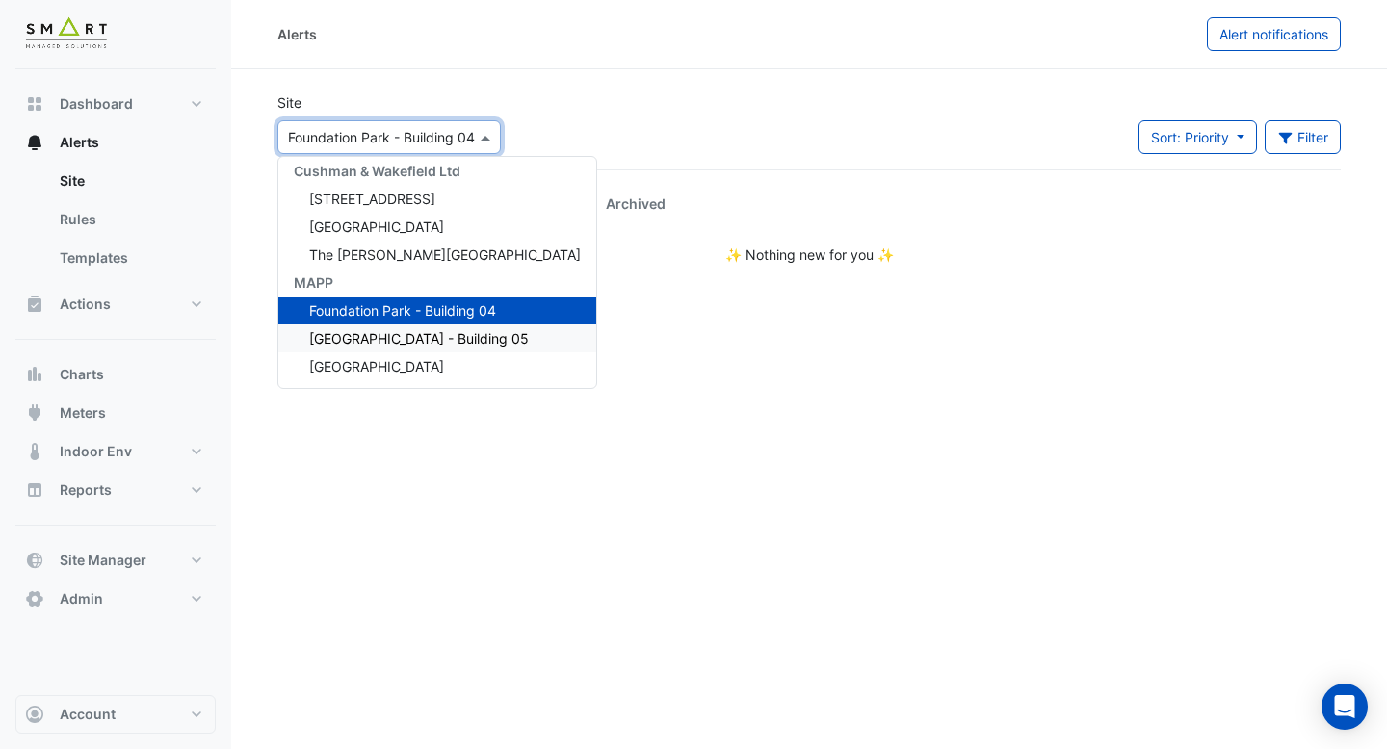
click at [418, 347] on div "[GEOGRAPHIC_DATA] - Building 05" at bounding box center [437, 339] width 318 height 28
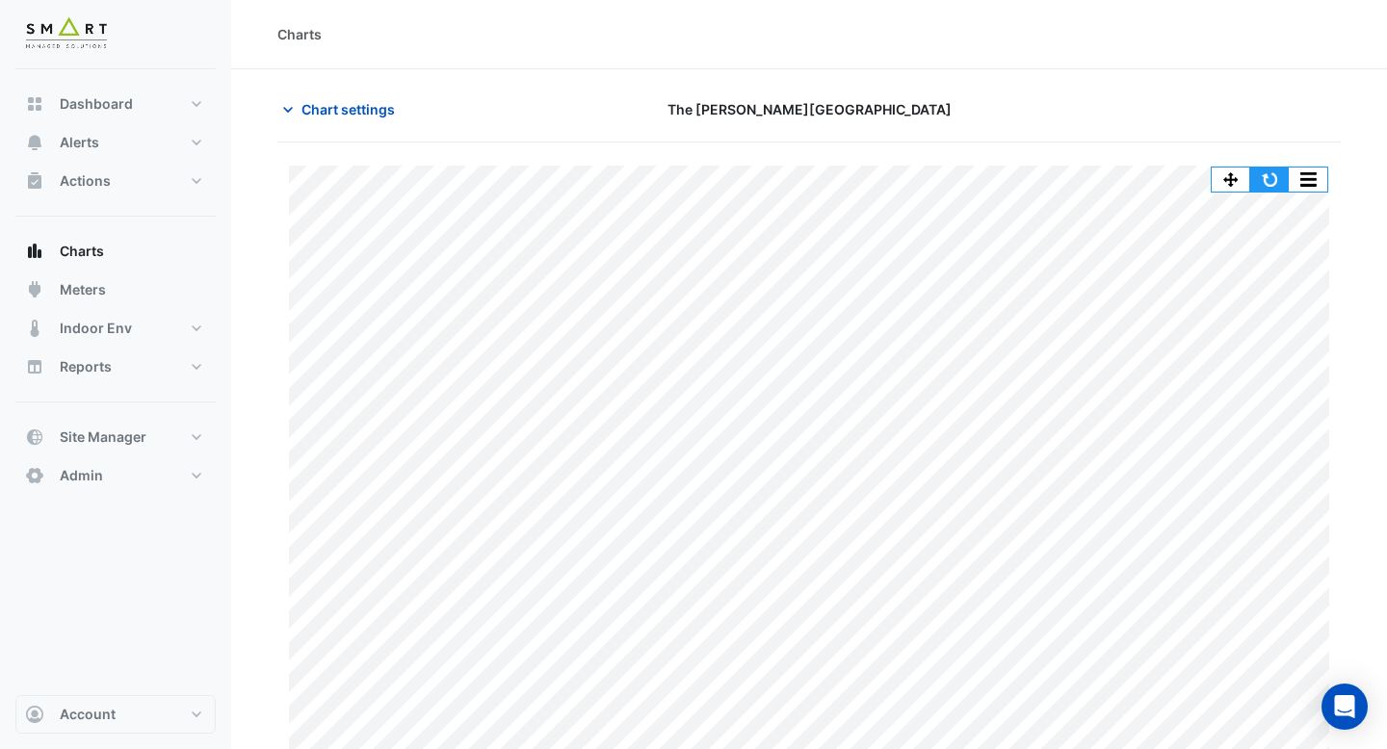
click at [1271, 184] on button "button" at bounding box center [1269, 180] width 39 height 24
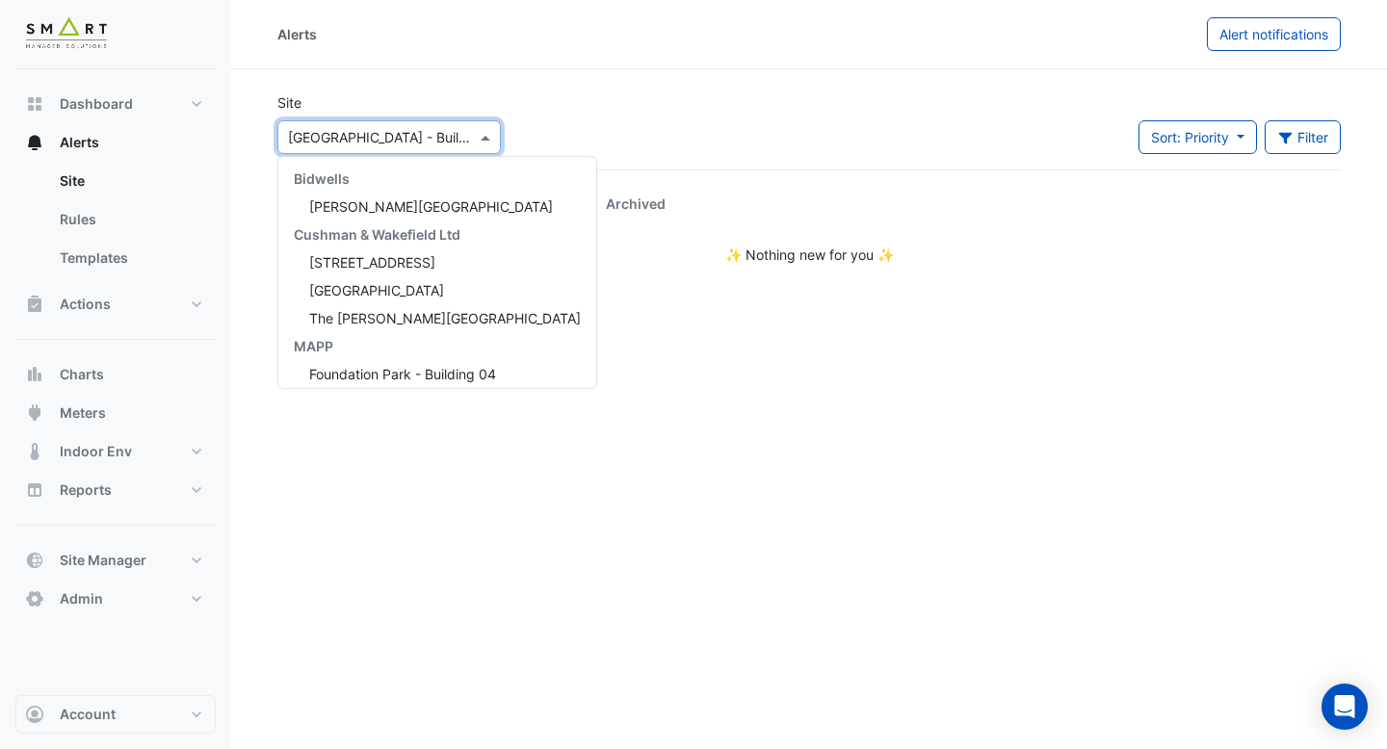
scroll to position [64, 0]
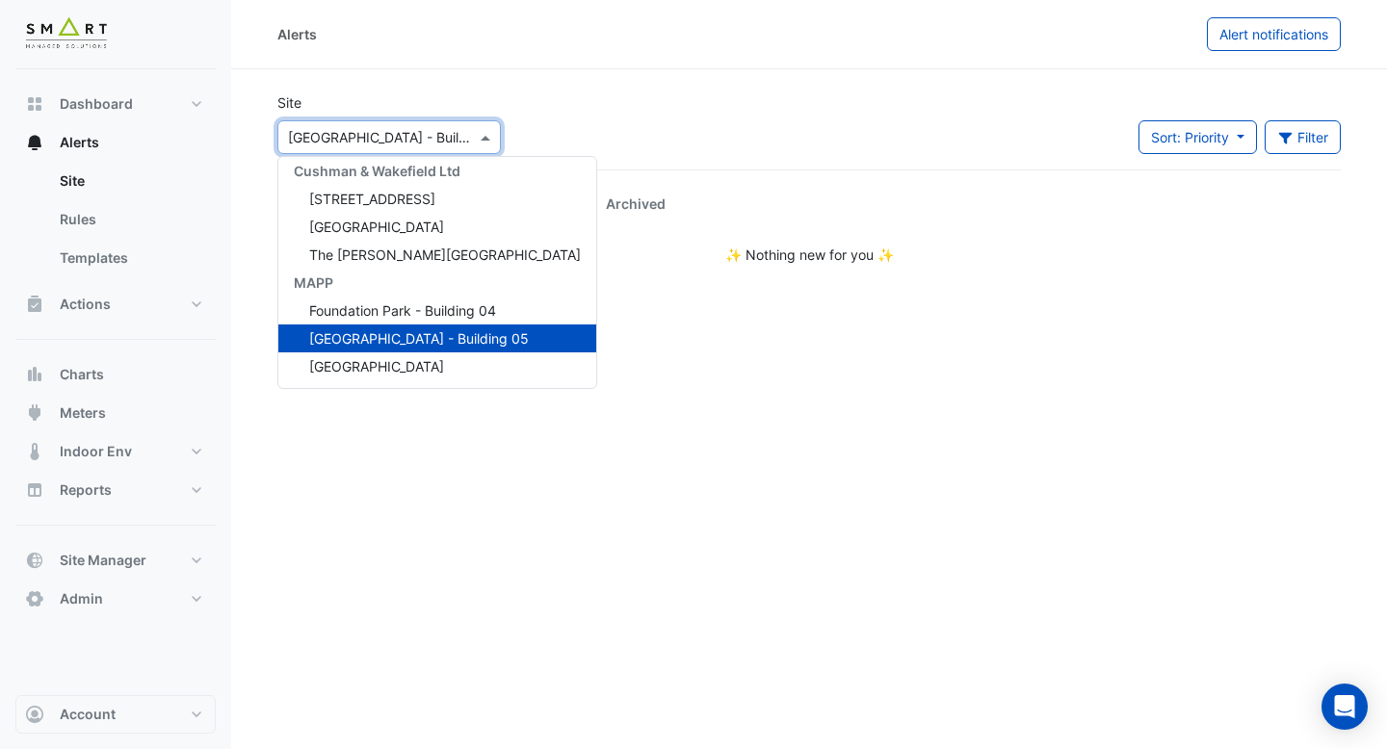
click at [485, 141] on span at bounding box center [488, 137] width 24 height 20
click at [409, 366] on span "[GEOGRAPHIC_DATA]" at bounding box center [376, 366] width 135 height 16
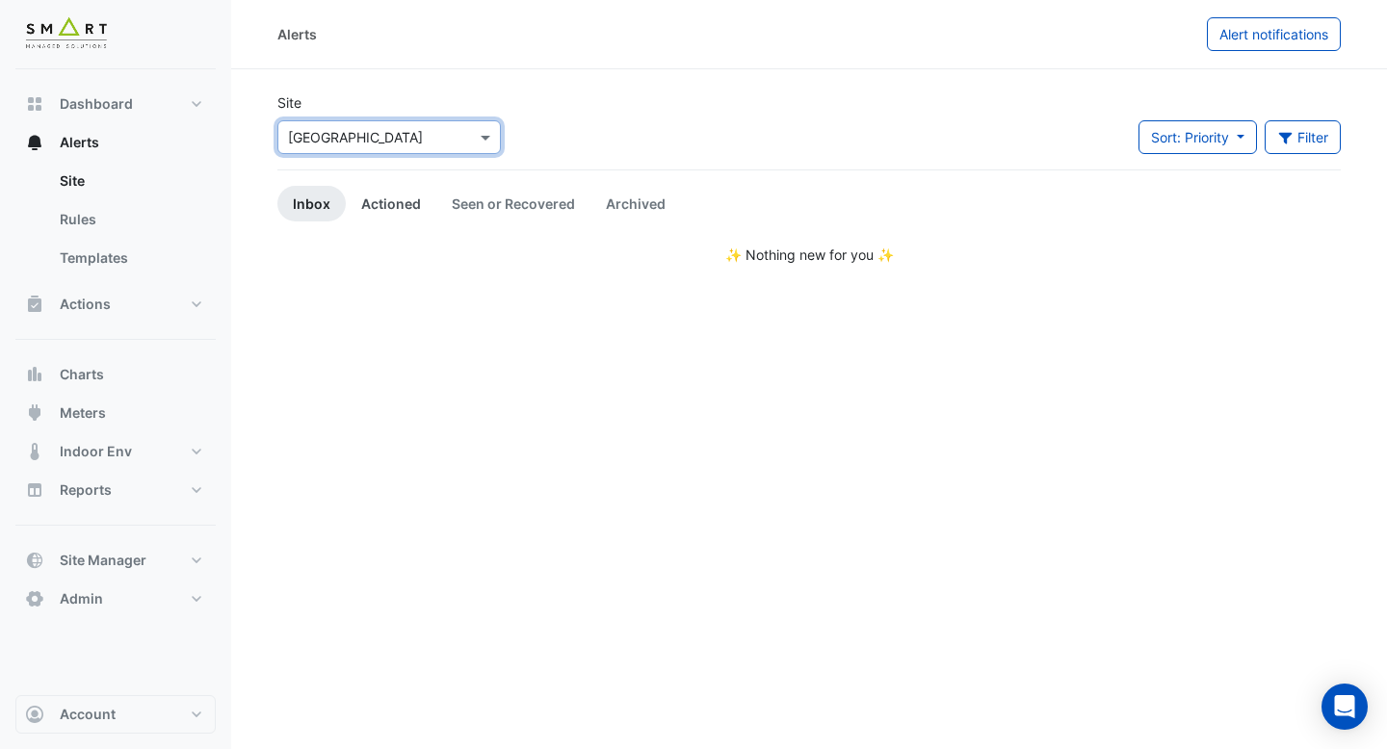
click at [396, 197] on link "Actioned" at bounding box center [391, 204] width 91 height 36
click at [494, 203] on link "Seen or Recovered" at bounding box center [513, 204] width 154 height 36
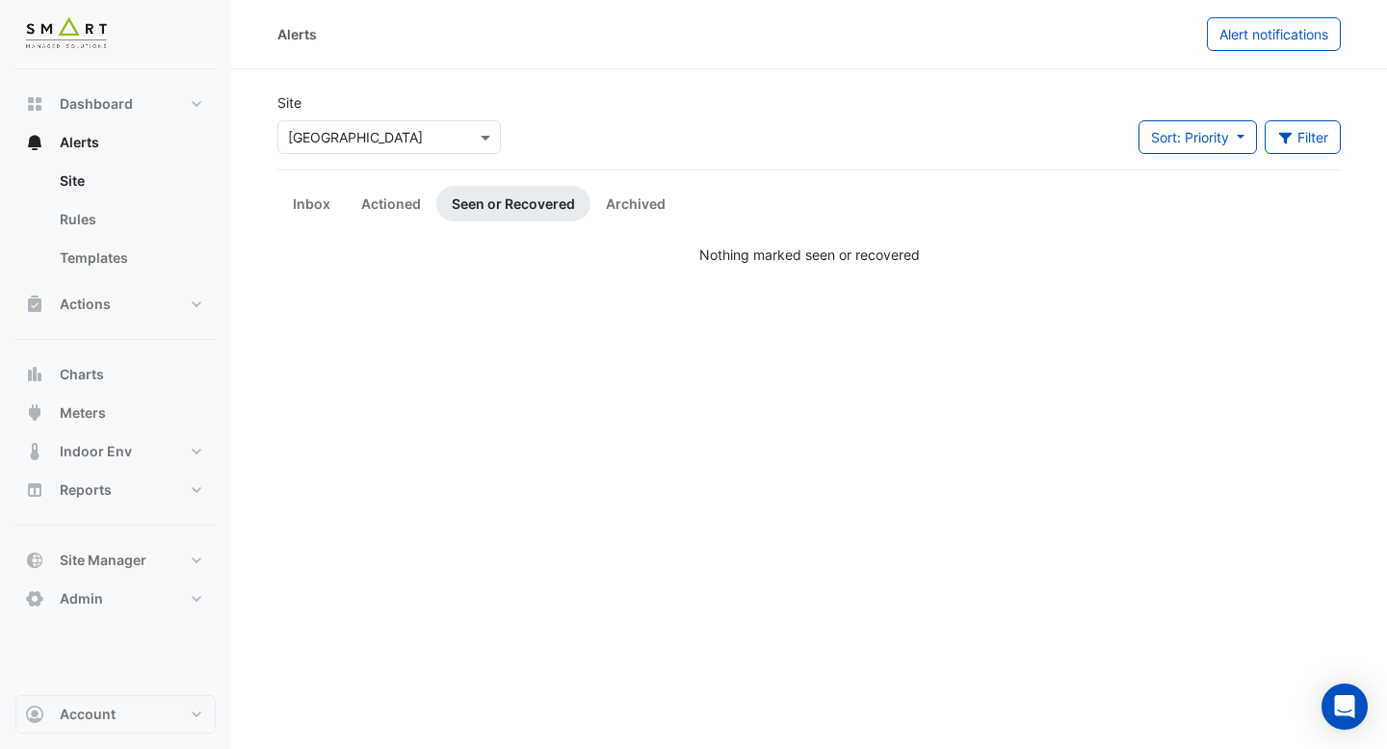
click at [449, 145] on input "text" at bounding box center [370, 138] width 164 height 20
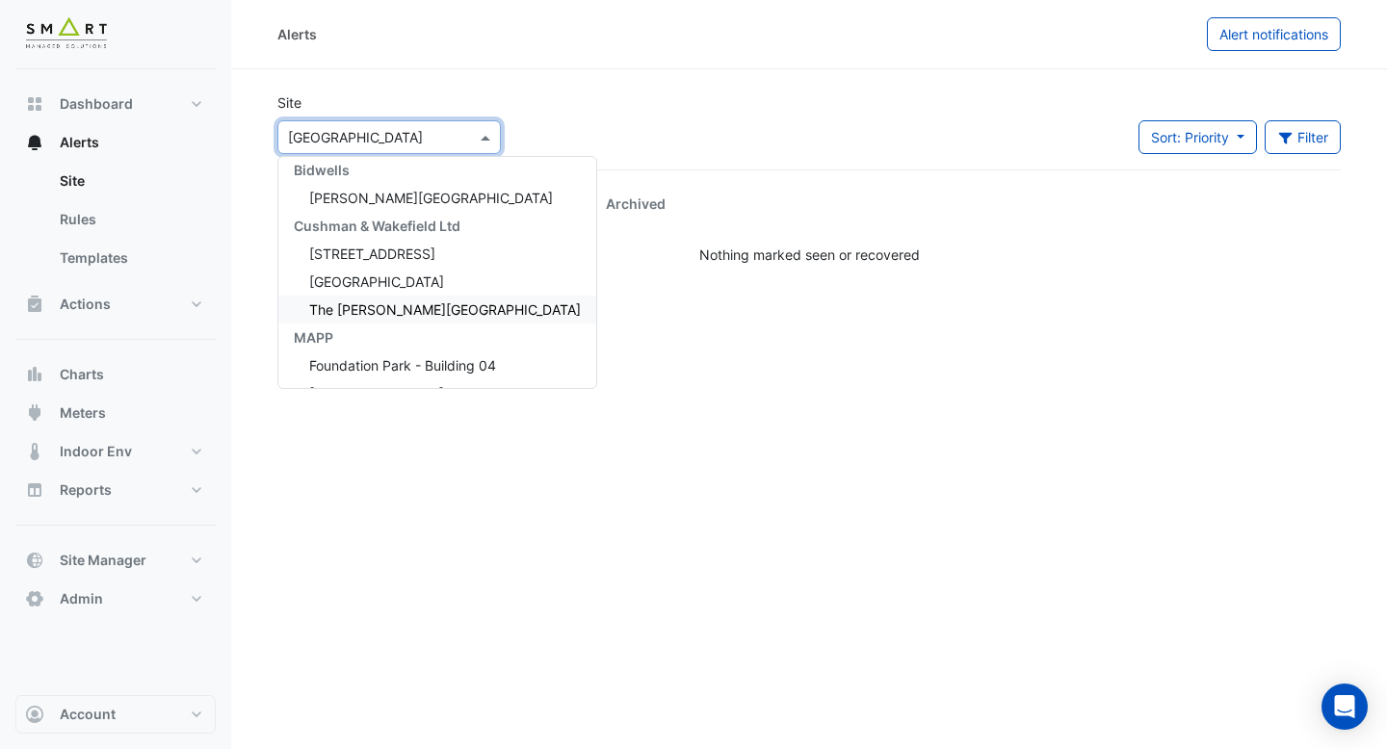
scroll to position [32, 0]
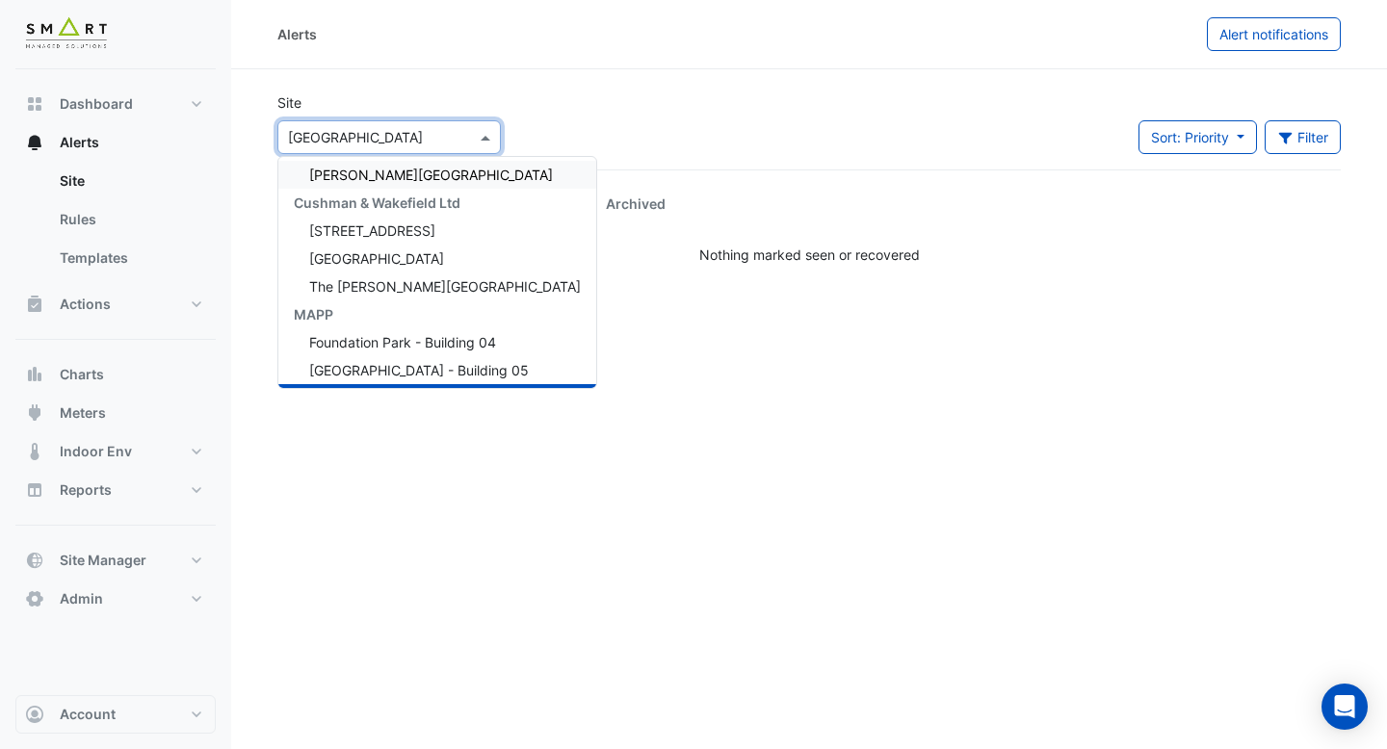
click at [413, 180] on div "Bidwell House" at bounding box center [437, 175] width 318 height 28
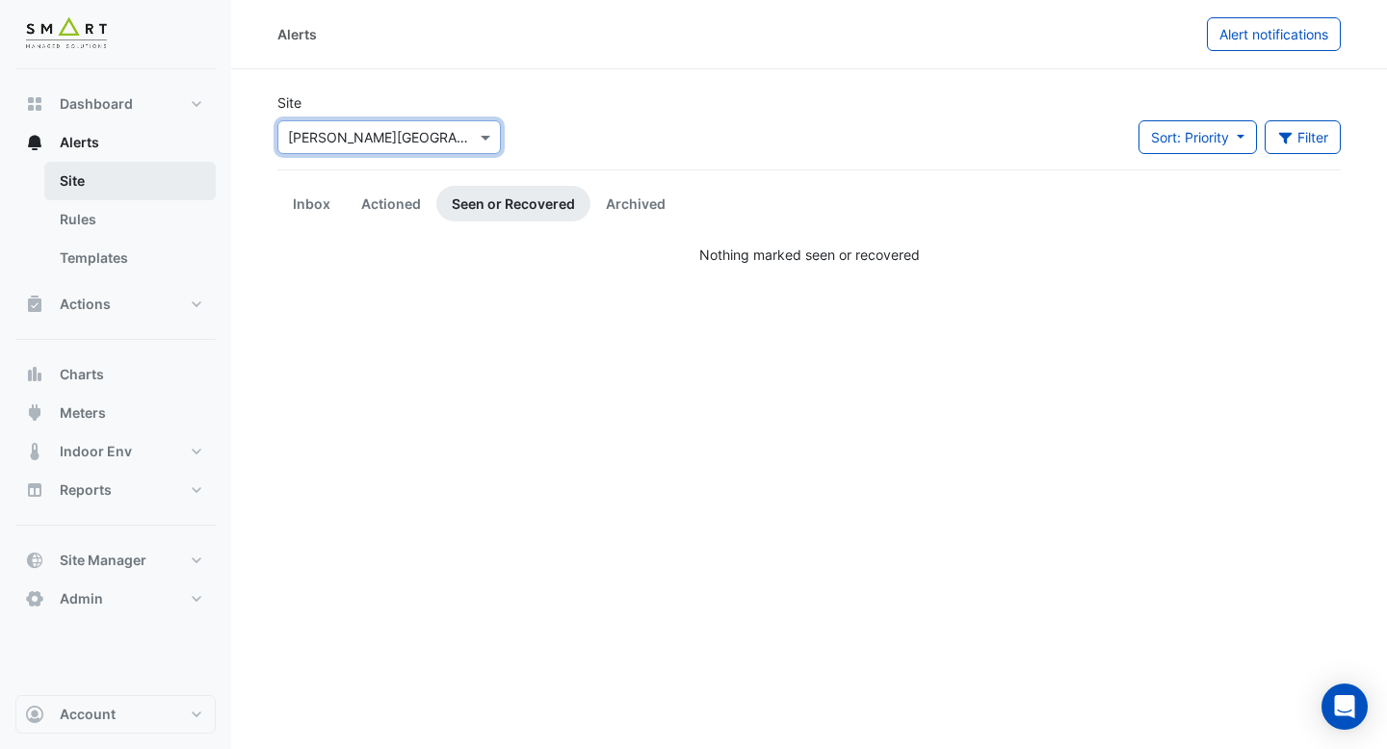
click at [117, 197] on link "Site" at bounding box center [129, 181] width 171 height 39
click at [462, 131] on div at bounding box center [389, 137] width 222 height 22
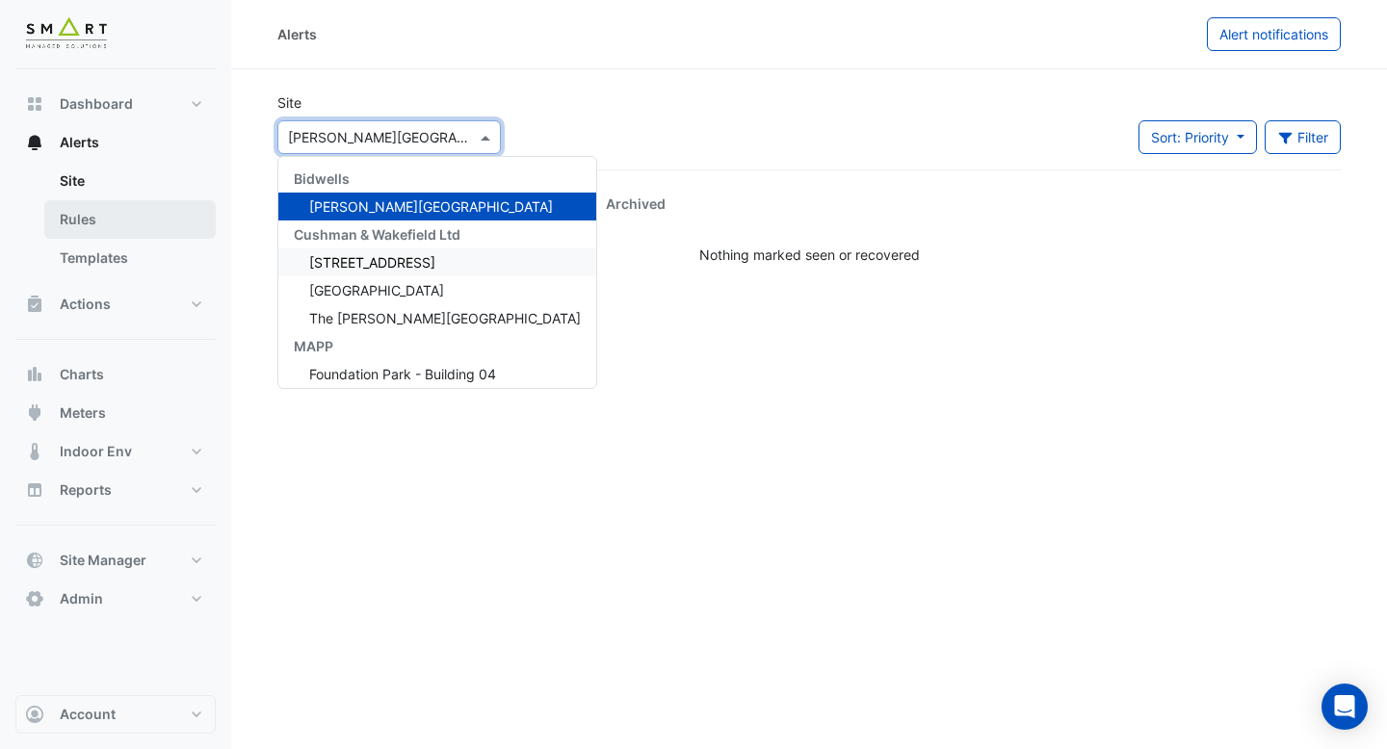
click at [137, 229] on link "Rules" at bounding box center [129, 219] width 171 height 39
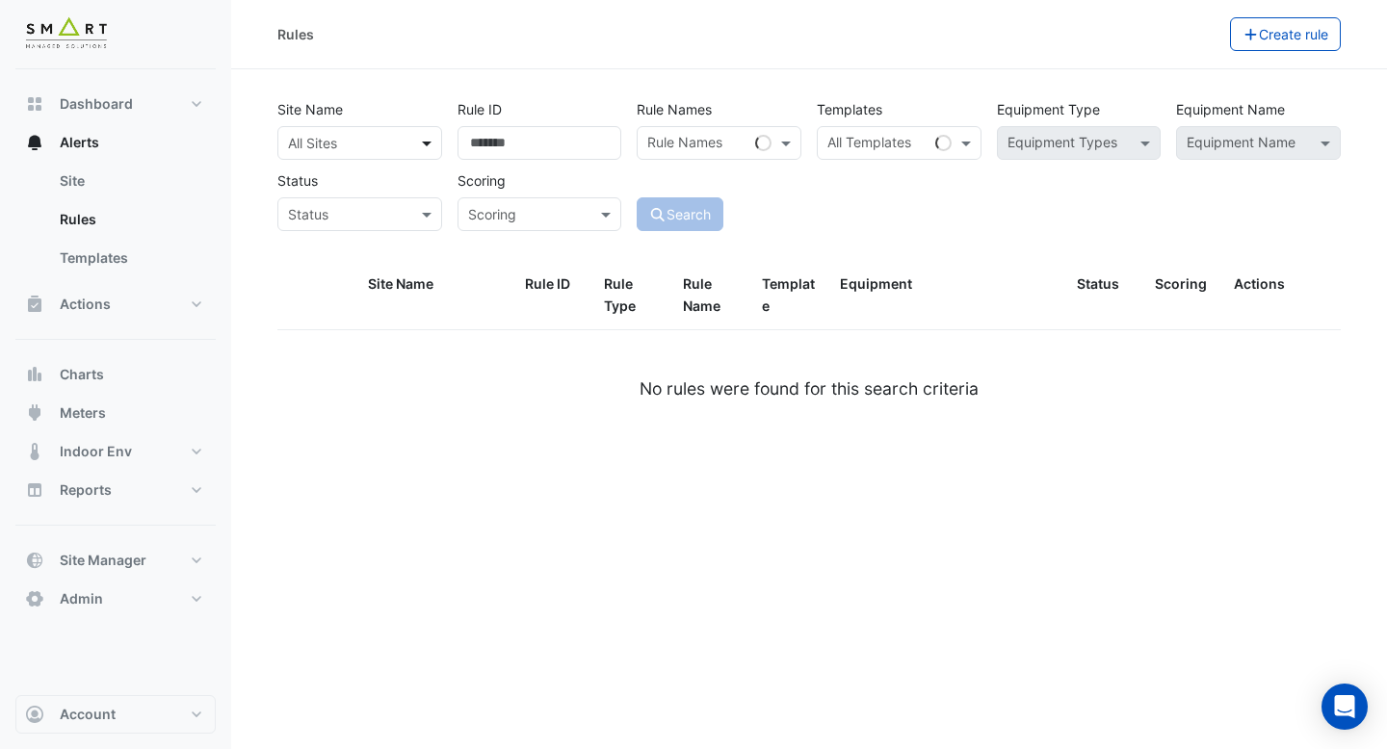
click at [420, 145] on span at bounding box center [429, 143] width 24 height 20
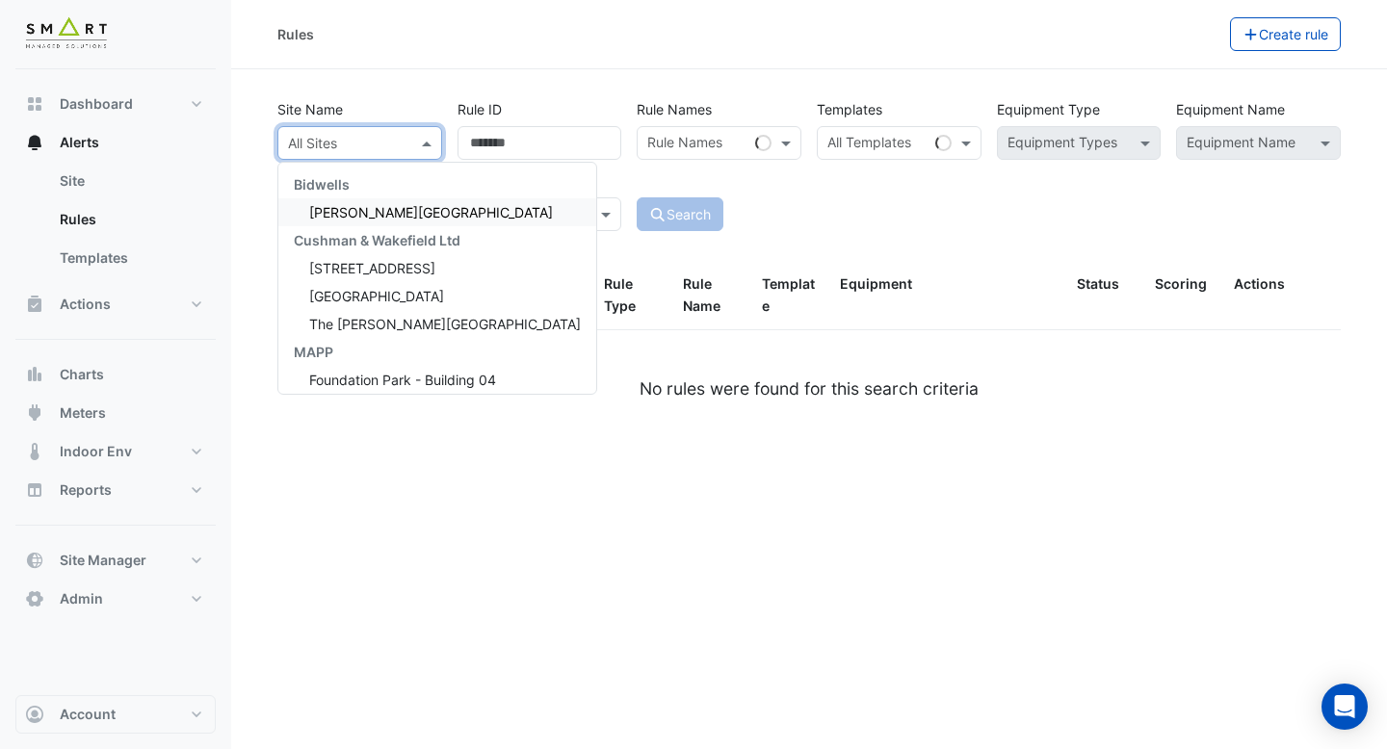
click at [369, 219] on span "Bidwell House" at bounding box center [431, 212] width 244 height 16
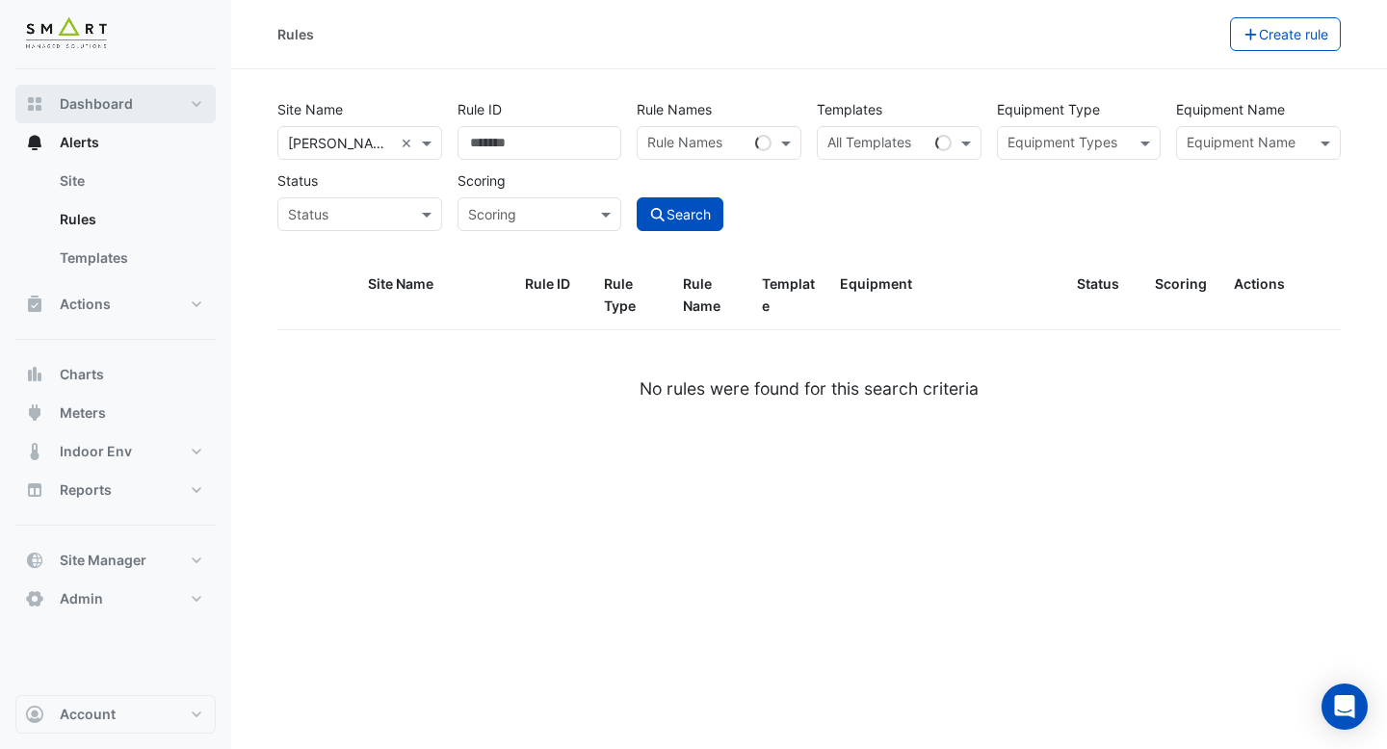
click at [111, 92] on button "Dashboard" at bounding box center [115, 104] width 200 height 39
select select "***"
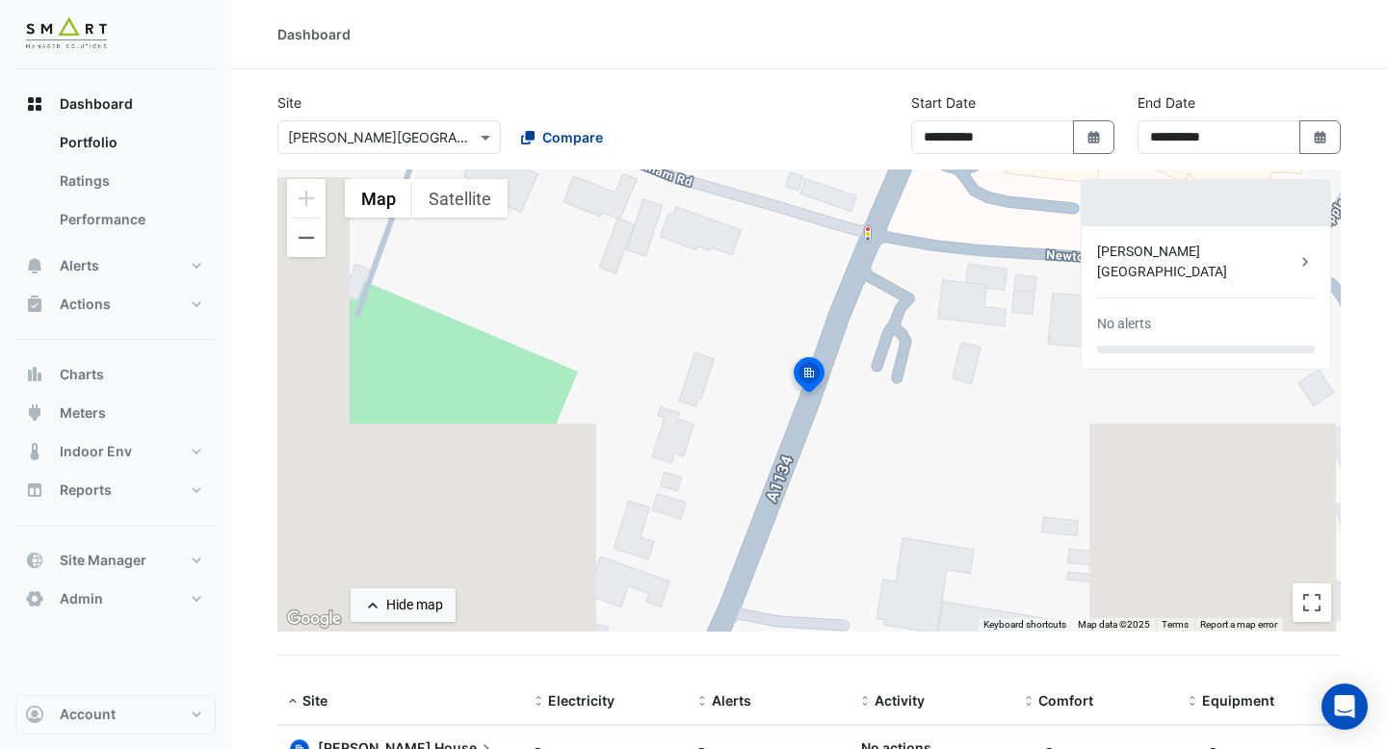
click at [542, 129] on span "Compare" at bounding box center [572, 137] width 61 height 20
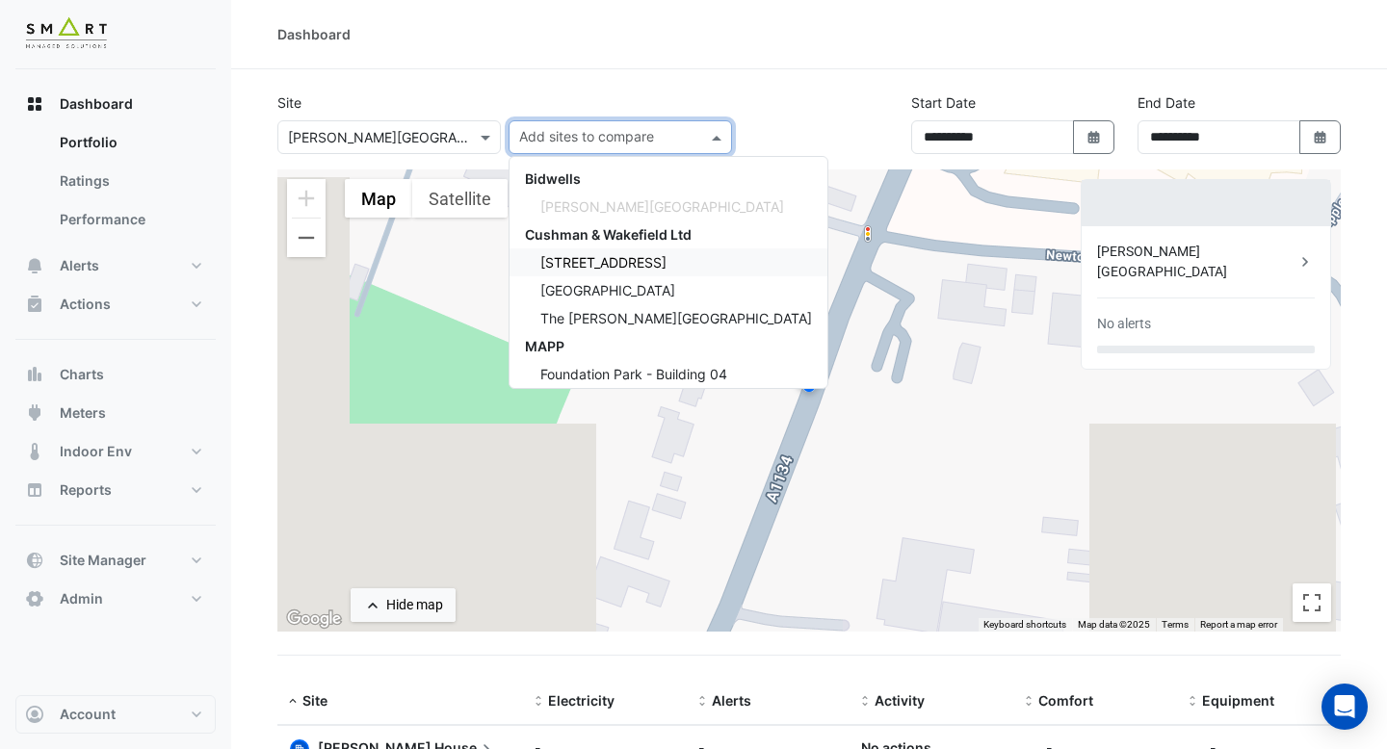
click at [557, 256] on span "[STREET_ADDRESS]" at bounding box center [603, 262] width 126 height 16
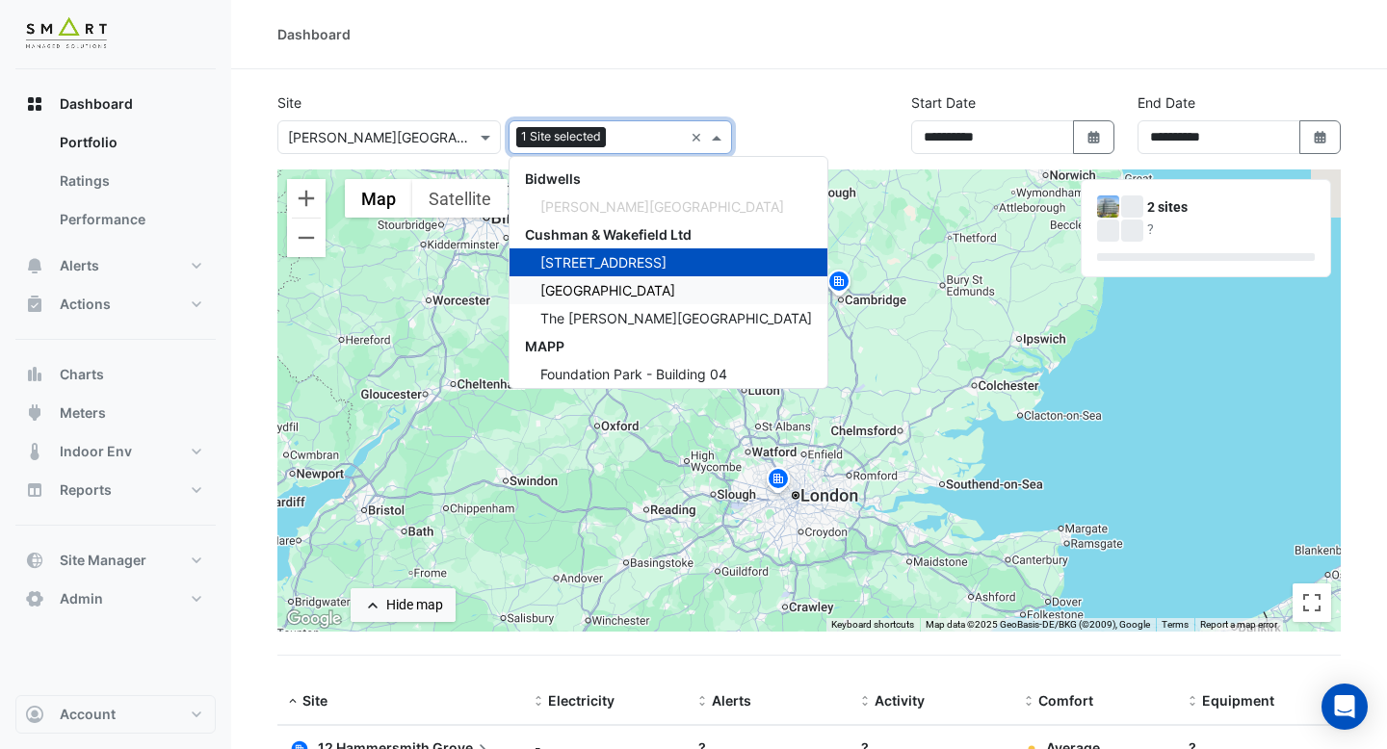
click at [594, 285] on span "[GEOGRAPHIC_DATA]" at bounding box center [607, 290] width 135 height 16
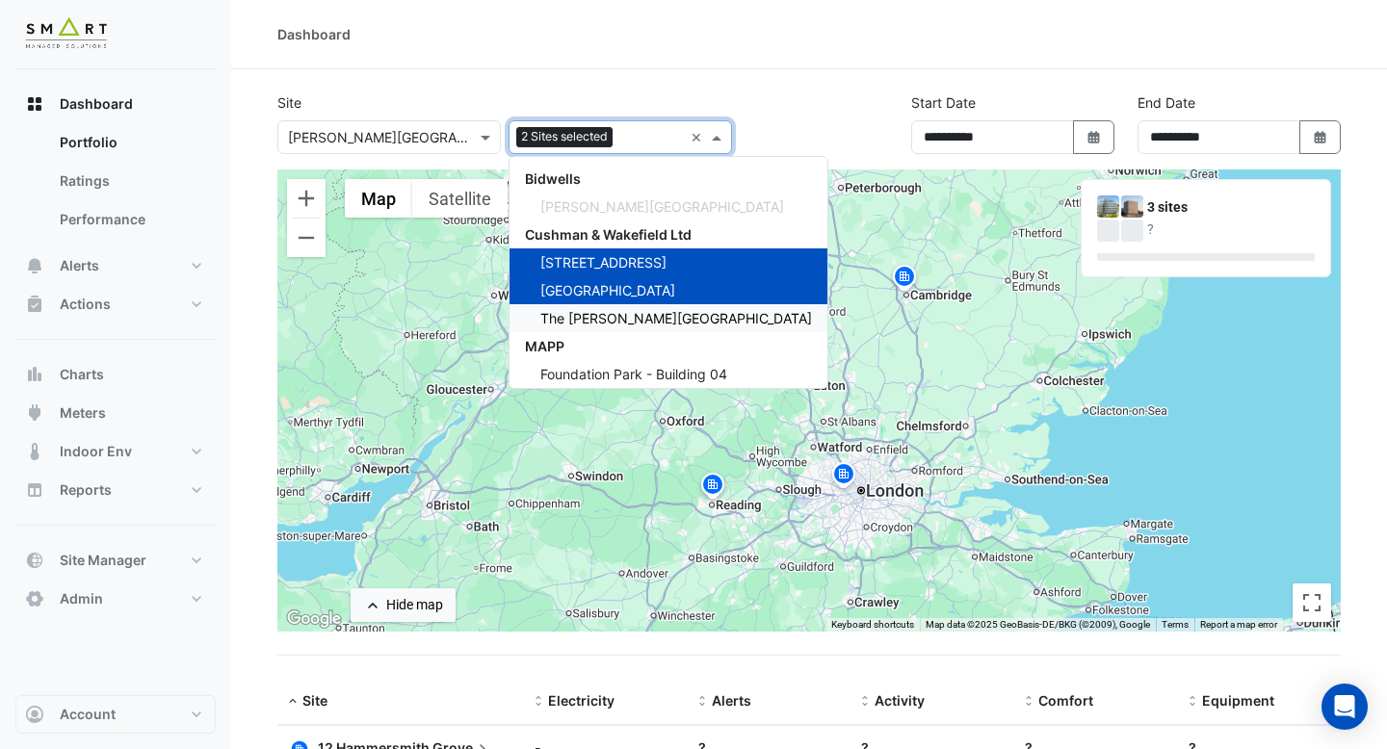
click at [594, 310] on span "The [PERSON_NAME][GEOGRAPHIC_DATA]" at bounding box center [676, 318] width 272 height 16
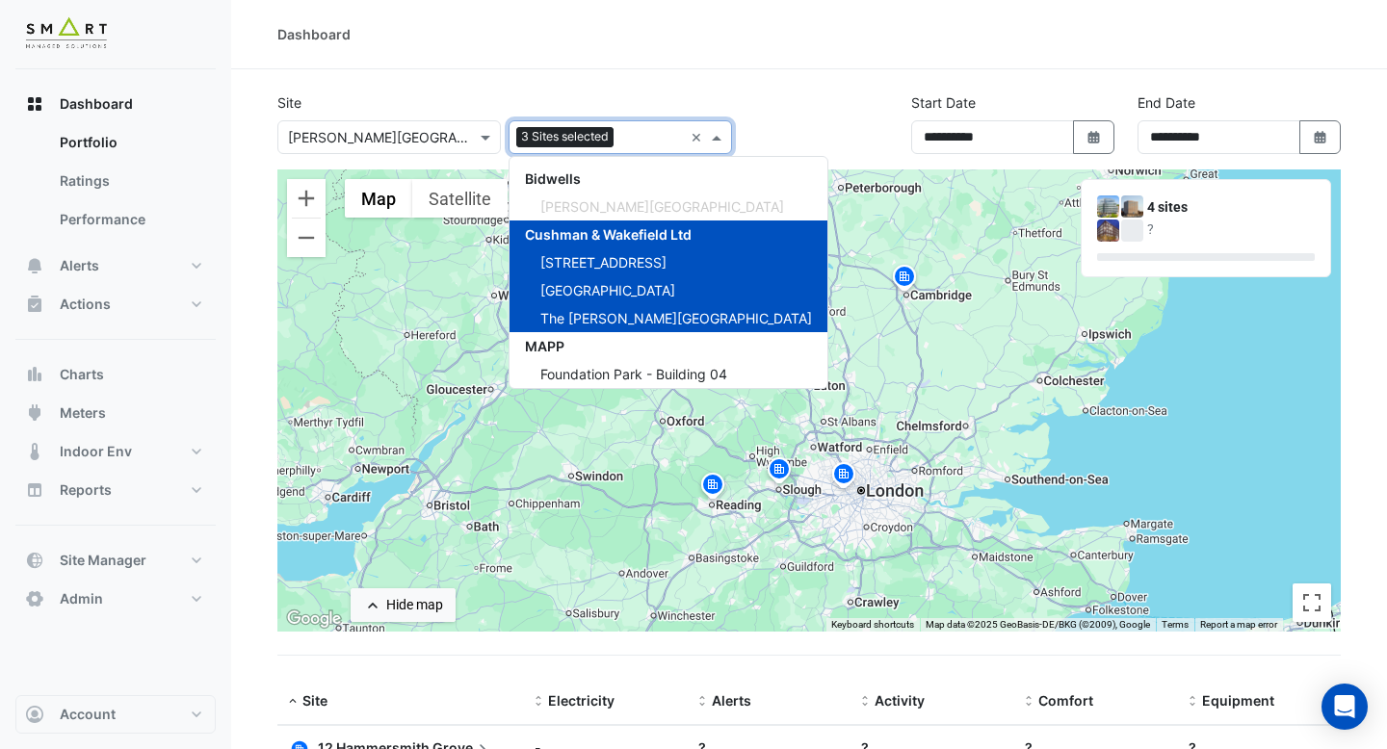
scroll to position [57, 0]
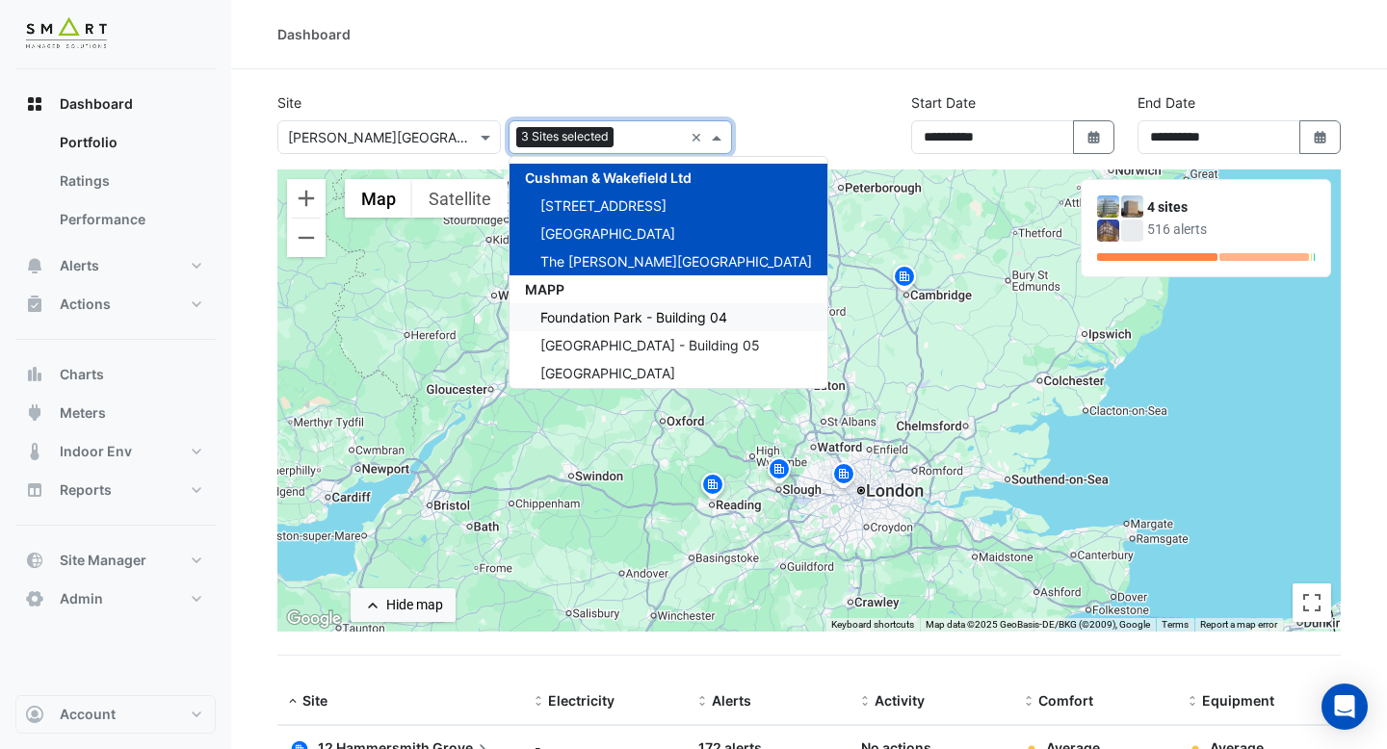
click at [593, 316] on span "Foundation Park - Building 04" at bounding box center [633, 317] width 187 height 16
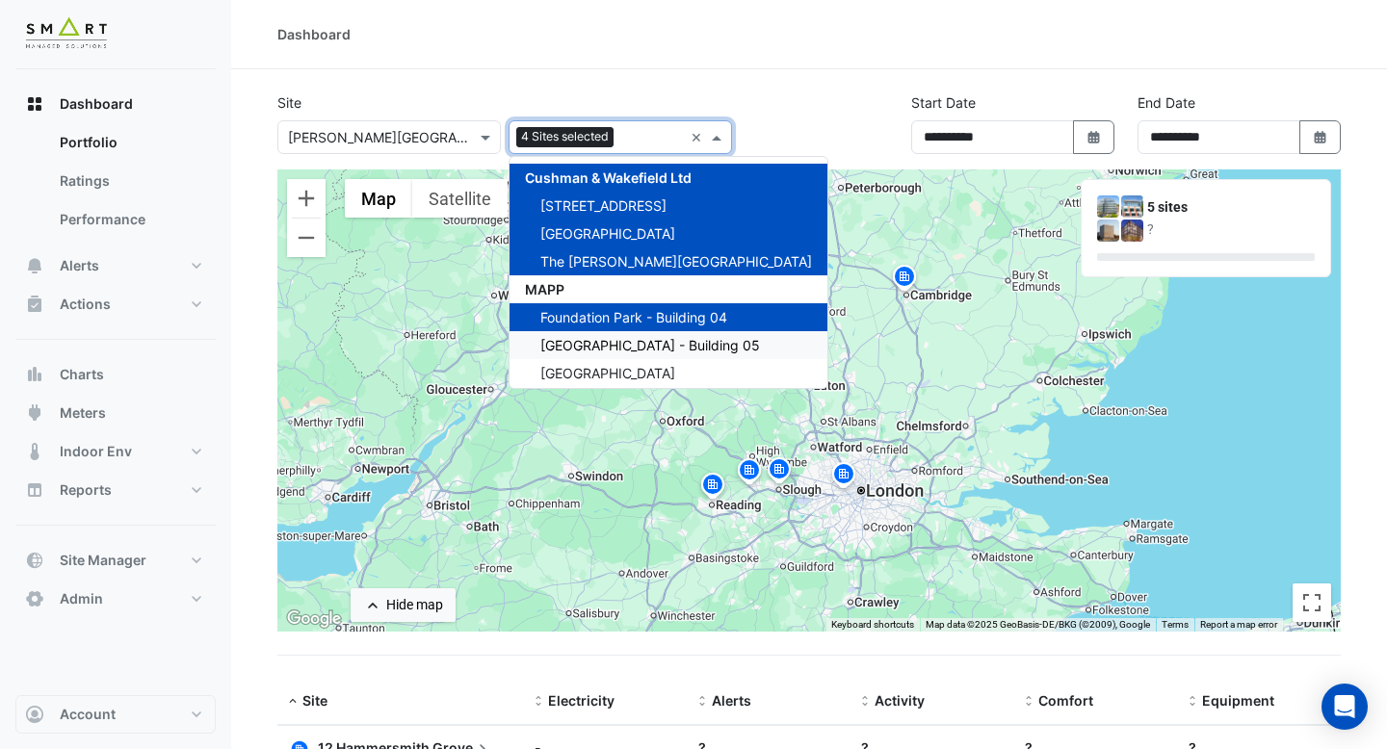
click at [593, 343] on span "[GEOGRAPHIC_DATA] - Building 05" at bounding box center [650, 345] width 220 height 16
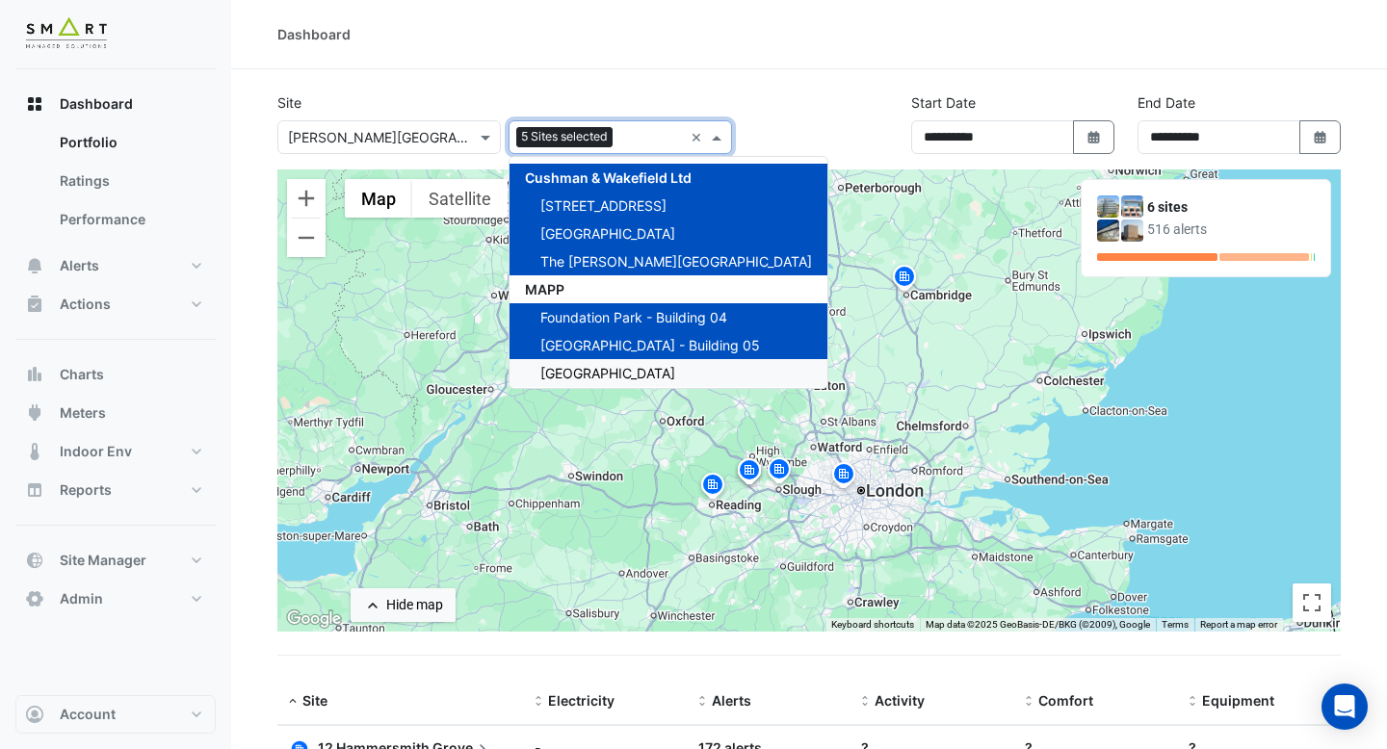
click at [592, 367] on span "[GEOGRAPHIC_DATA]" at bounding box center [607, 373] width 135 height 16
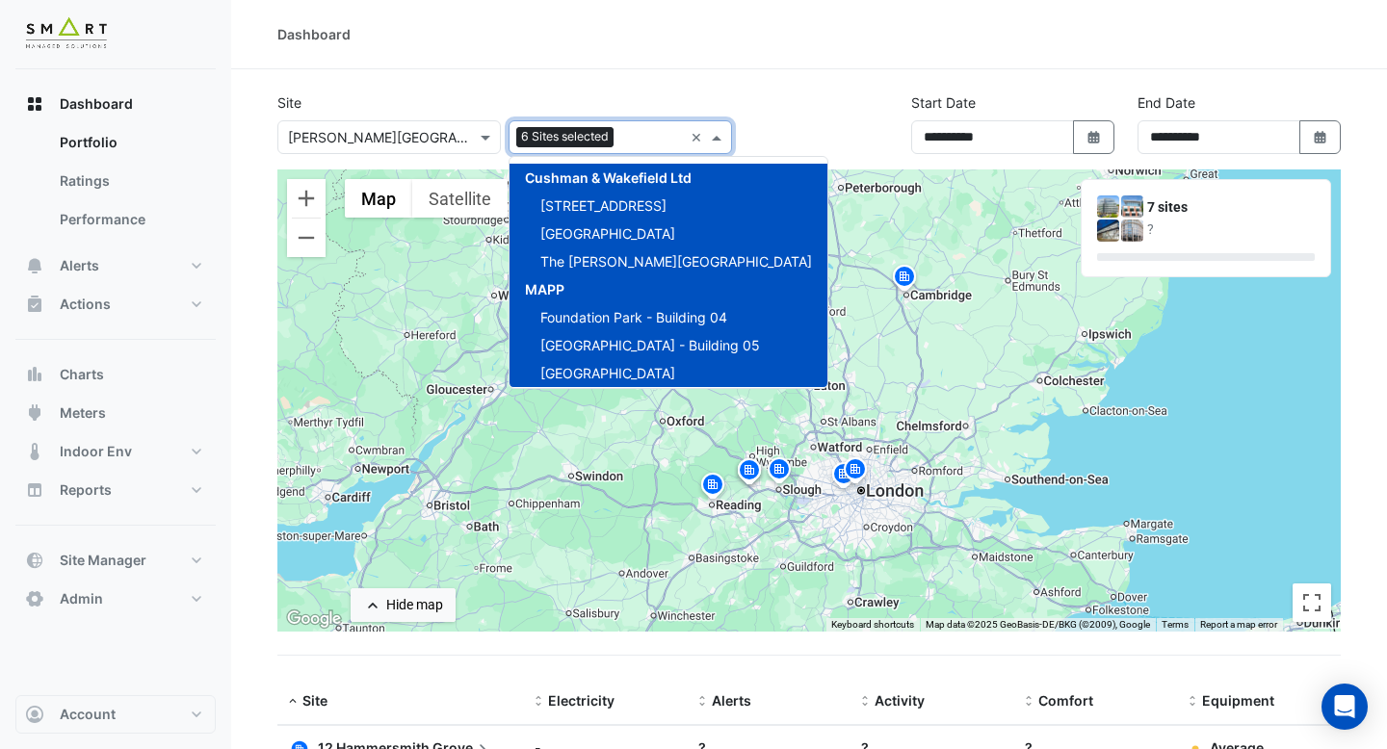
scroll to position [64, 0]
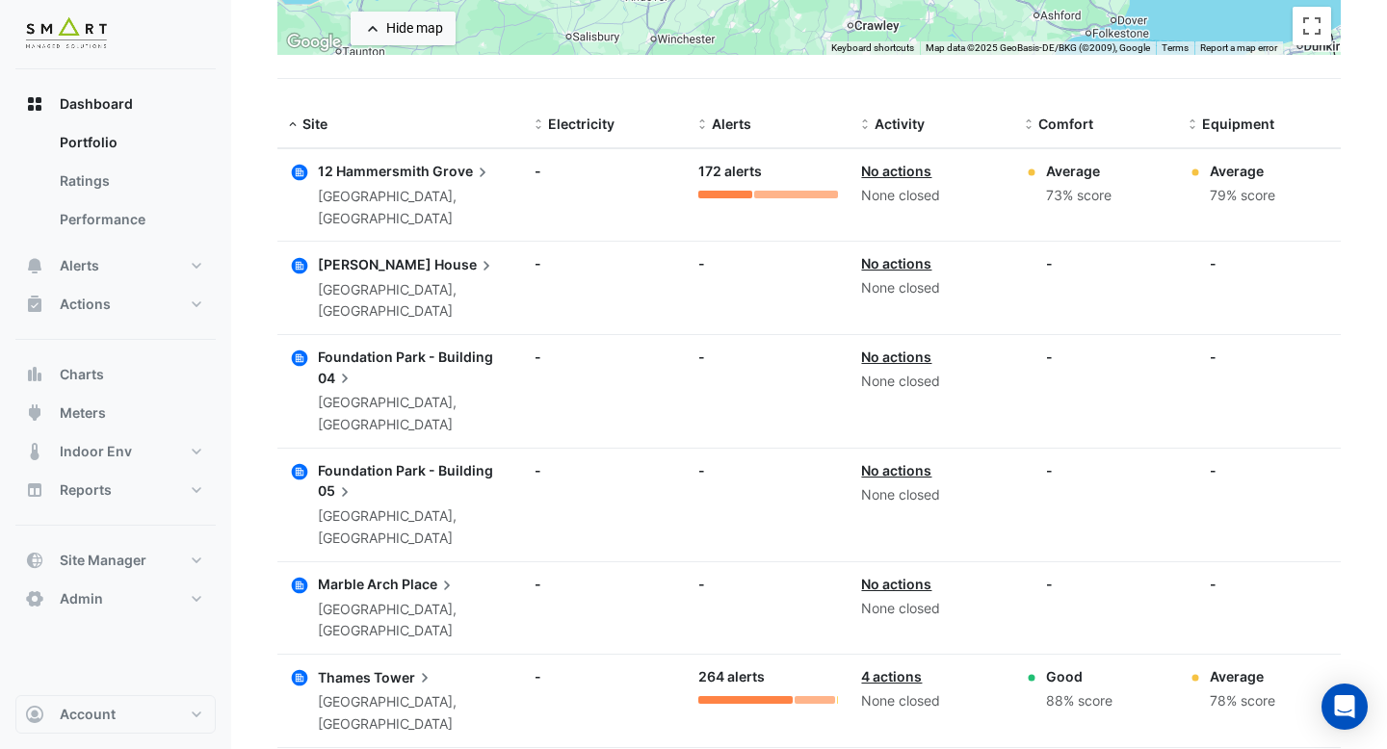
scroll to position [625, 0]
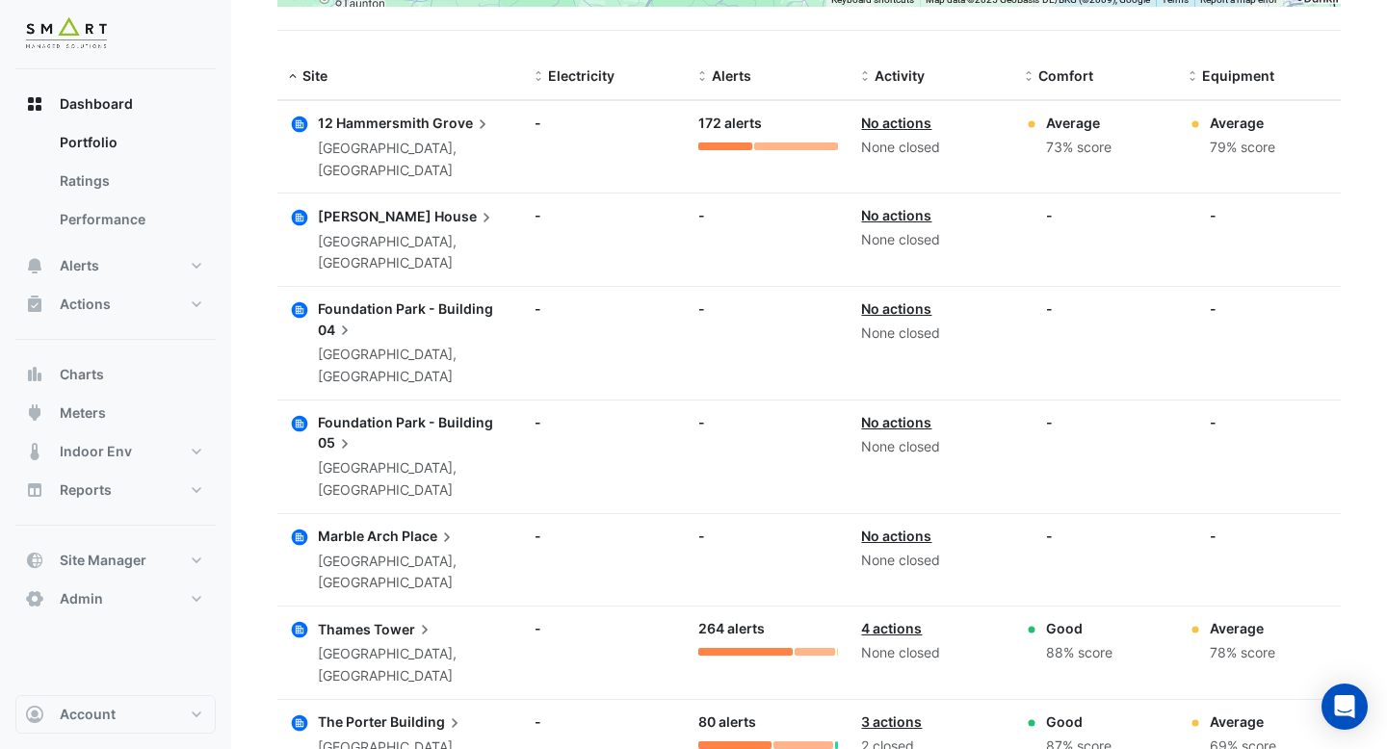
click at [384, 618] on span "Tower" at bounding box center [404, 628] width 61 height 21
